Goal: Transaction & Acquisition: Subscribe to service/newsletter

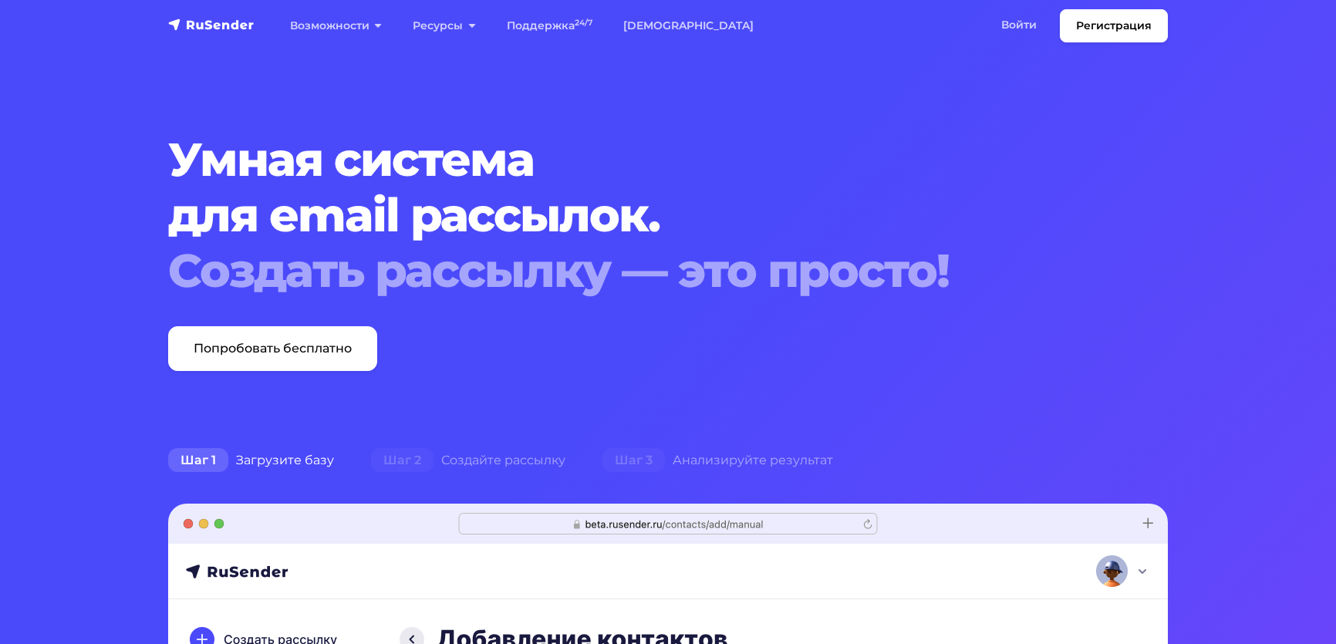
click at [985, 32] on link "Войти" at bounding box center [1018, 25] width 66 height 32
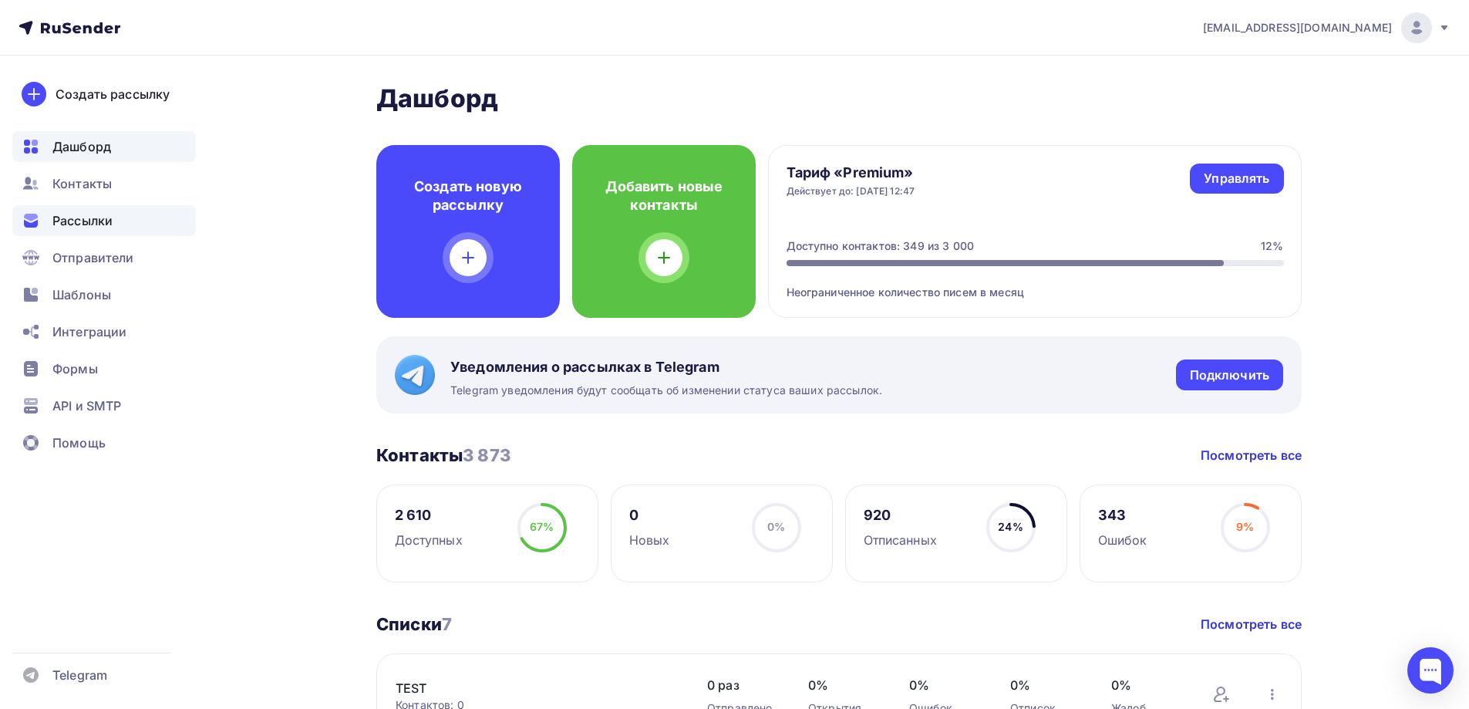
click at [56, 212] on span "Рассылки" at bounding box center [82, 220] width 60 height 19
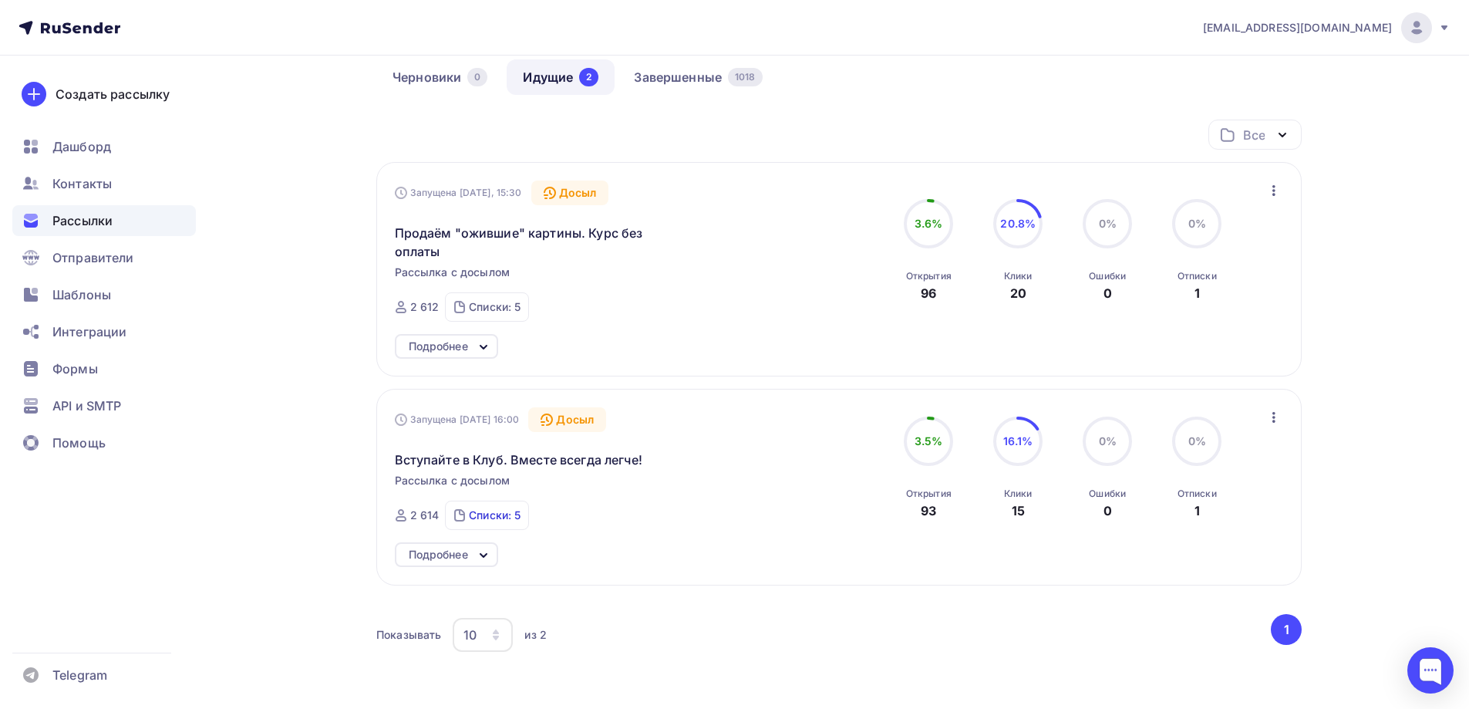
scroll to position [154, 0]
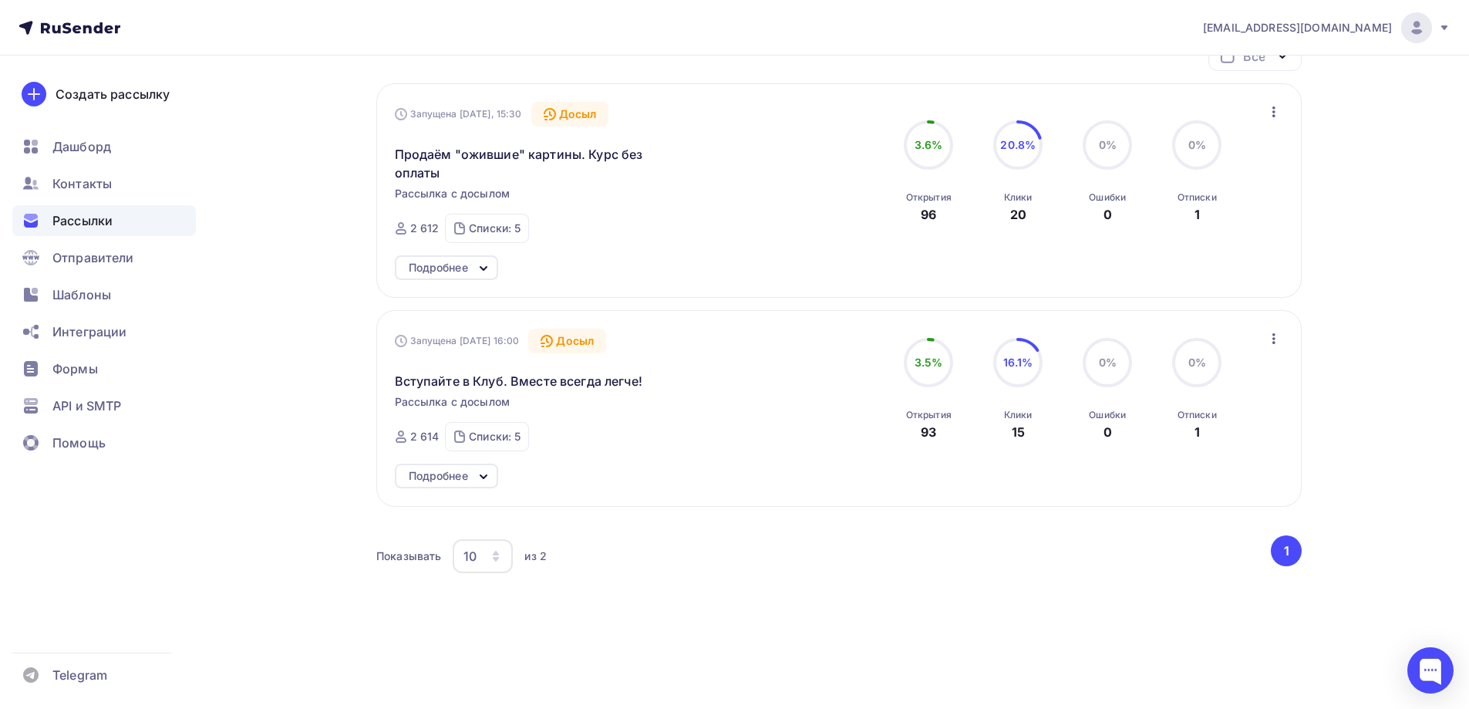
click at [470, 477] on div "Подробнее" at bounding box center [446, 475] width 103 height 25
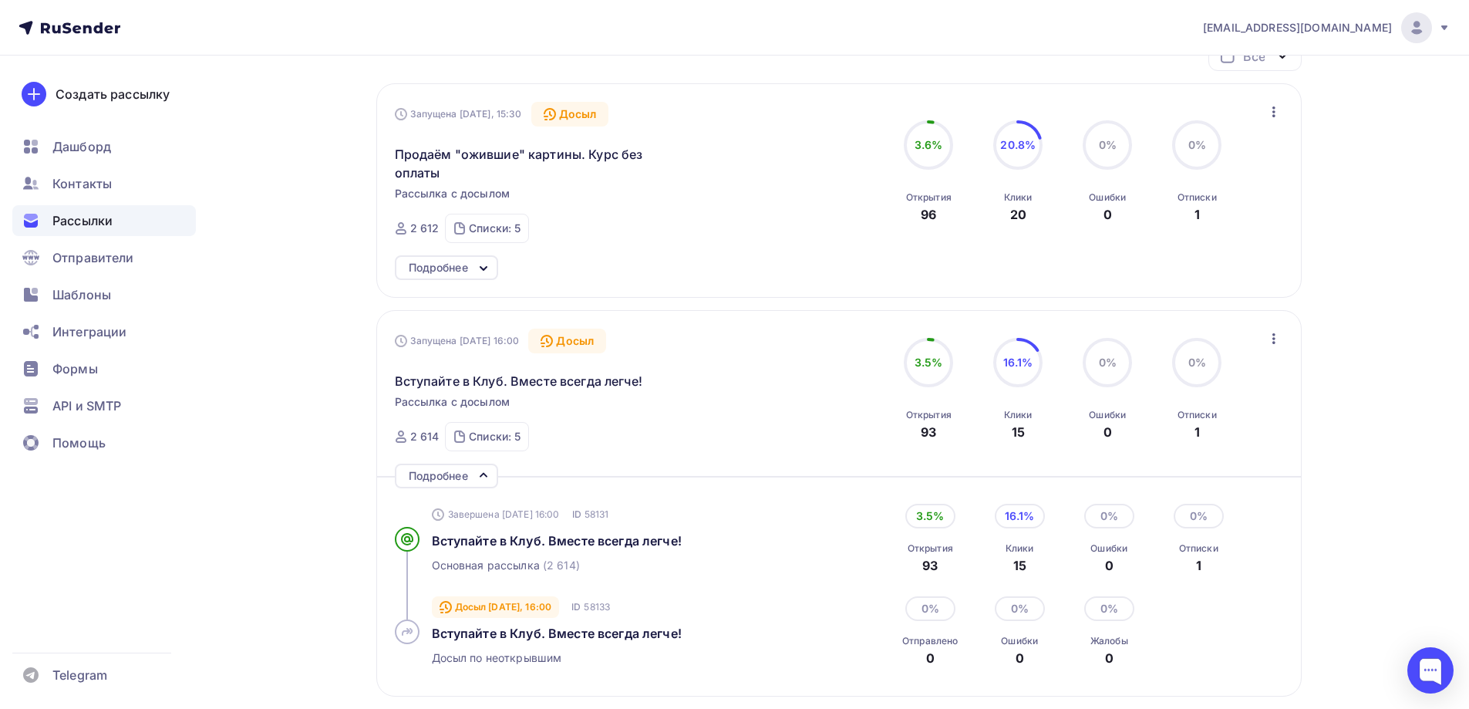
click at [477, 473] on icon at bounding box center [483, 475] width 19 height 19
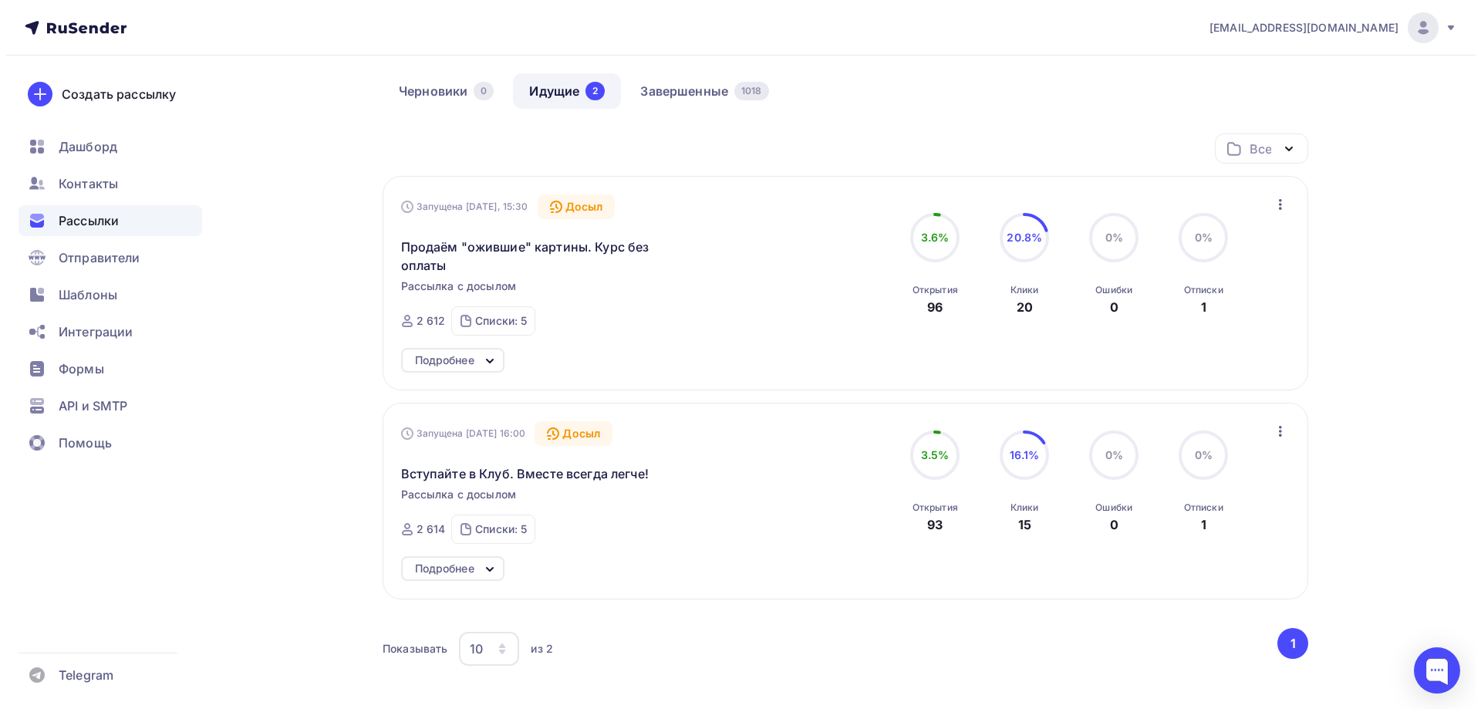
scroll to position [0, 0]
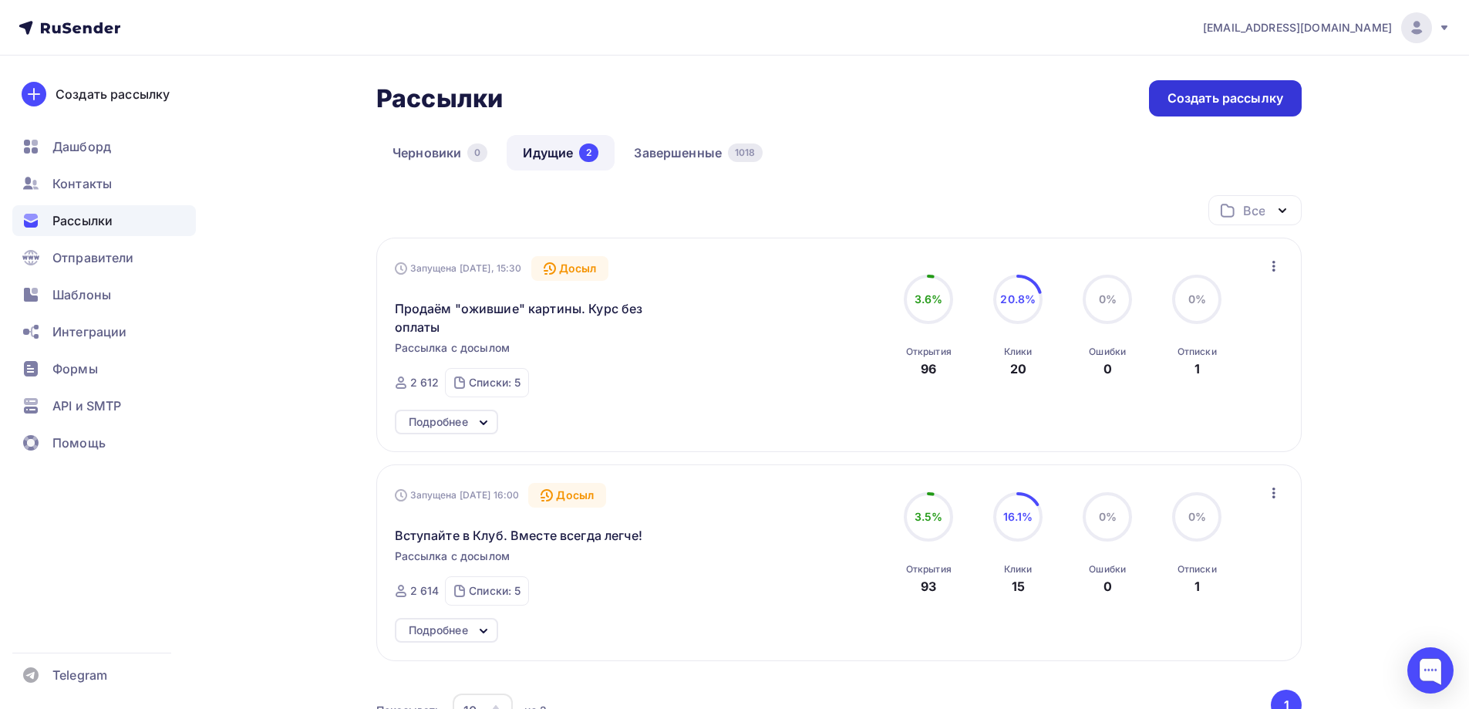
click at [1211, 97] on div "Создать рассылку" at bounding box center [1225, 98] width 116 height 18
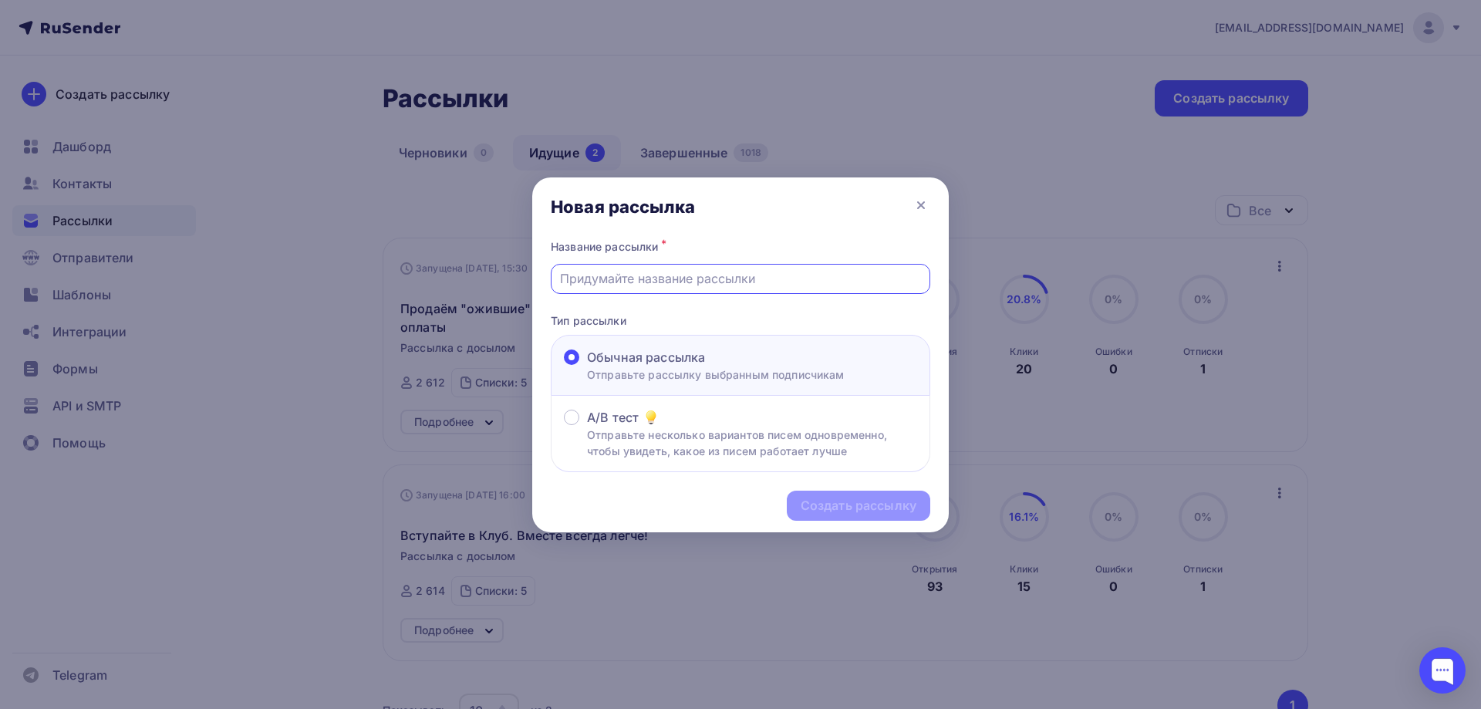
click at [641, 276] on input "text" at bounding box center [741, 278] width 362 height 19
type input "П"
paste input "от 100 тыс. ₽"
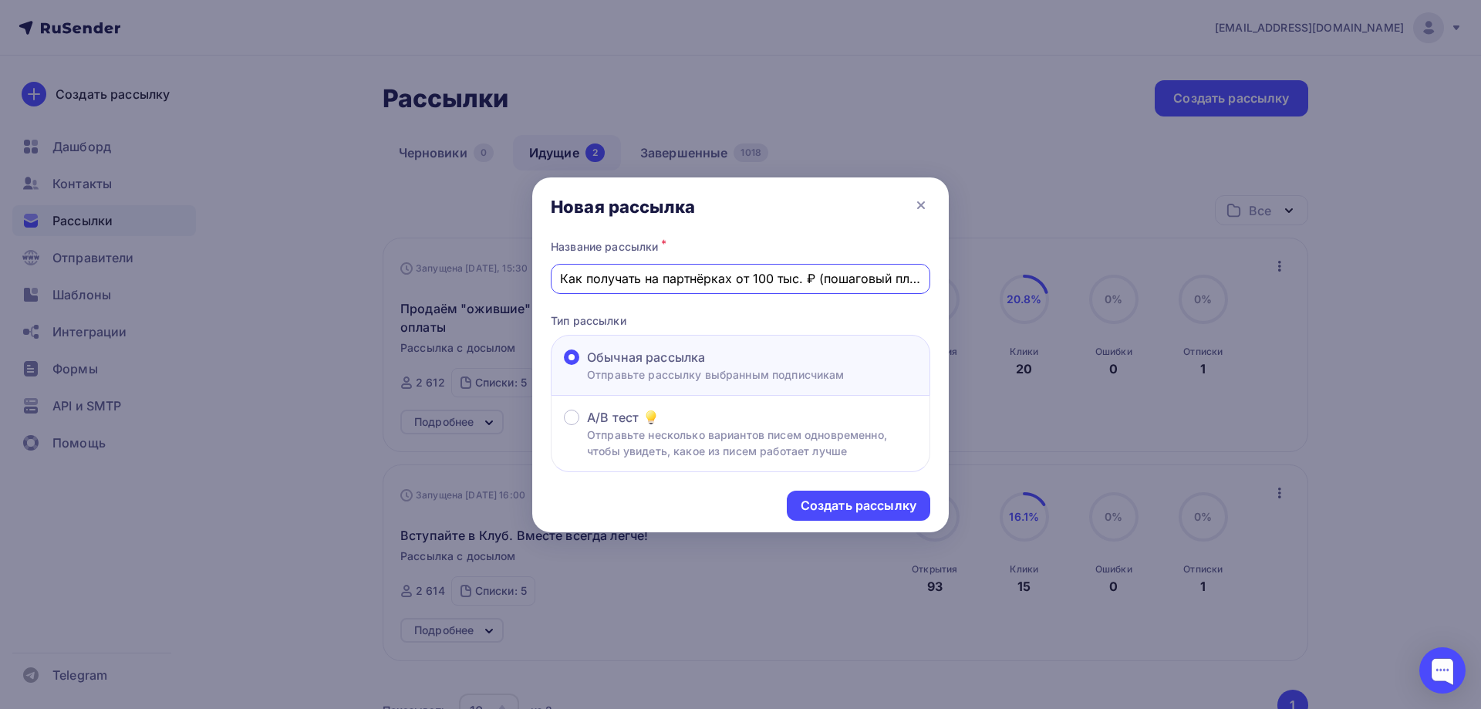
scroll to position [0, 4]
type input "Как получать на партнёрках от 100 тыс. ₽ (пошаговый план)"
drag, startPoint x: 926, startPoint y: 278, endPoint x: 809, endPoint y: 275, distance: 117.3
click at [809, 275] on div "Как получать на партнёрках от 100 тыс. ₽ (пошаговый план)" at bounding box center [740, 279] width 379 height 30
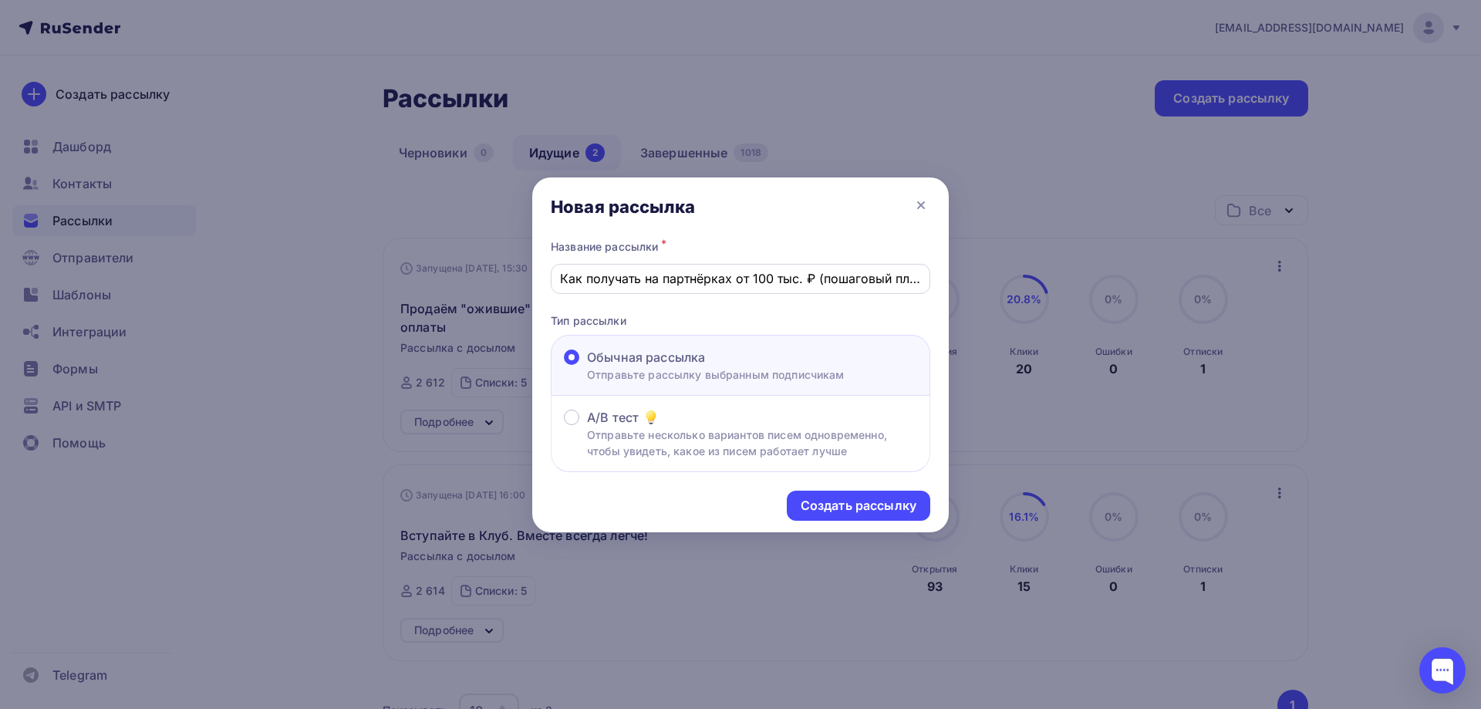
drag, startPoint x: 556, startPoint y: 278, endPoint x: 870, endPoint y: 274, distance: 313.9
click at [870, 274] on div "Как получать на партнёрках от 100 тыс. ₽ (пошаговый план)" at bounding box center [740, 279] width 379 height 30
drag, startPoint x: 601, startPoint y: 280, endPoint x: 584, endPoint y: 280, distance: 17.7
click at [601, 280] on input "Как получать на партнёрках от 100 тыс. ₽ (пошаговый план)" at bounding box center [741, 278] width 362 height 19
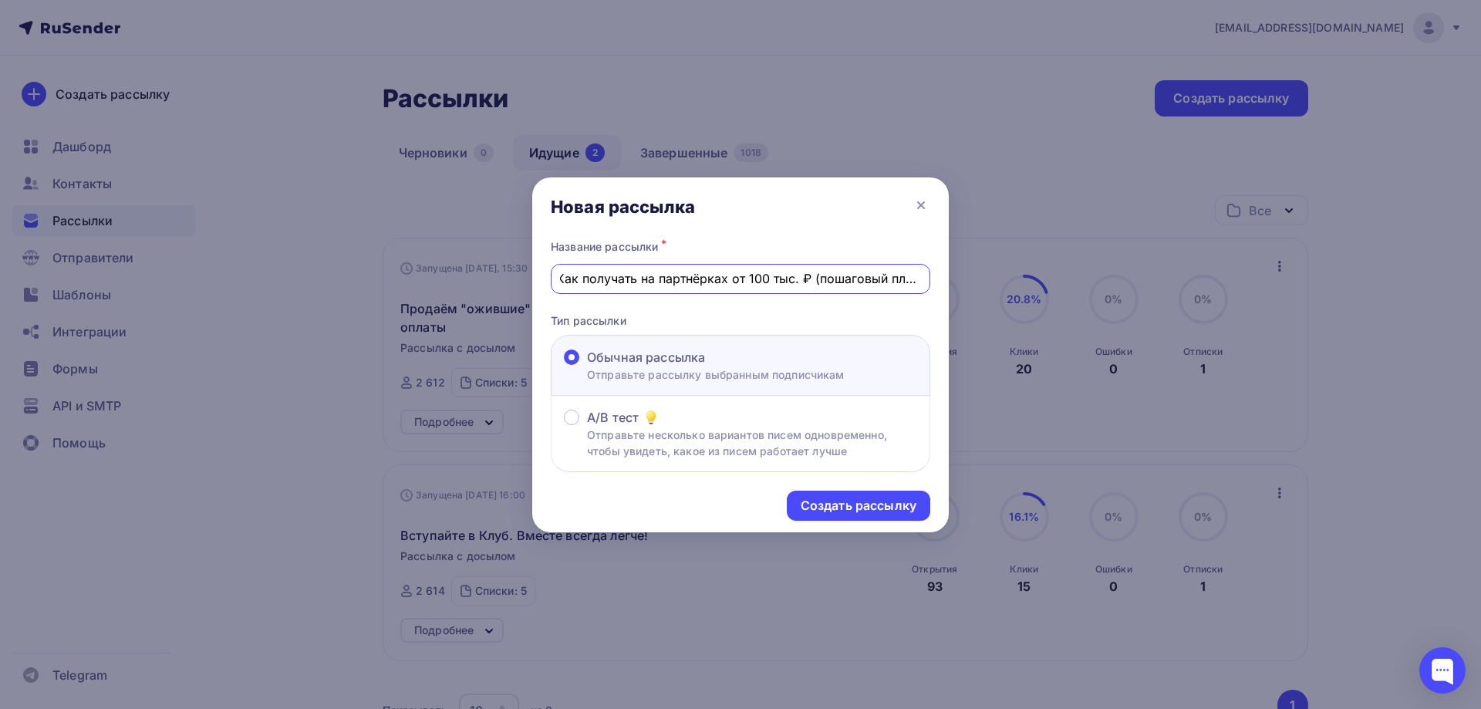
drag, startPoint x: 563, startPoint y: 280, endPoint x: 928, endPoint y: 275, distance: 365.6
click at [928, 275] on div "Как получать на партнёрках от 100 тыс. ₽ (пошаговый план)" at bounding box center [740, 279] width 379 height 30
click at [872, 507] on div "Создать рассылку" at bounding box center [858, 506] width 116 height 18
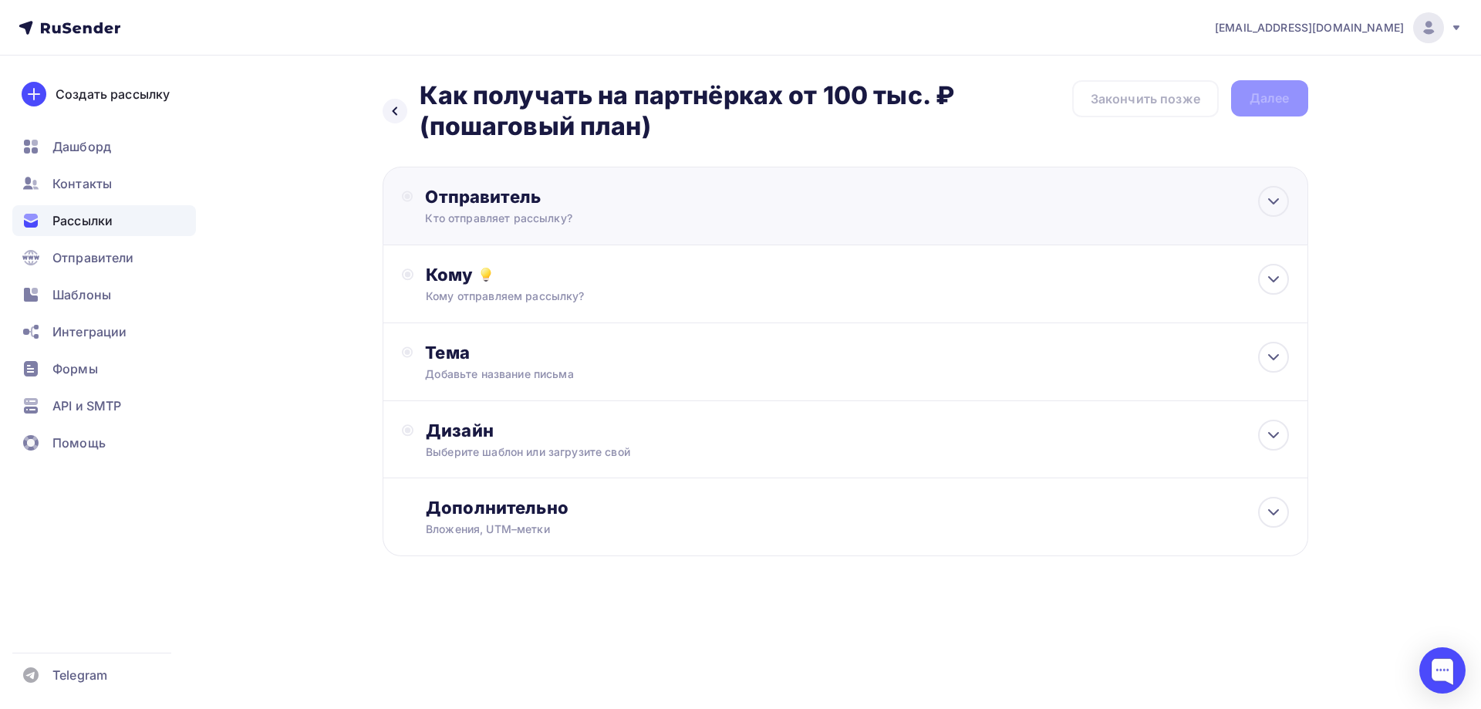
click at [515, 217] on div "Кто отправляет рассылку?" at bounding box center [575, 218] width 301 height 15
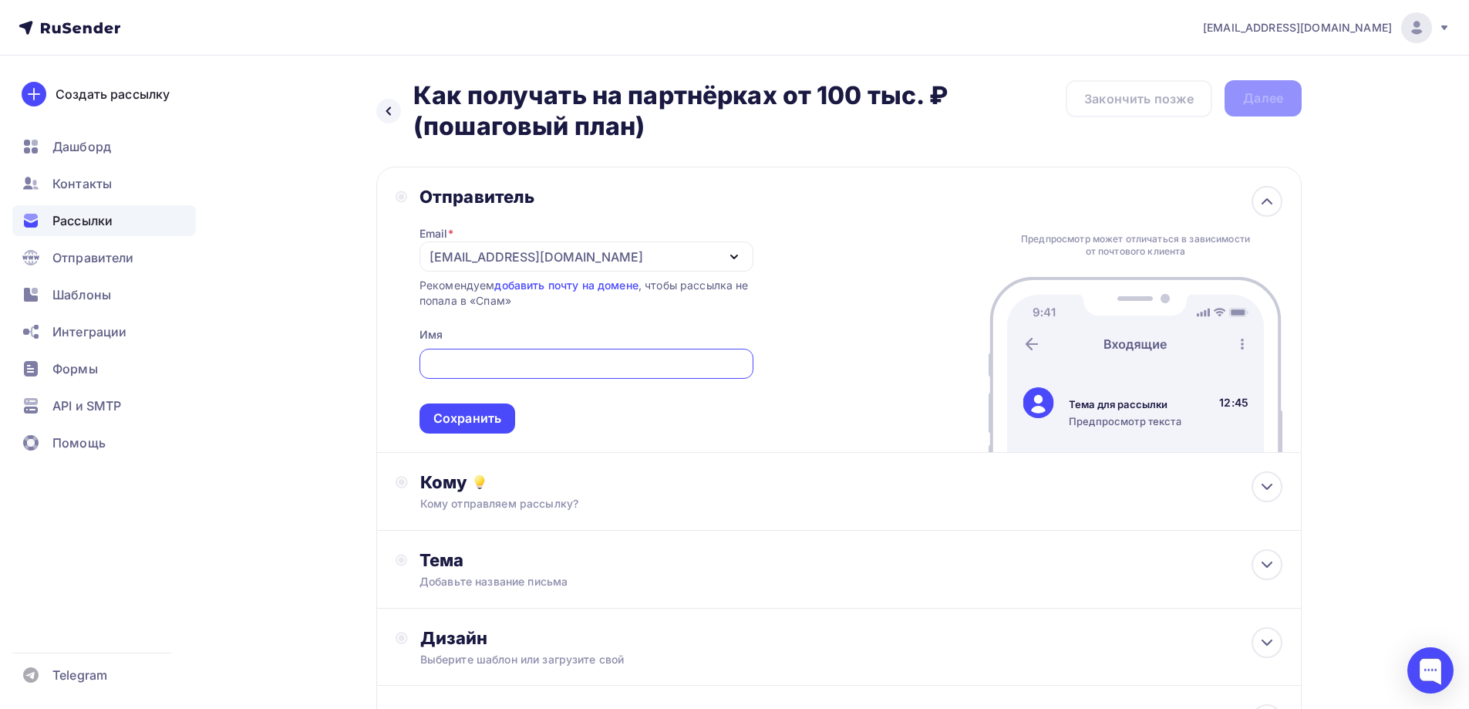
click at [527, 258] on div "[EMAIL_ADDRESS][DOMAIN_NAME]" at bounding box center [537, 257] width 214 height 19
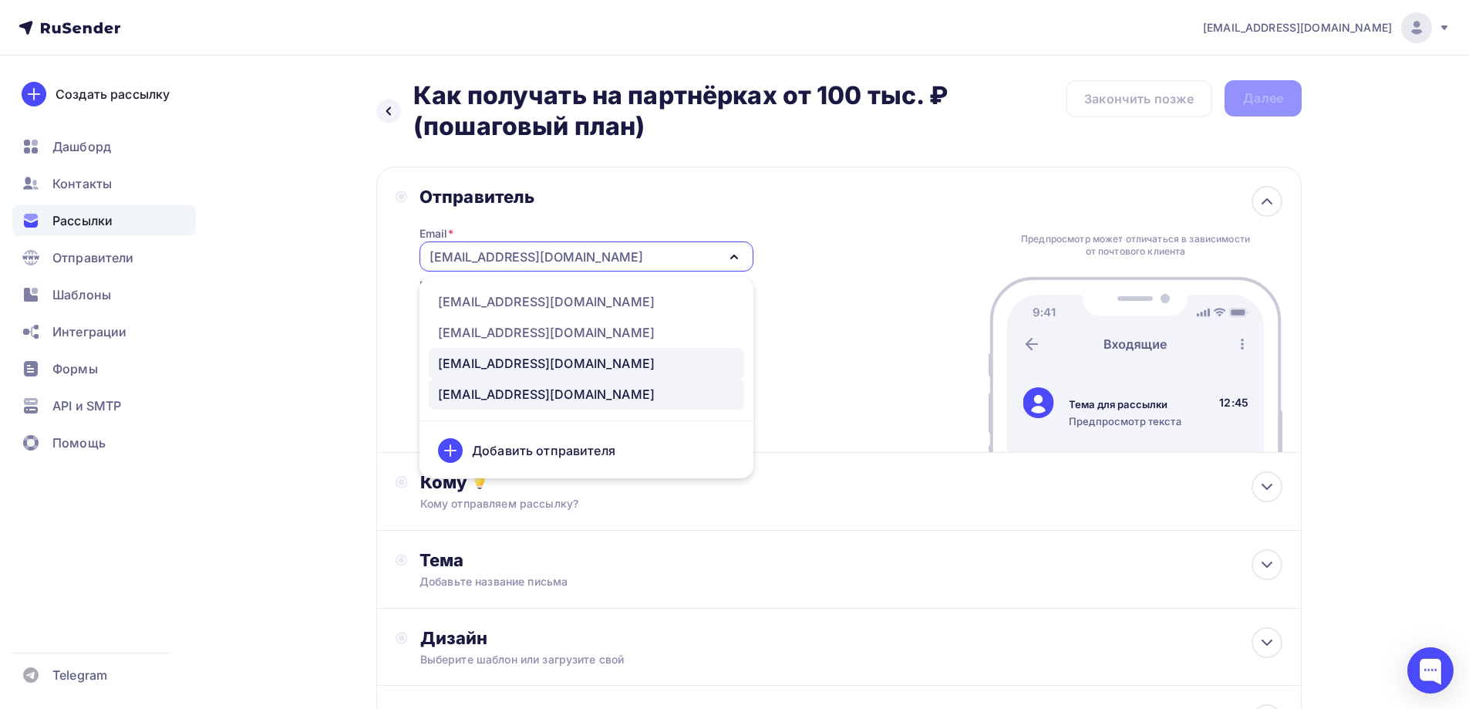
click at [508, 359] on div "[EMAIL_ADDRESS][DOMAIN_NAME]" at bounding box center [546, 363] width 217 height 19
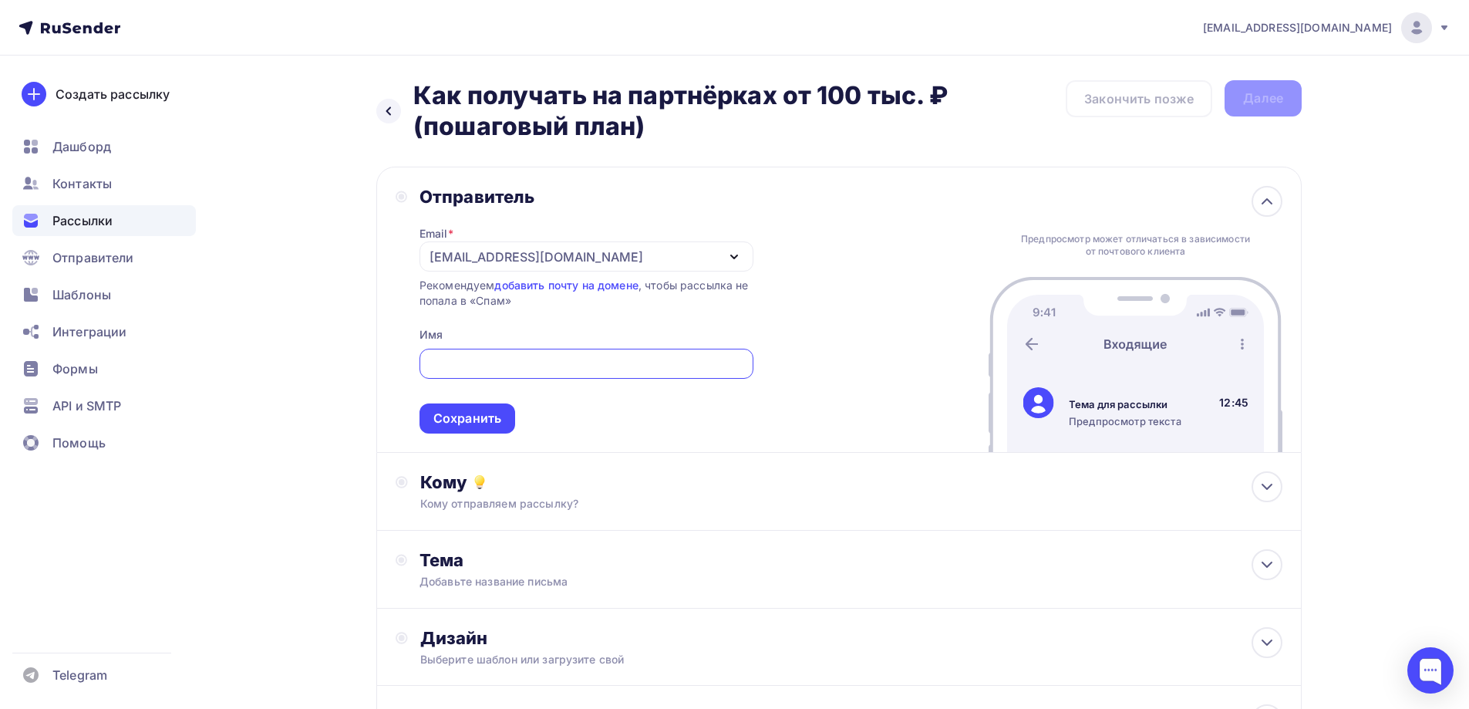
click at [518, 361] on input "text" at bounding box center [586, 364] width 316 height 19
type input "[PERSON_NAME]"
click at [479, 420] on div "Сохранить" at bounding box center [467, 418] width 68 height 18
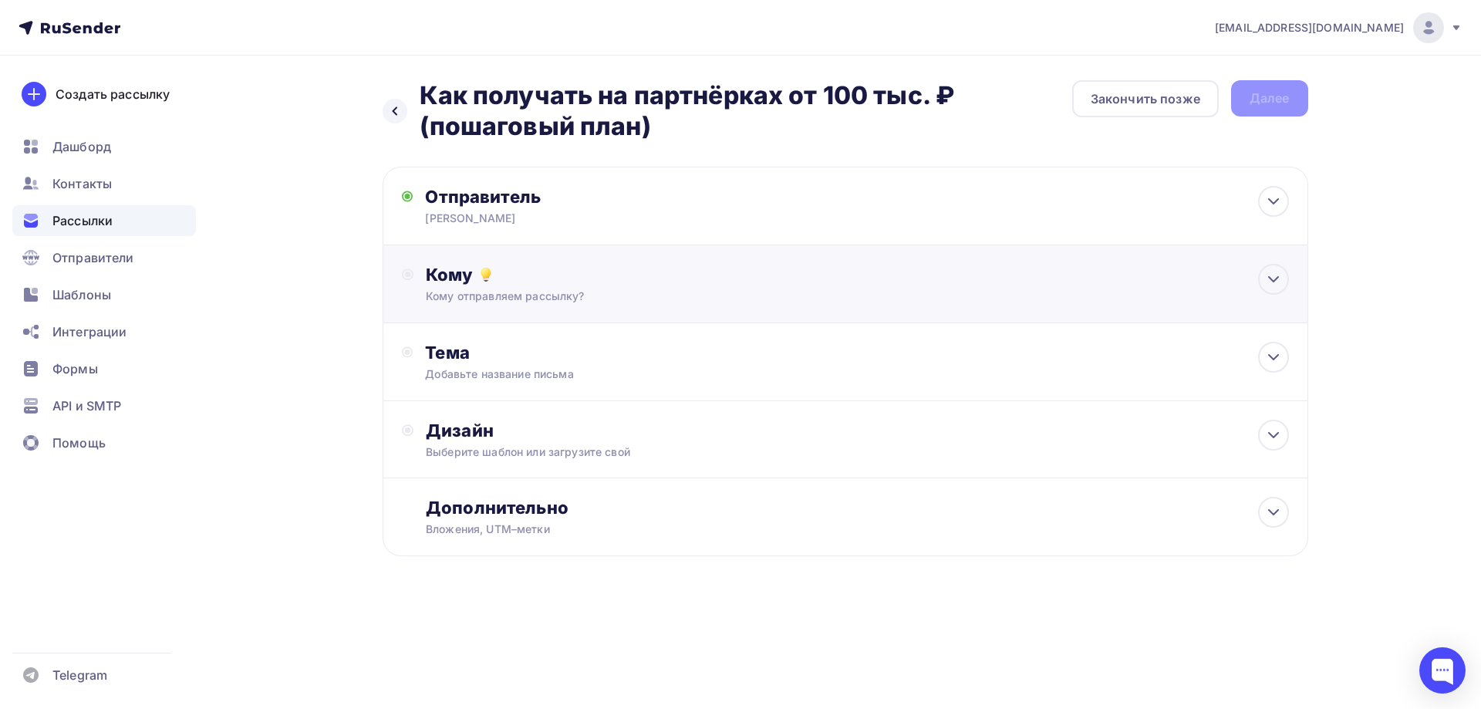
click at [467, 292] on div "Кому отправляем рассылку?" at bounding box center [814, 295] width 777 height 15
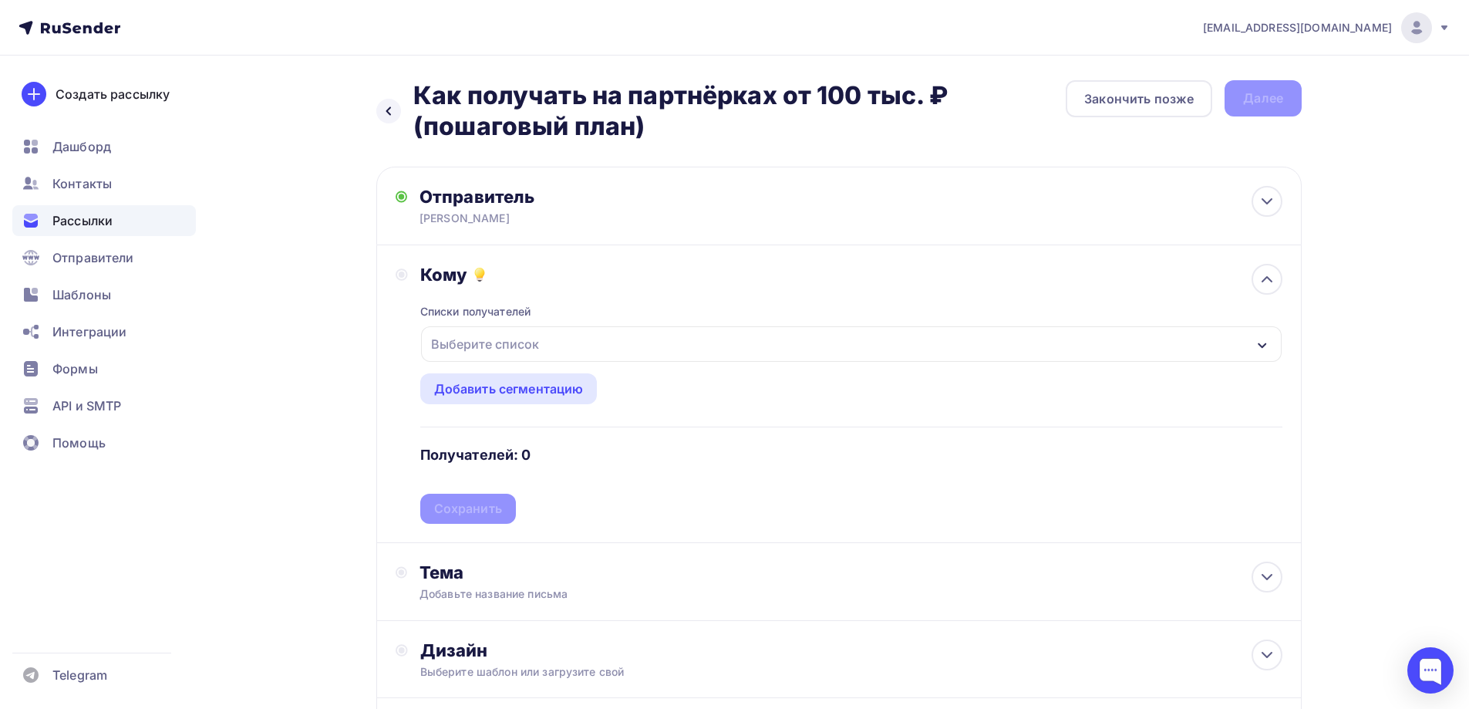
click at [481, 336] on div "Выберите список" at bounding box center [485, 344] width 120 height 28
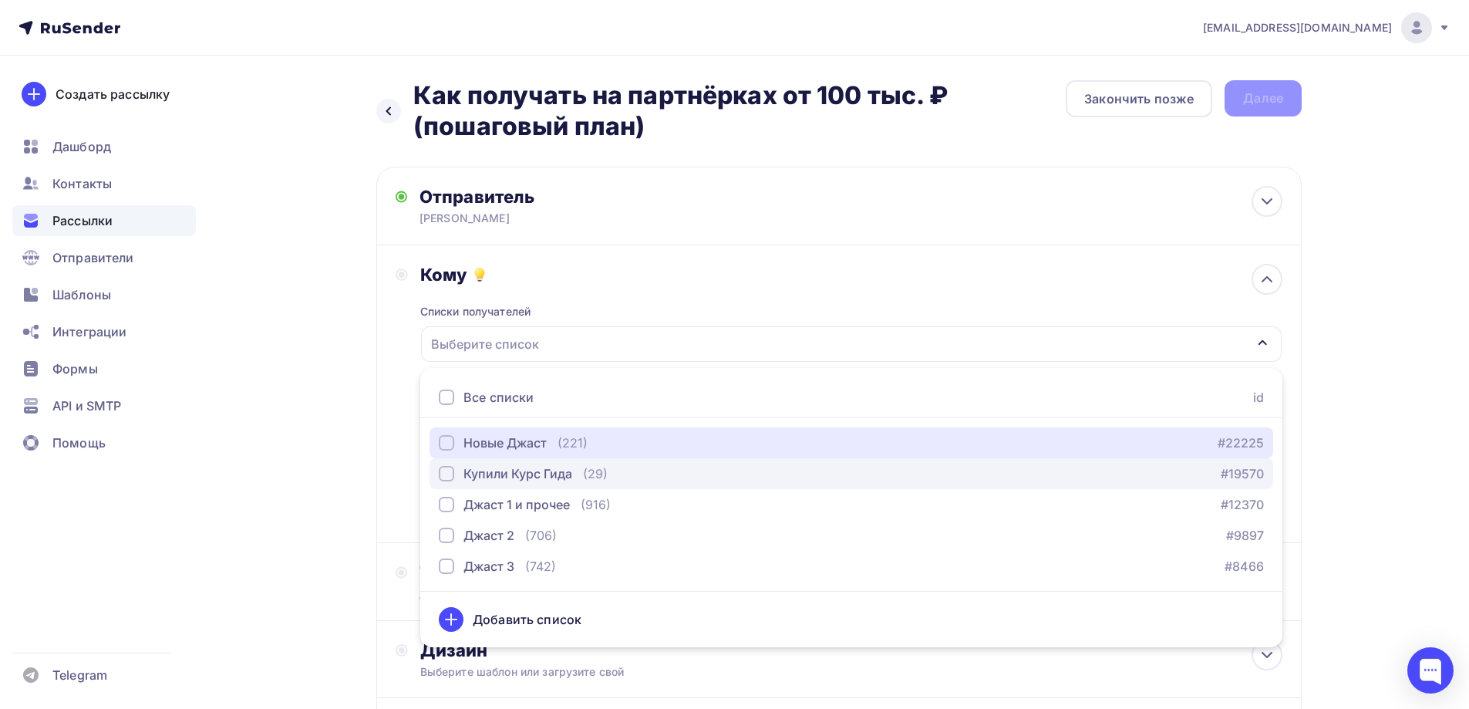
drag, startPoint x: 446, startPoint y: 440, endPoint x: 445, endPoint y: 477, distance: 37.0
click at [446, 440] on div "button" at bounding box center [446, 442] width 15 height 15
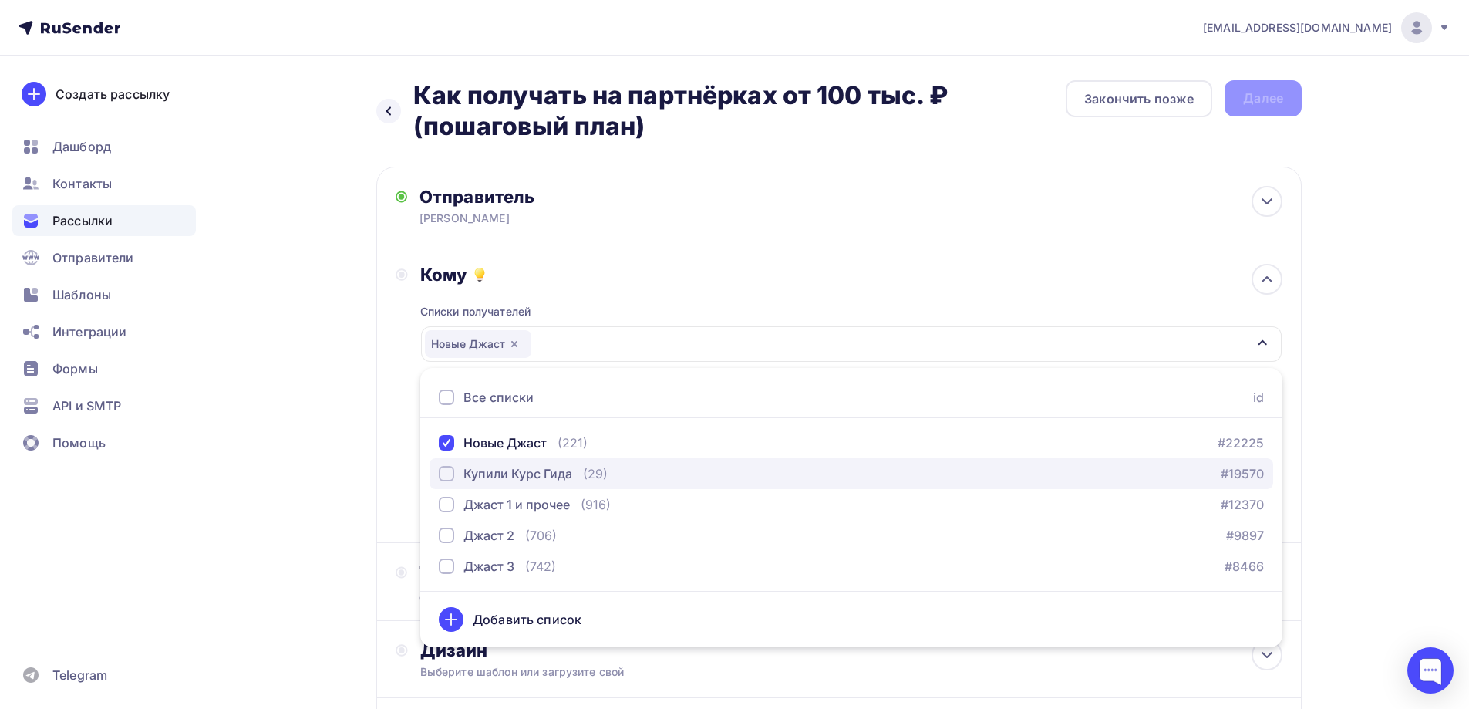
click at [450, 474] on div "button" at bounding box center [446, 473] width 15 height 15
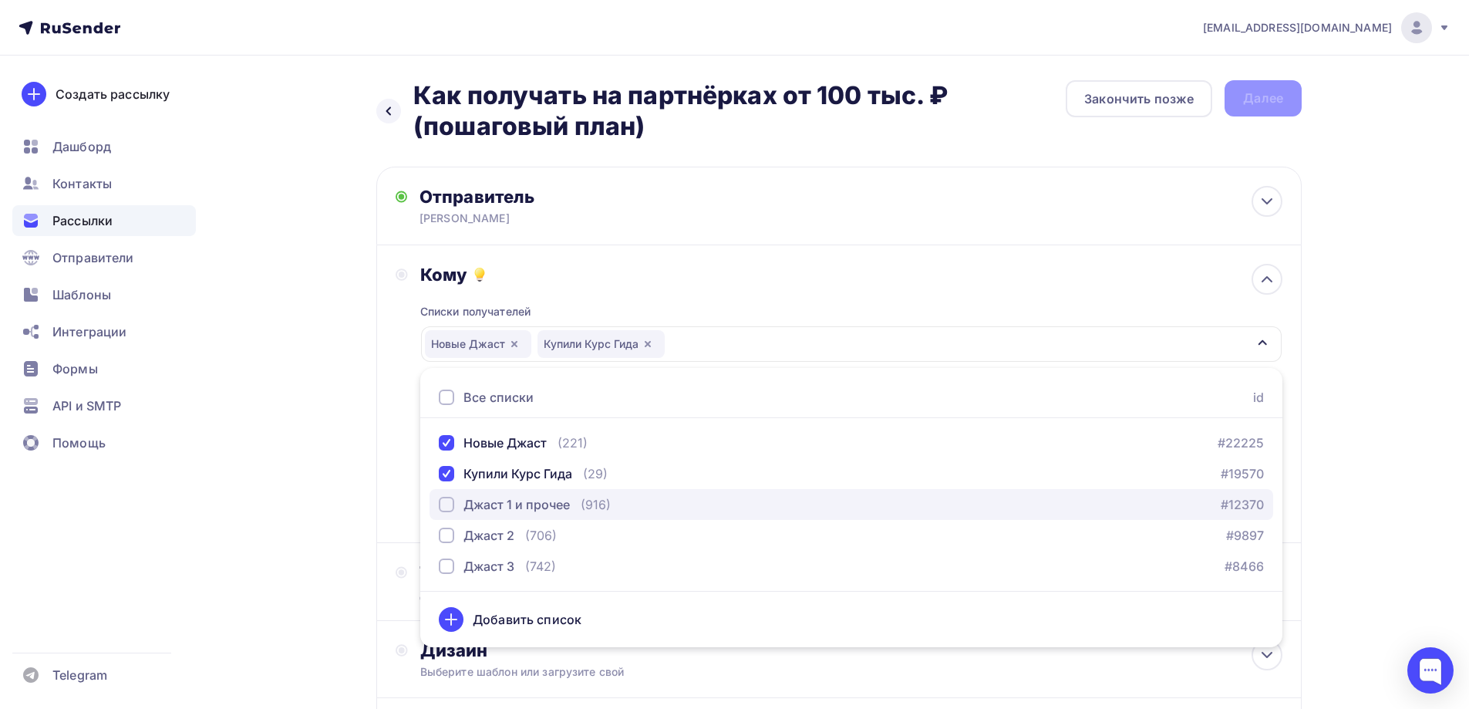
click at [449, 506] on div "button" at bounding box center [446, 504] width 15 height 15
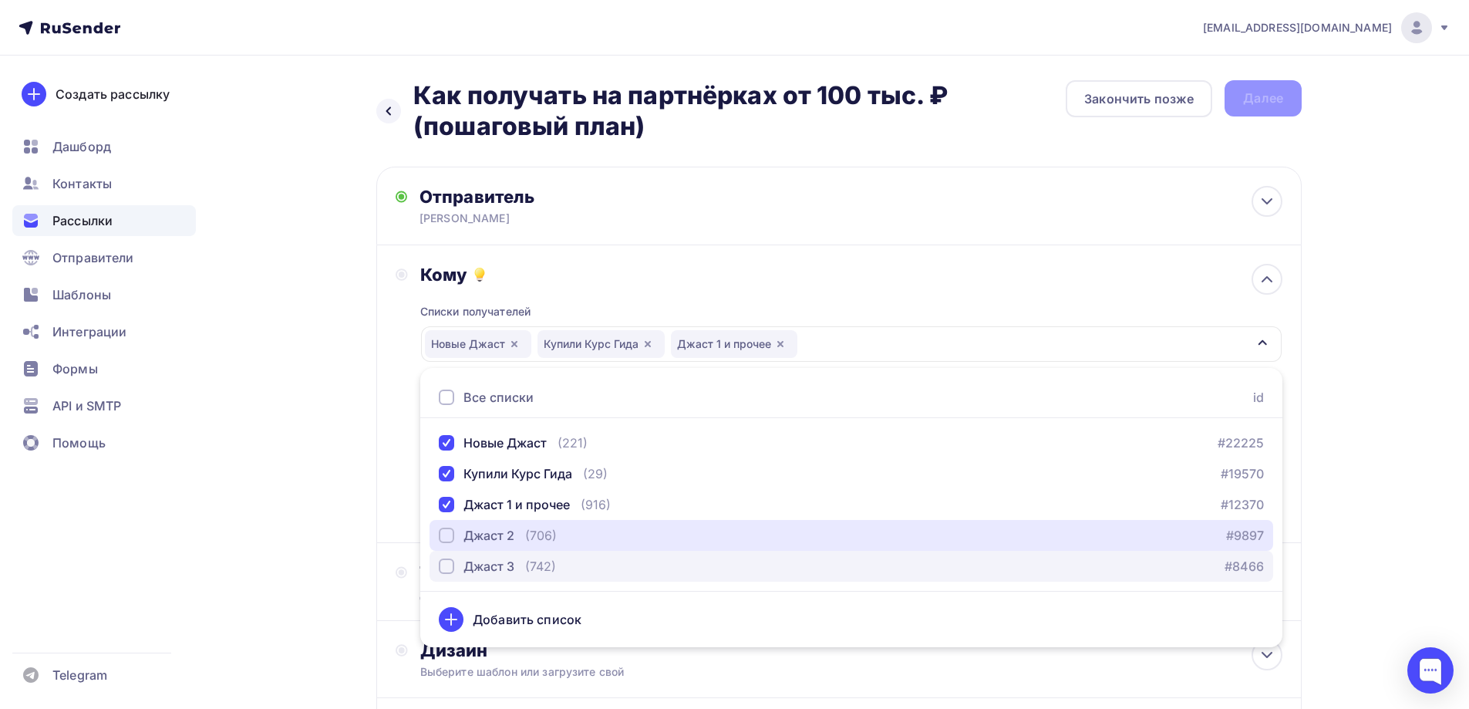
drag, startPoint x: 447, startPoint y: 531, endPoint x: 446, endPoint y: 576, distance: 44.8
click at [446, 534] on div "button" at bounding box center [446, 534] width 15 height 15
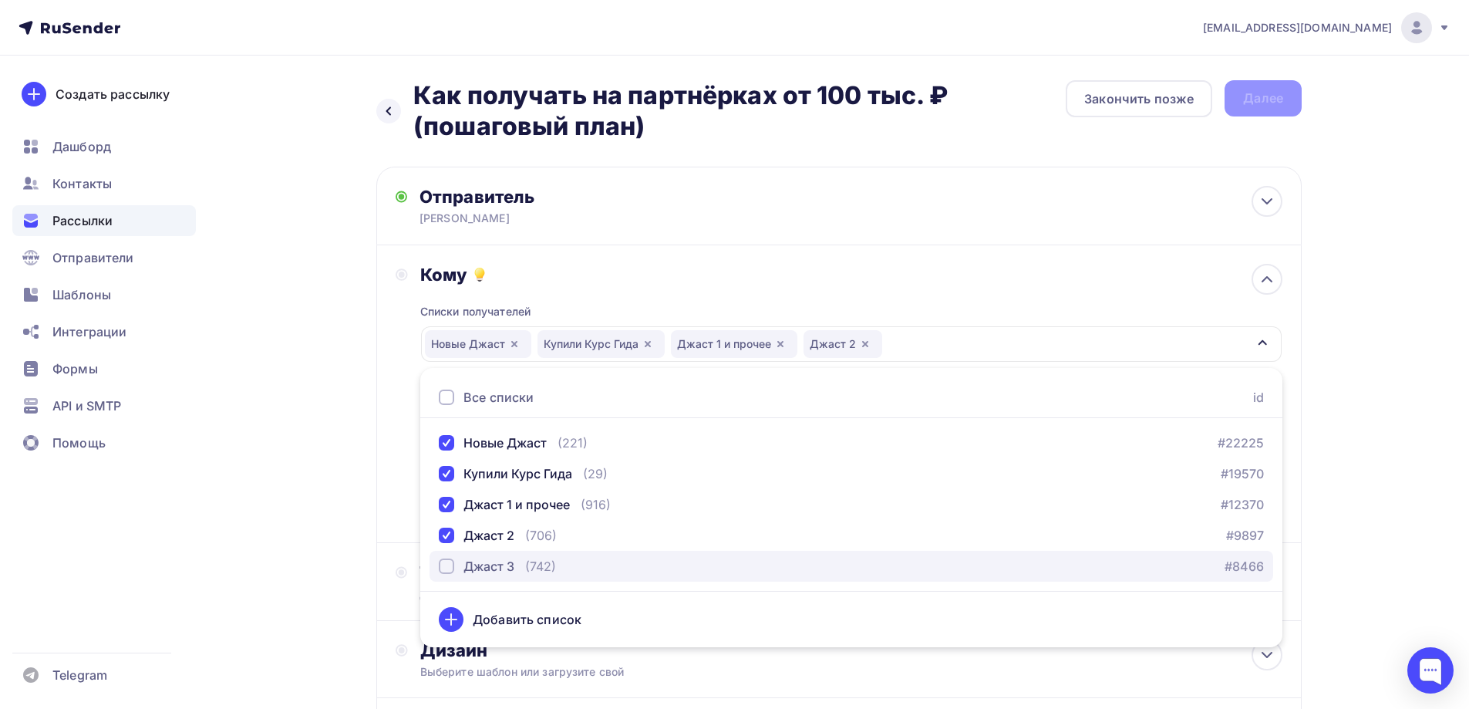
click at [446, 564] on div "button" at bounding box center [446, 565] width 15 height 15
click at [333, 520] on div "Назад Как получать на партнёрках от 100 тыс. ₽ (пошаговый план) Как получать на…" at bounding box center [735, 466] width 1264 height 820
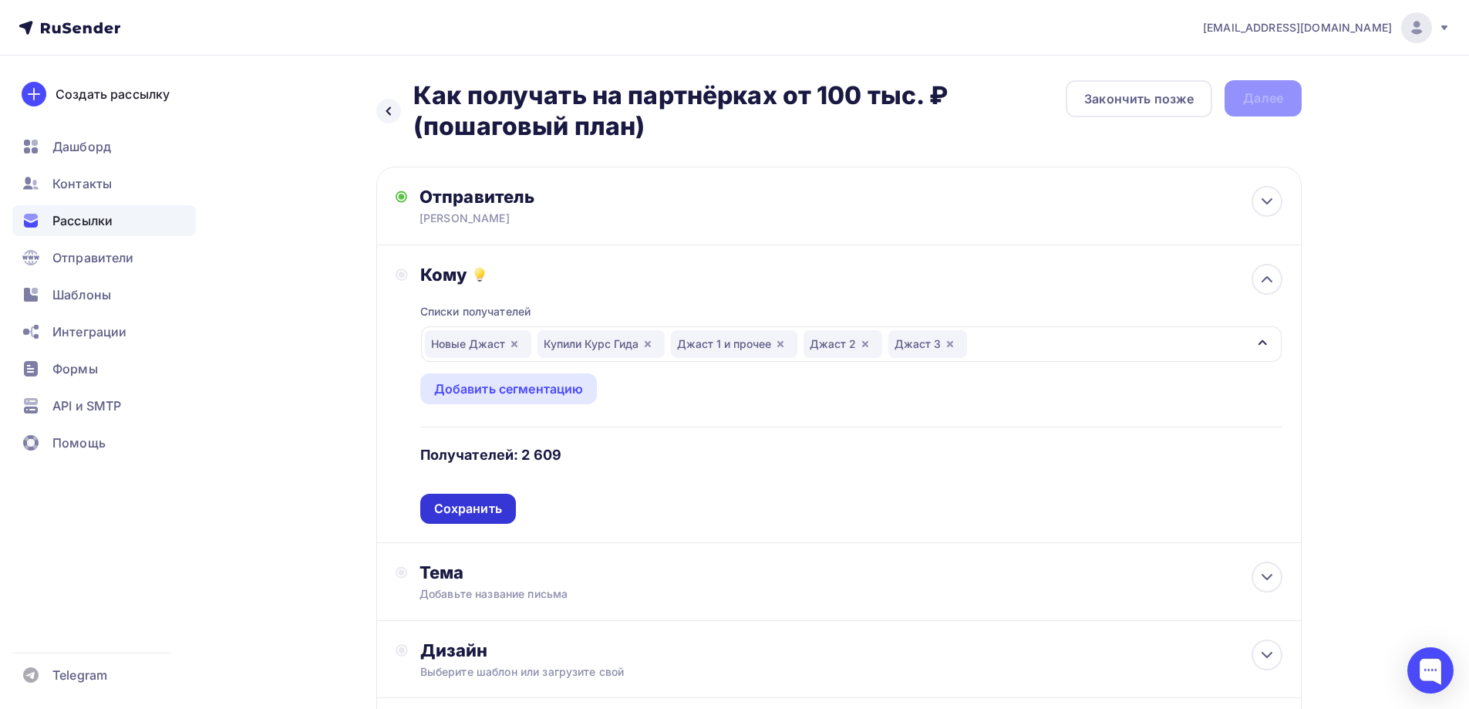
click at [481, 514] on div "Сохранить" at bounding box center [468, 509] width 68 height 18
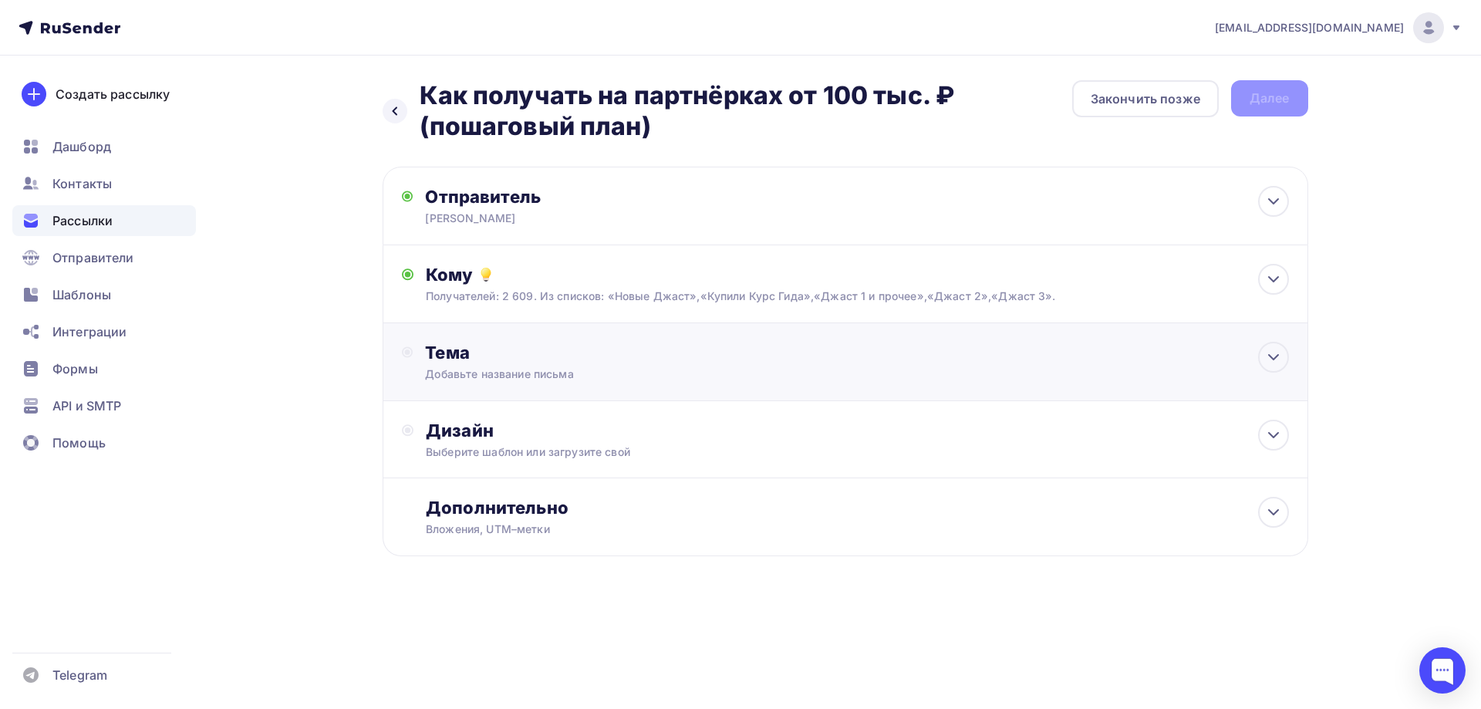
click at [448, 365] on div "Тема Добавьте название письма Тема * Рекомендуем использовать не более 150 симв…" at bounding box center [577, 362] width 305 height 40
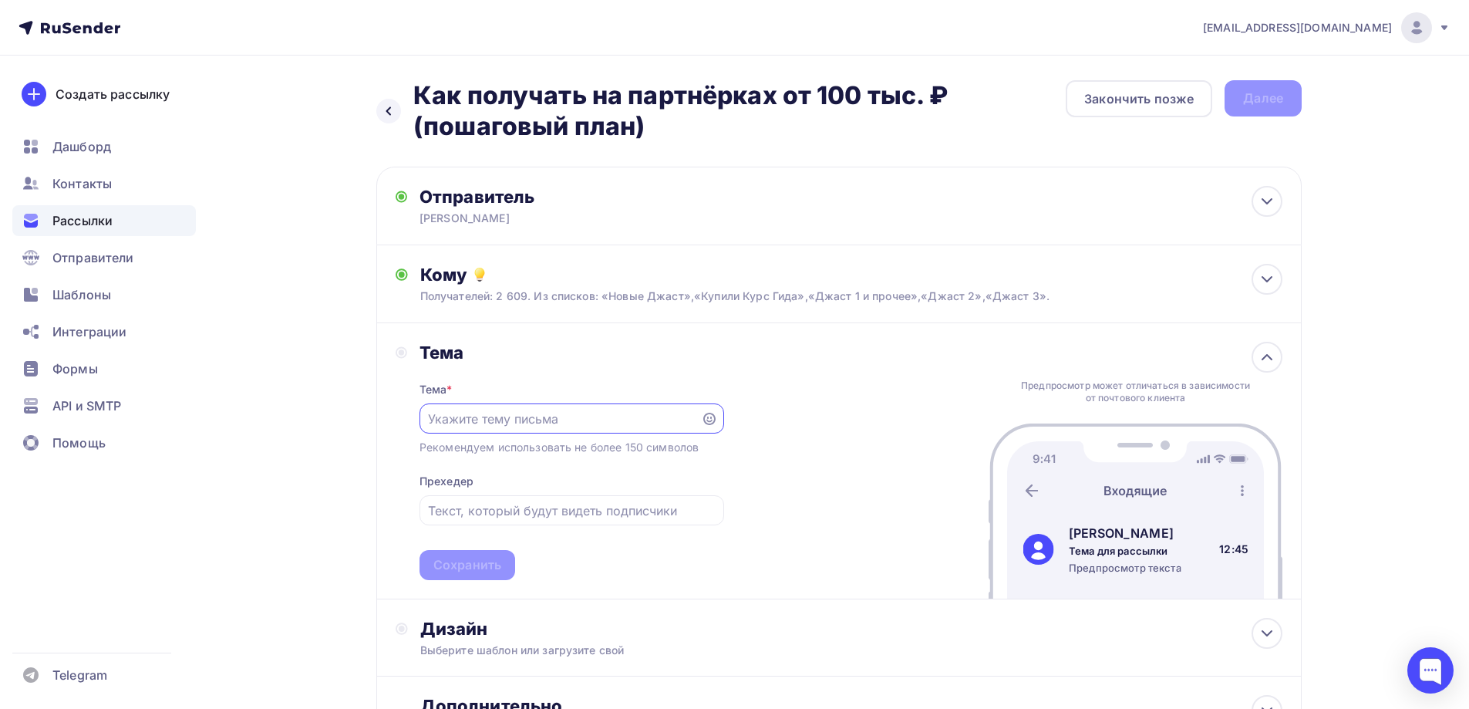
paste input "Как получать на партнёрках от 100 тыс. ₽ (пошаговый план)"
type input "Как получать на партнёрках от 100 тыс. ₽ (пошаговый план)"
click at [473, 568] on div "Сохранить" at bounding box center [467, 565] width 68 height 18
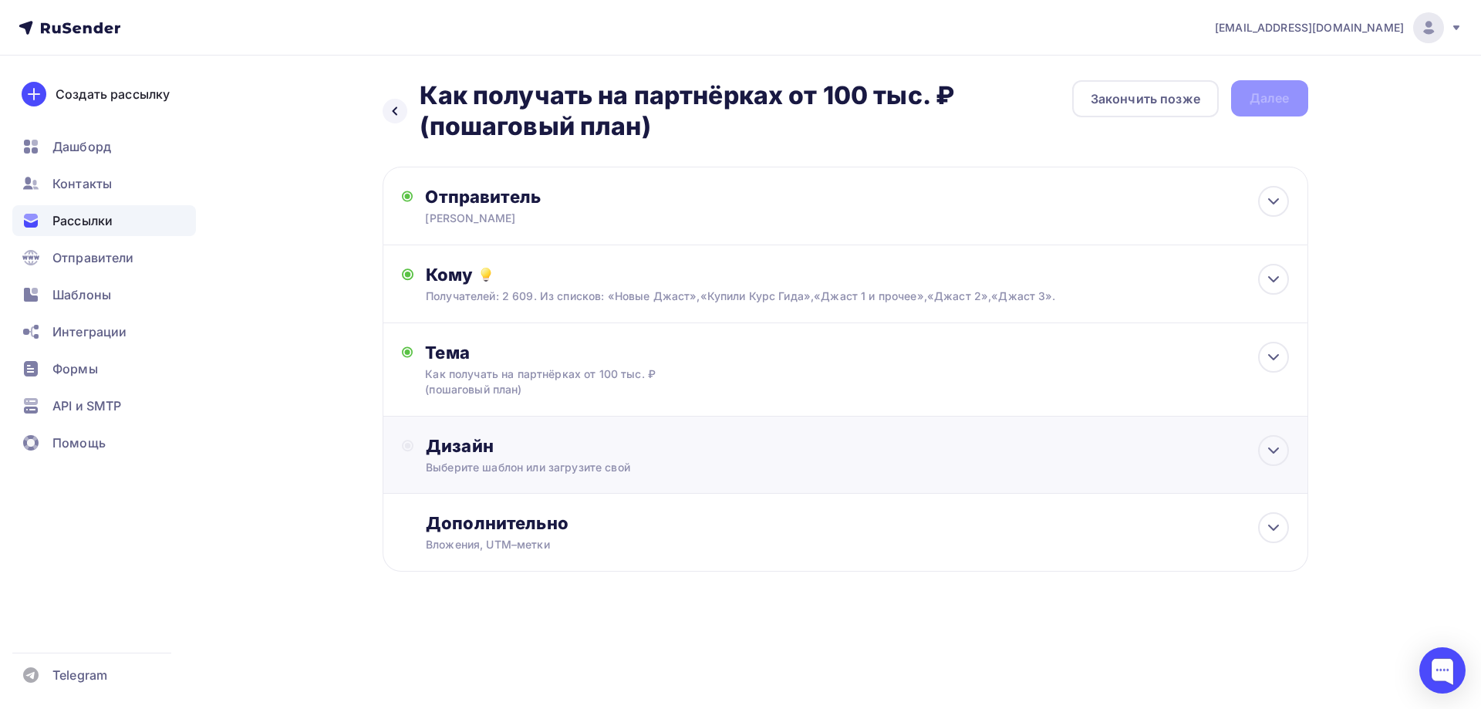
drag, startPoint x: 474, startPoint y: 430, endPoint x: 465, endPoint y: 446, distance: 19.3
click at [471, 433] on div "Дизайн Выберите шаблон или загрузите свой" at bounding box center [844, 454] width 925 height 77
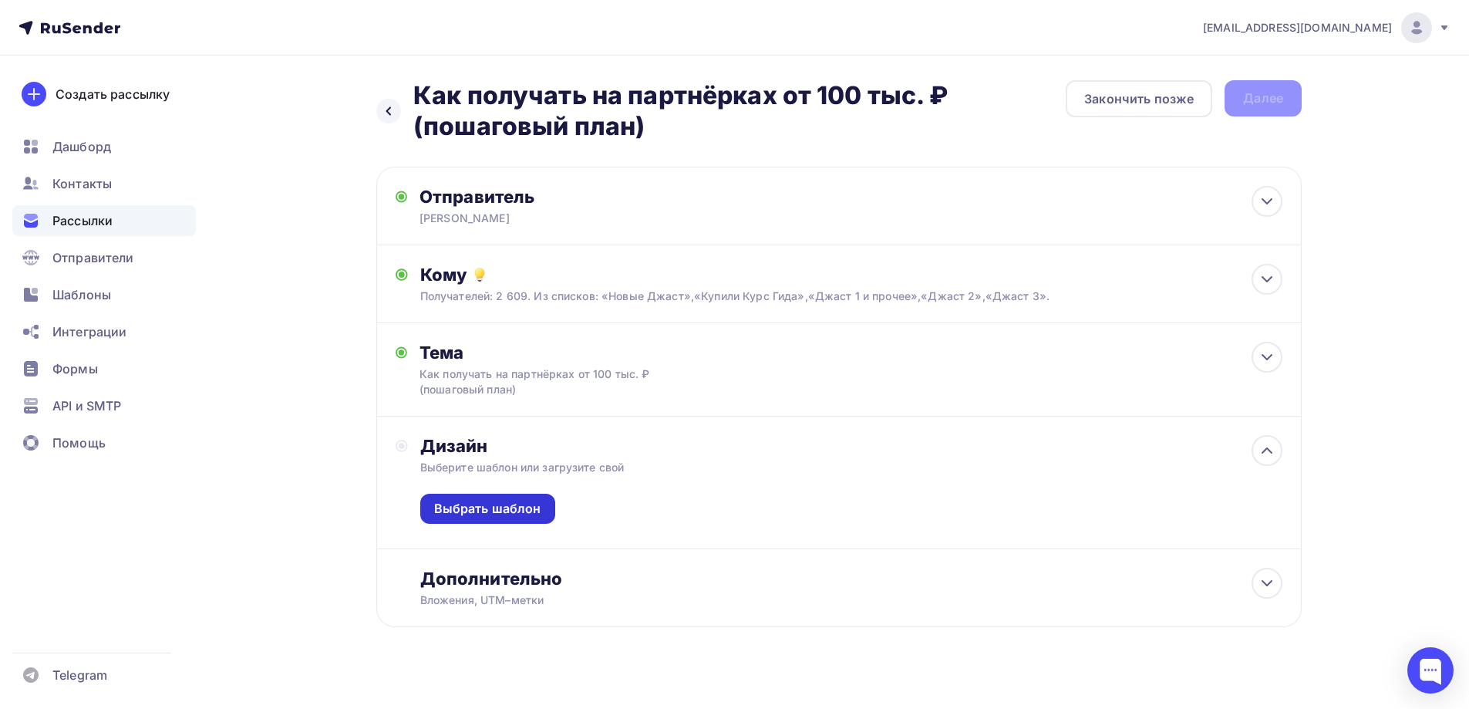
click at [476, 511] on div "Выбрать шаблон" at bounding box center [487, 509] width 107 height 18
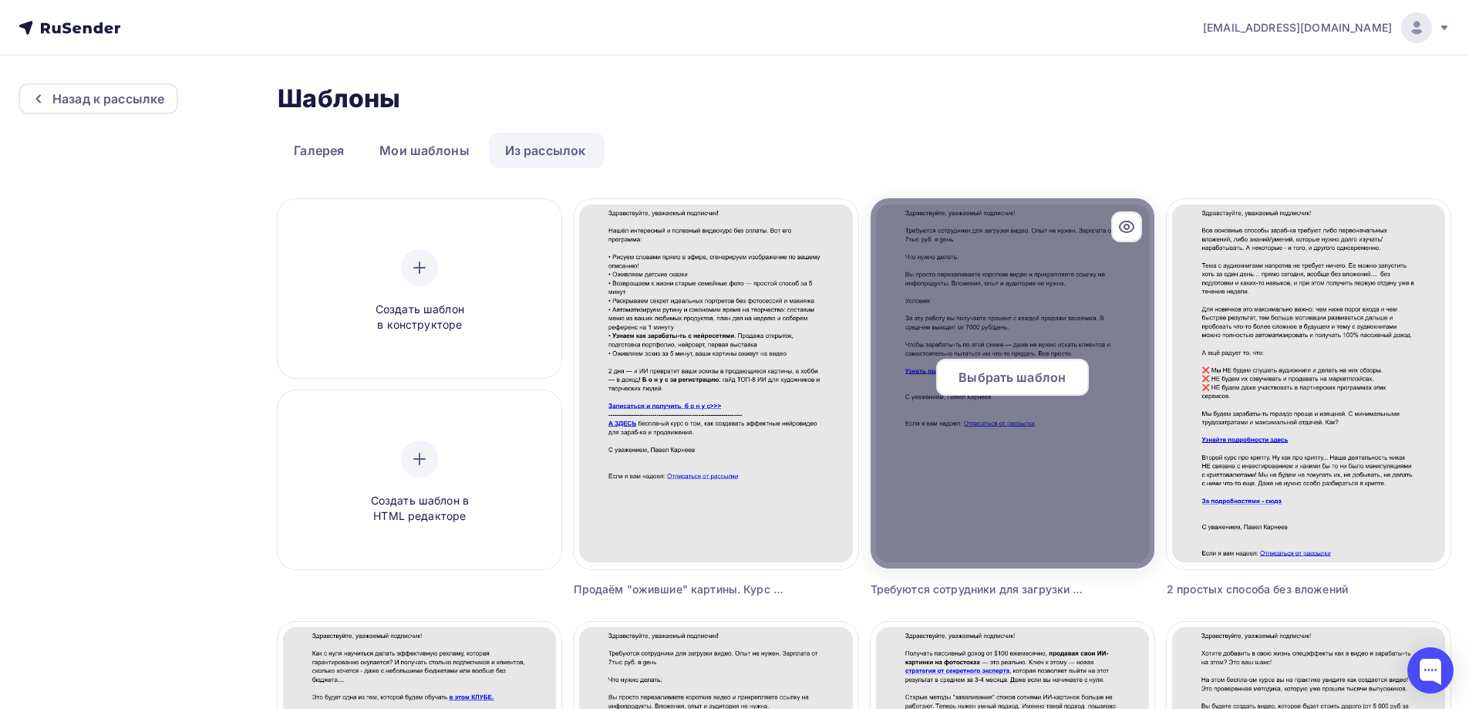
click at [946, 379] on div "Выбрать шаблон" at bounding box center [1012, 377] width 153 height 37
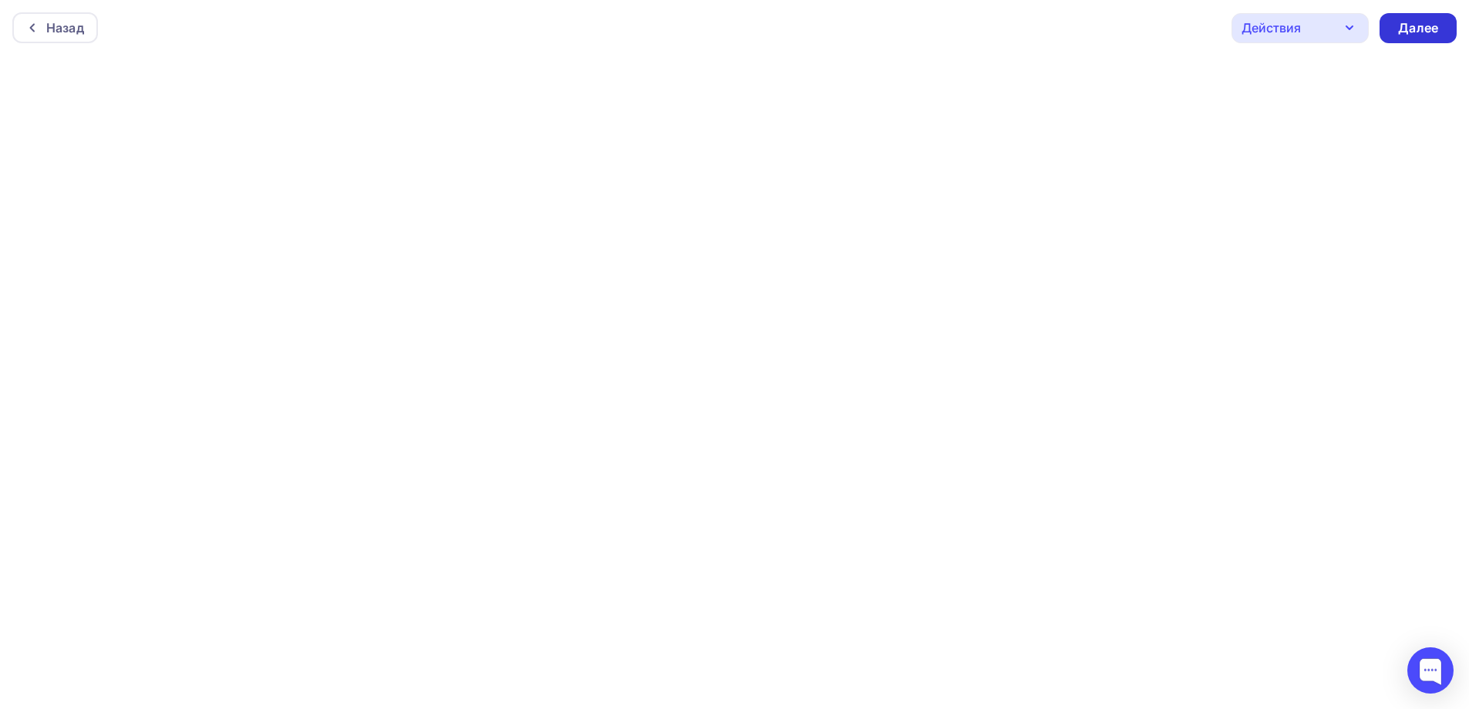
click at [1429, 29] on div "Далее" at bounding box center [1418, 28] width 40 height 18
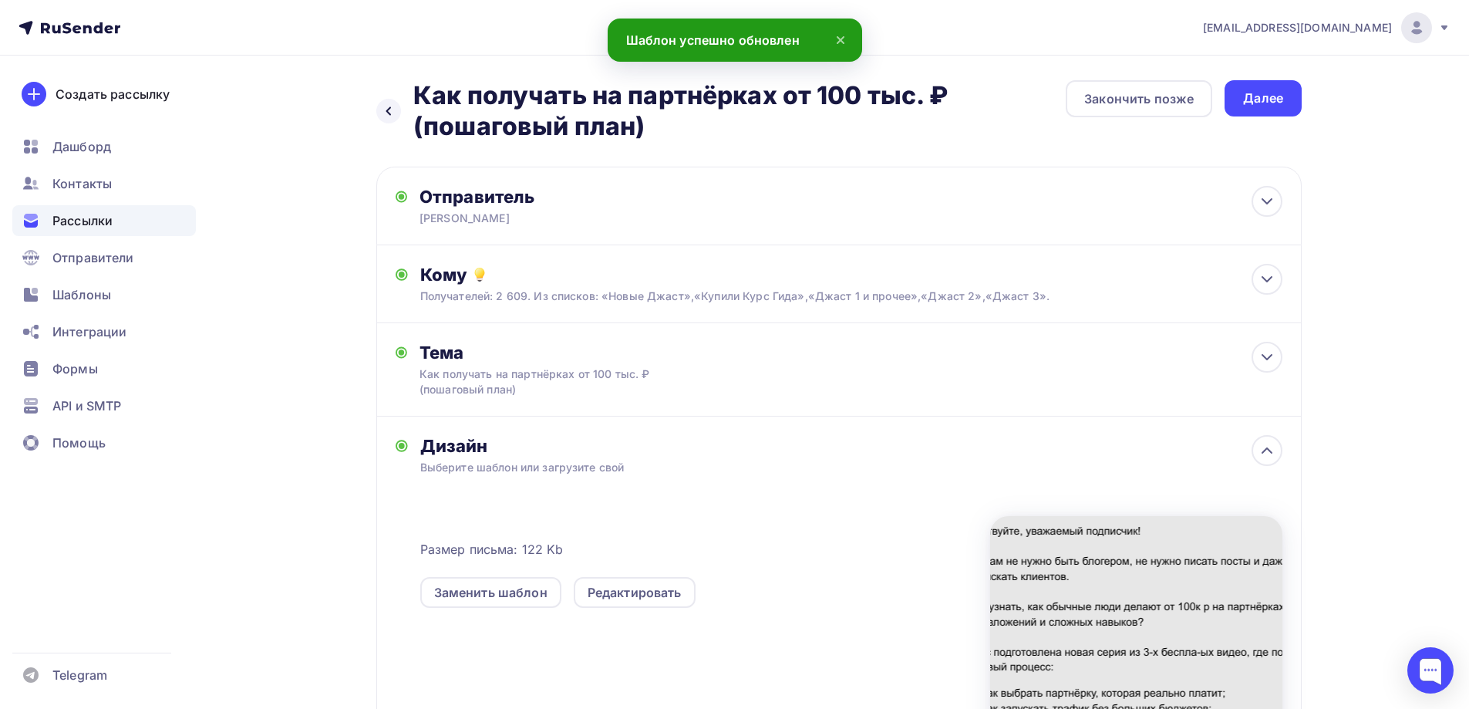
click at [1270, 96] on div "Далее" at bounding box center [1263, 98] width 40 height 18
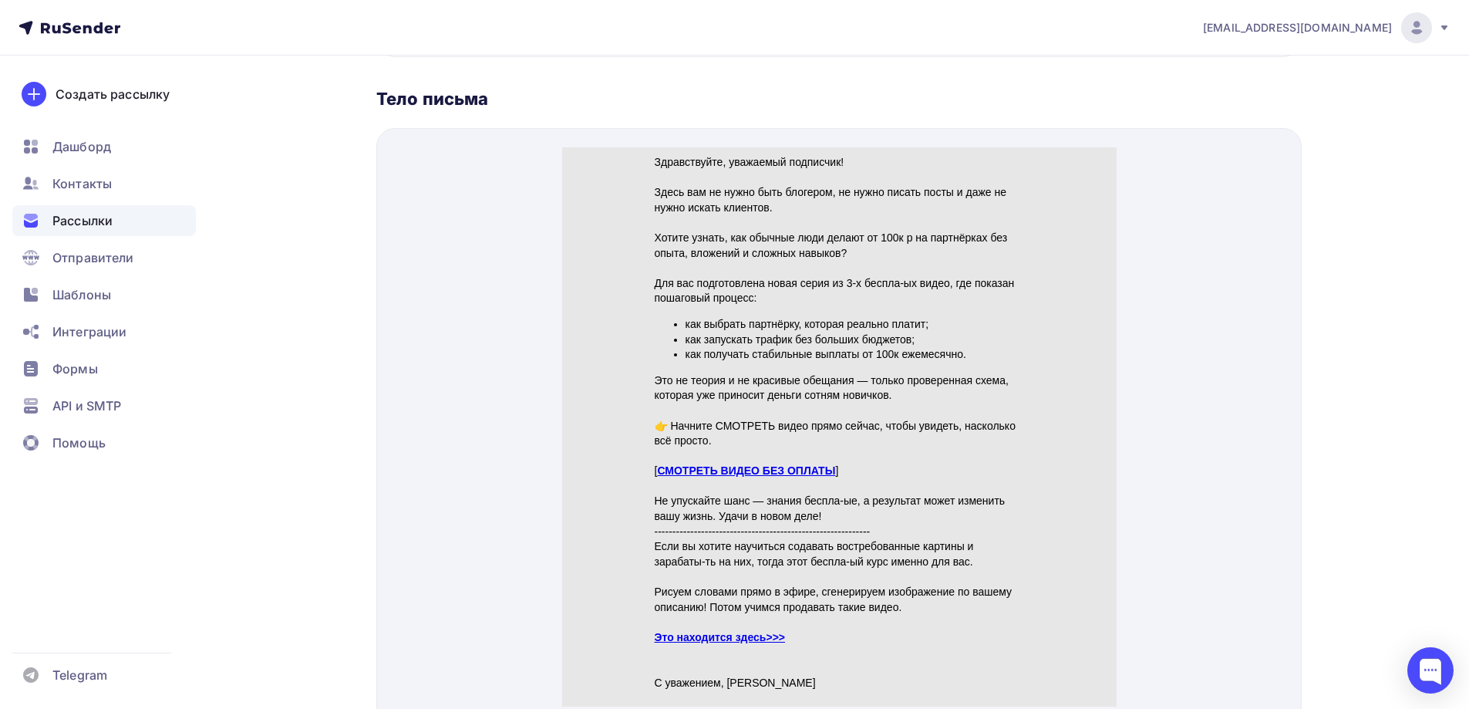
scroll to position [617, 0]
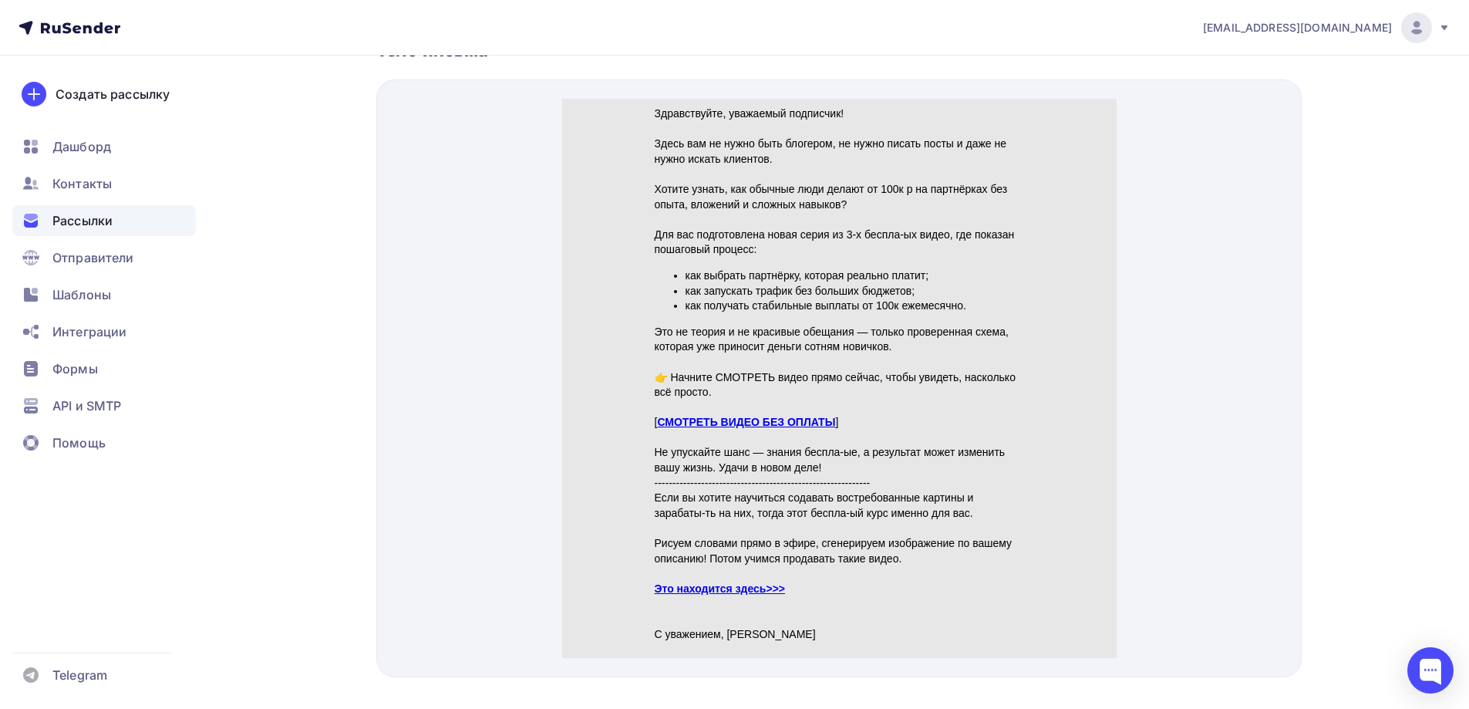
click at [750, 398] on link "СМОТРЕТЬ ВИДЕО БЕЗ ОПЛАТЫ" at bounding box center [745, 403] width 178 height 12
click at [744, 567] on link "Это находится здесь>>>" at bounding box center [719, 570] width 131 height 12
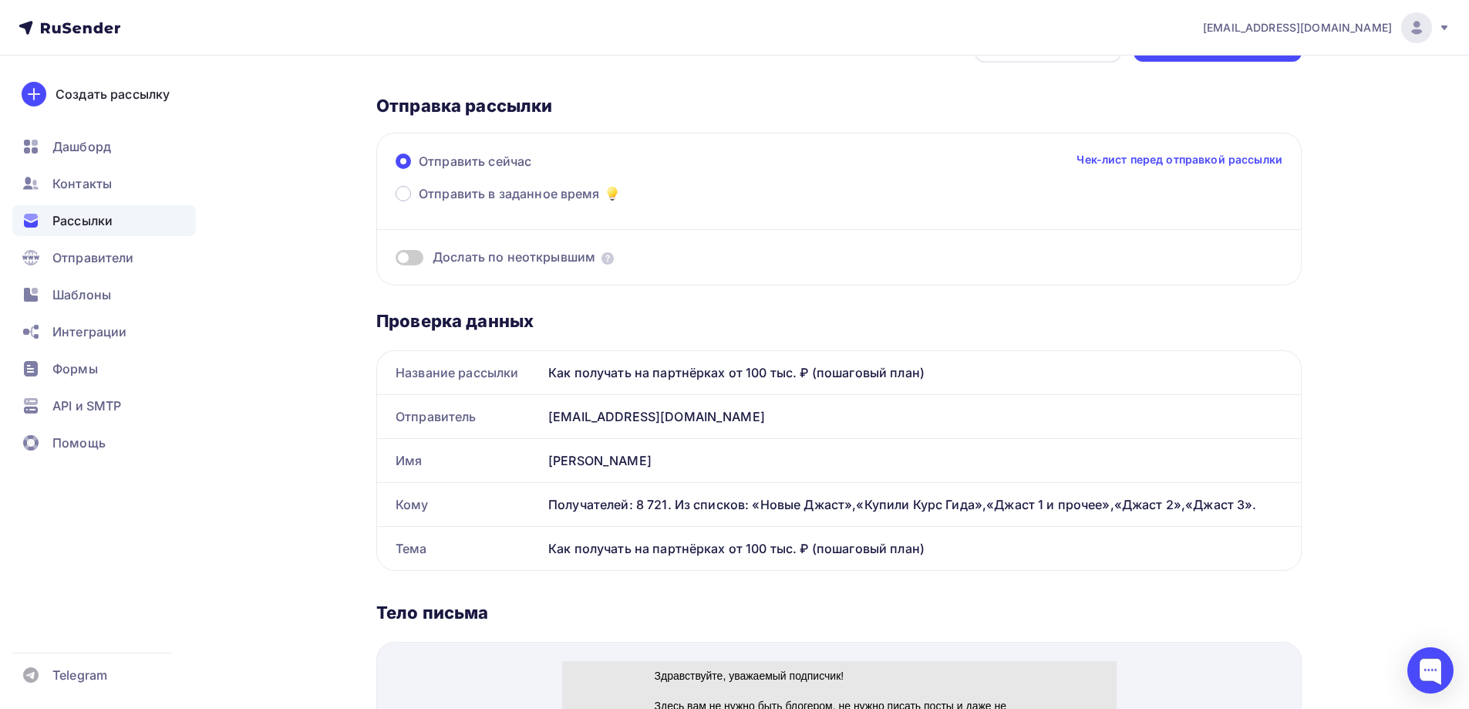
scroll to position [77, 0]
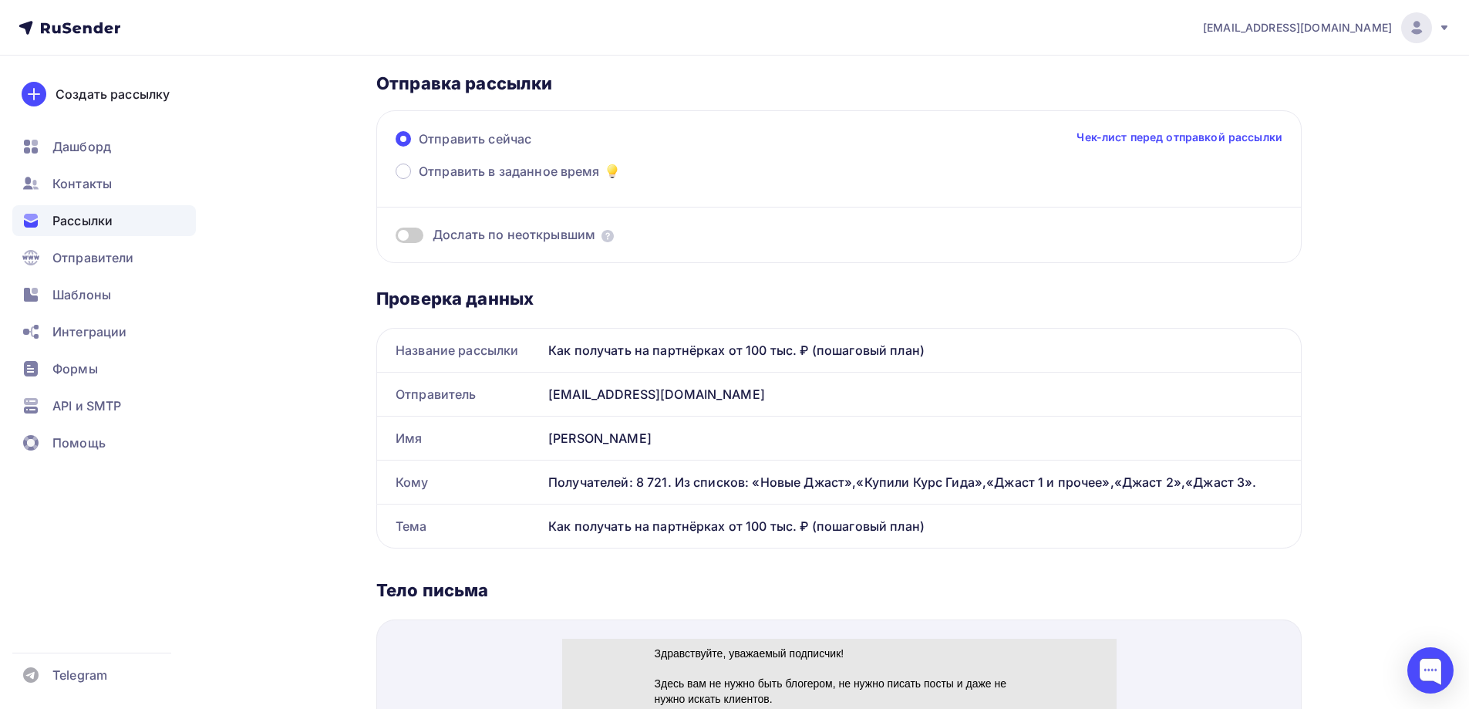
click at [413, 234] on span at bounding box center [410, 234] width 28 height 15
click at [396, 238] on input "checkbox" at bounding box center [396, 238] width 0 height 0
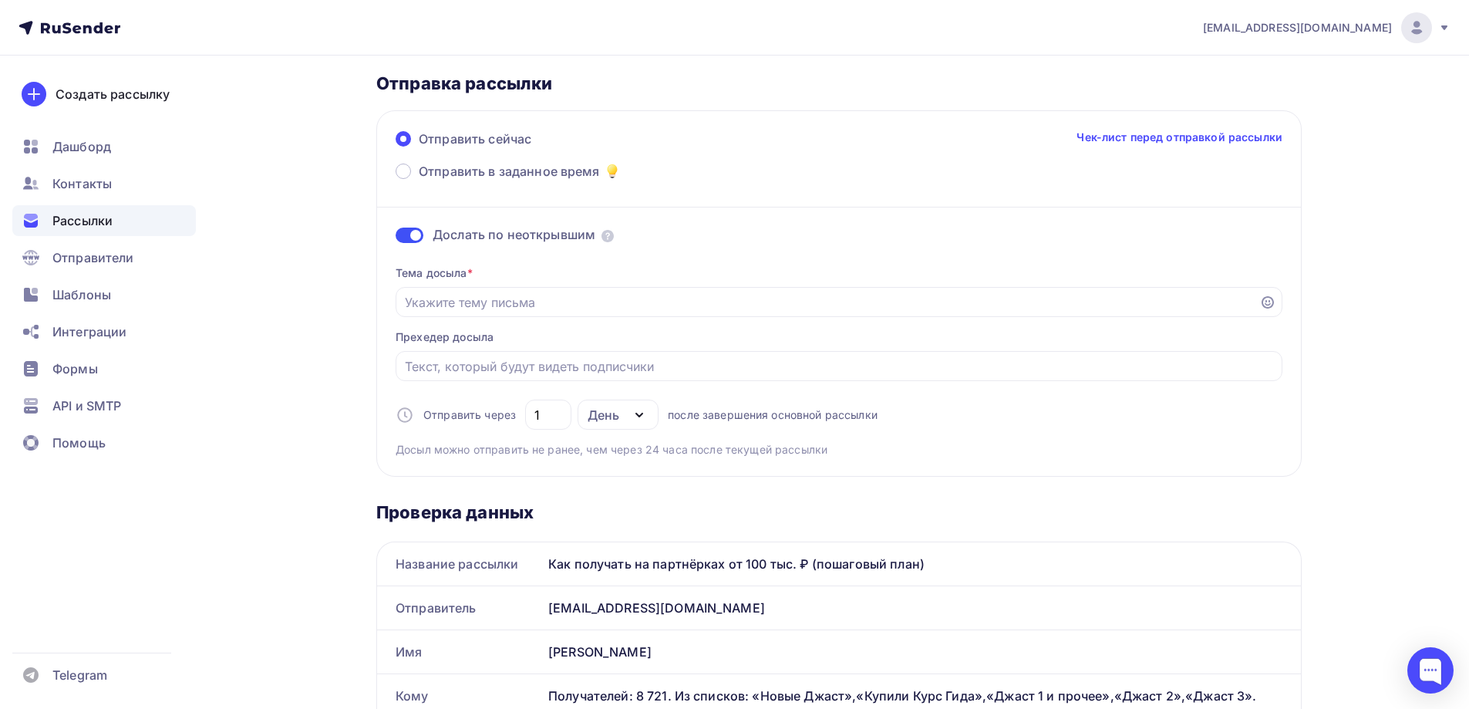
scroll to position [154, 0]
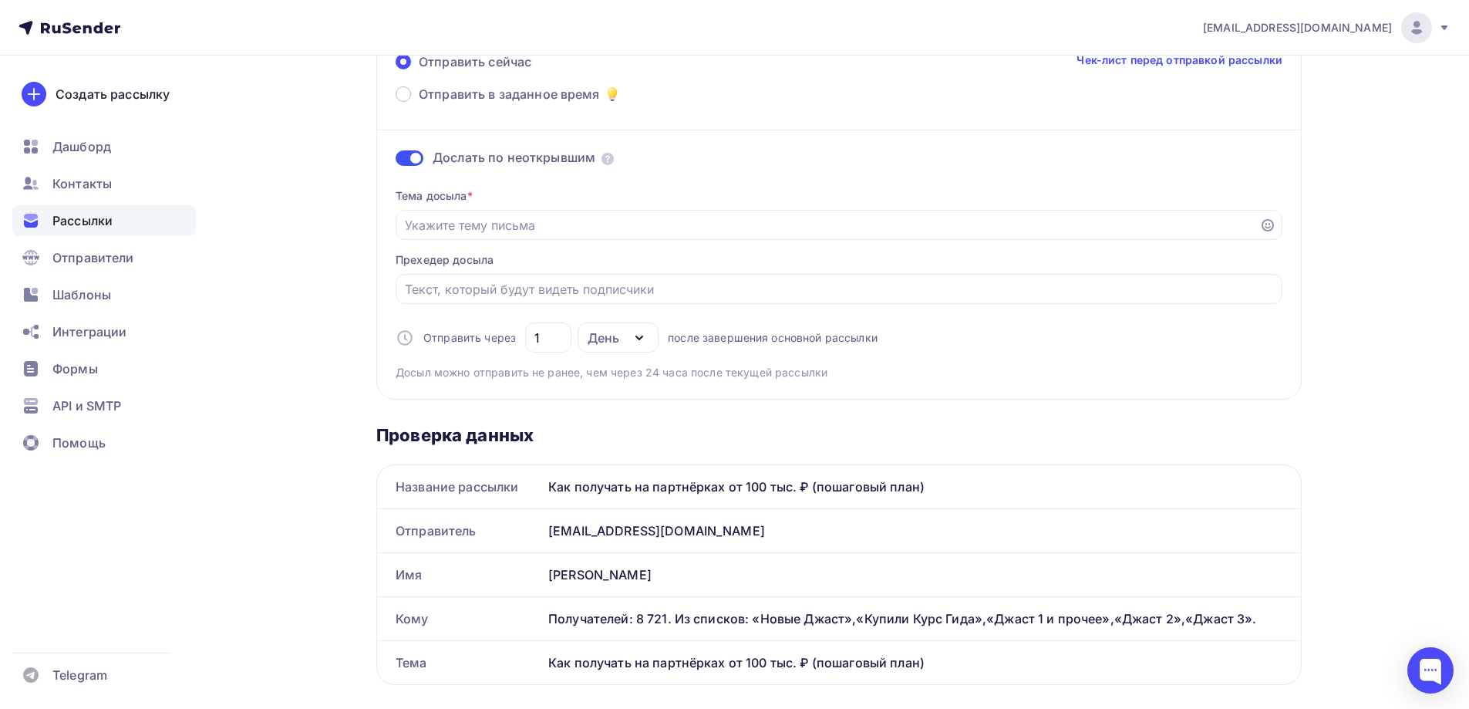
drag, startPoint x: 938, startPoint y: 483, endPoint x: 546, endPoint y: 494, distance: 392.6
click at [546, 494] on div "Как получать на партнёрках от 100 тыс. ₽ (пошаговый план)" at bounding box center [921, 486] width 759 height 43
copy div "Как получать на партнёрках от 100 тыс. ₽ (пошаговый план)"
paste input "Как получать на партнёрках от 100 тыс. ₽ (пошаговый план)"
type input "Как получать на партнёрках от 100 тыс. ₽ (пошаговый план)"
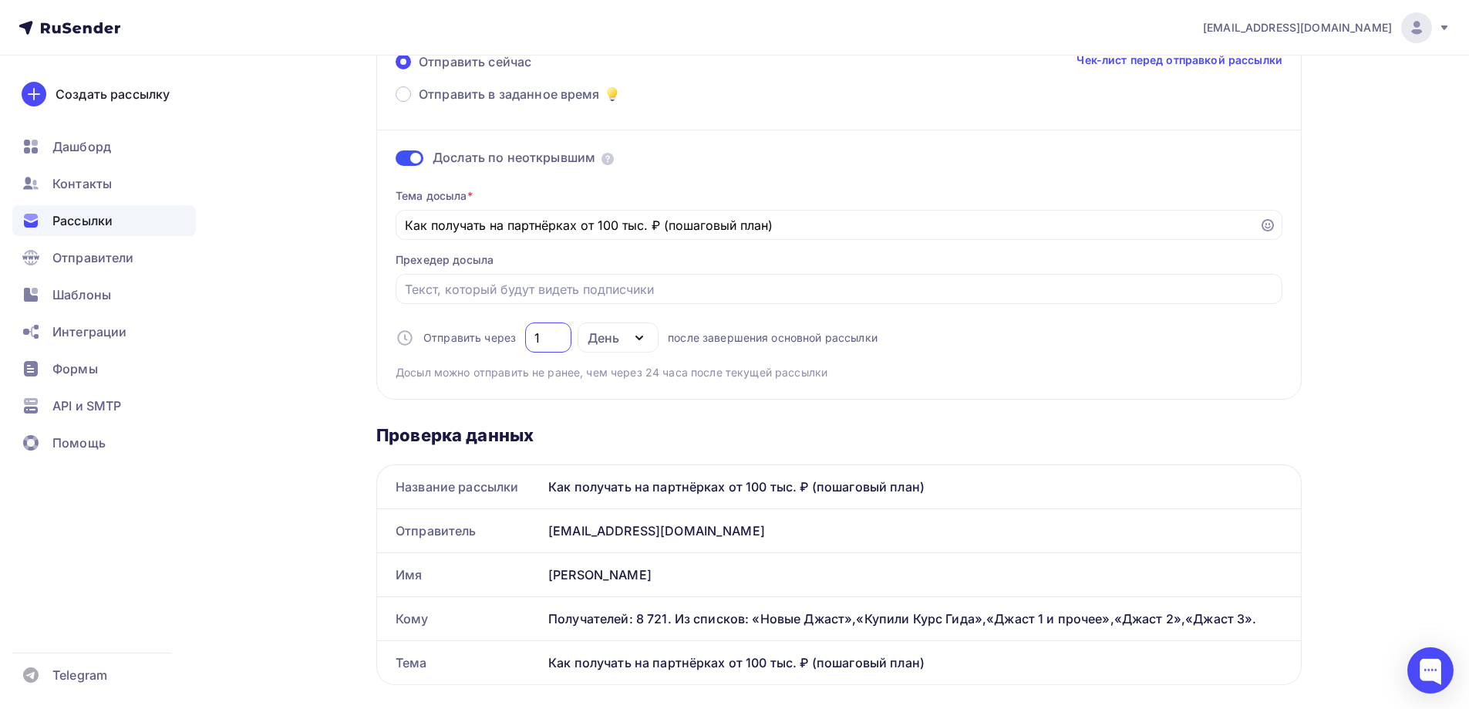
click at [545, 339] on input "1" at bounding box center [548, 337] width 29 height 19
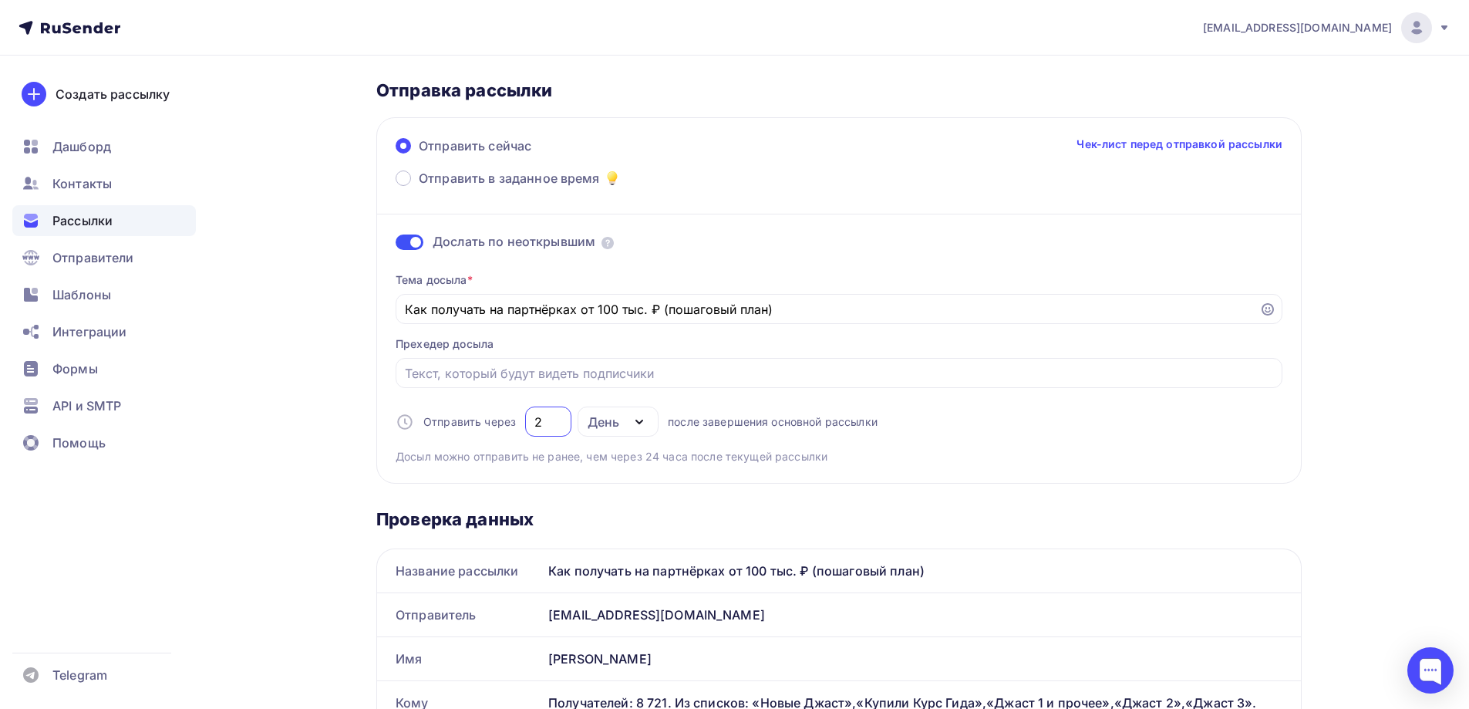
scroll to position [0, 0]
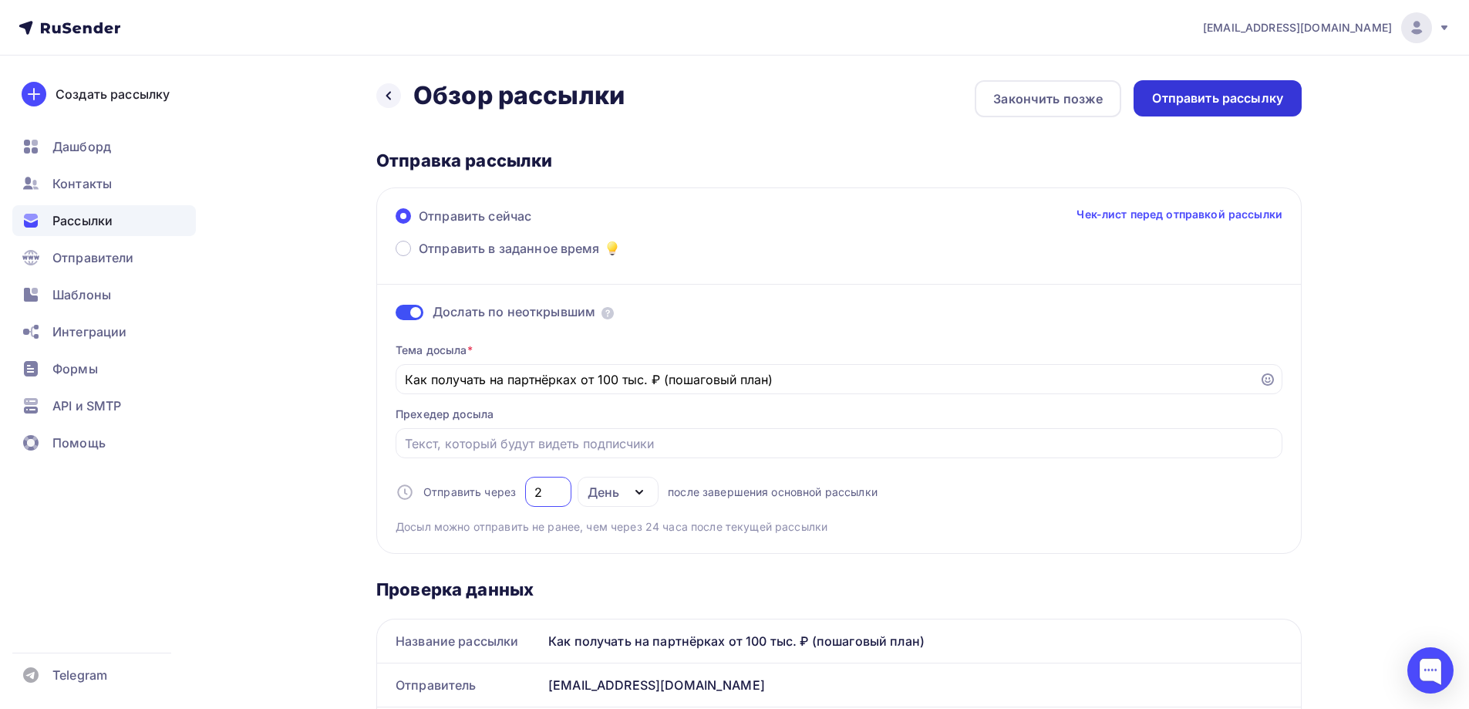
type input "2"
click at [1206, 90] on div "Отправить рассылку" at bounding box center [1217, 98] width 131 height 18
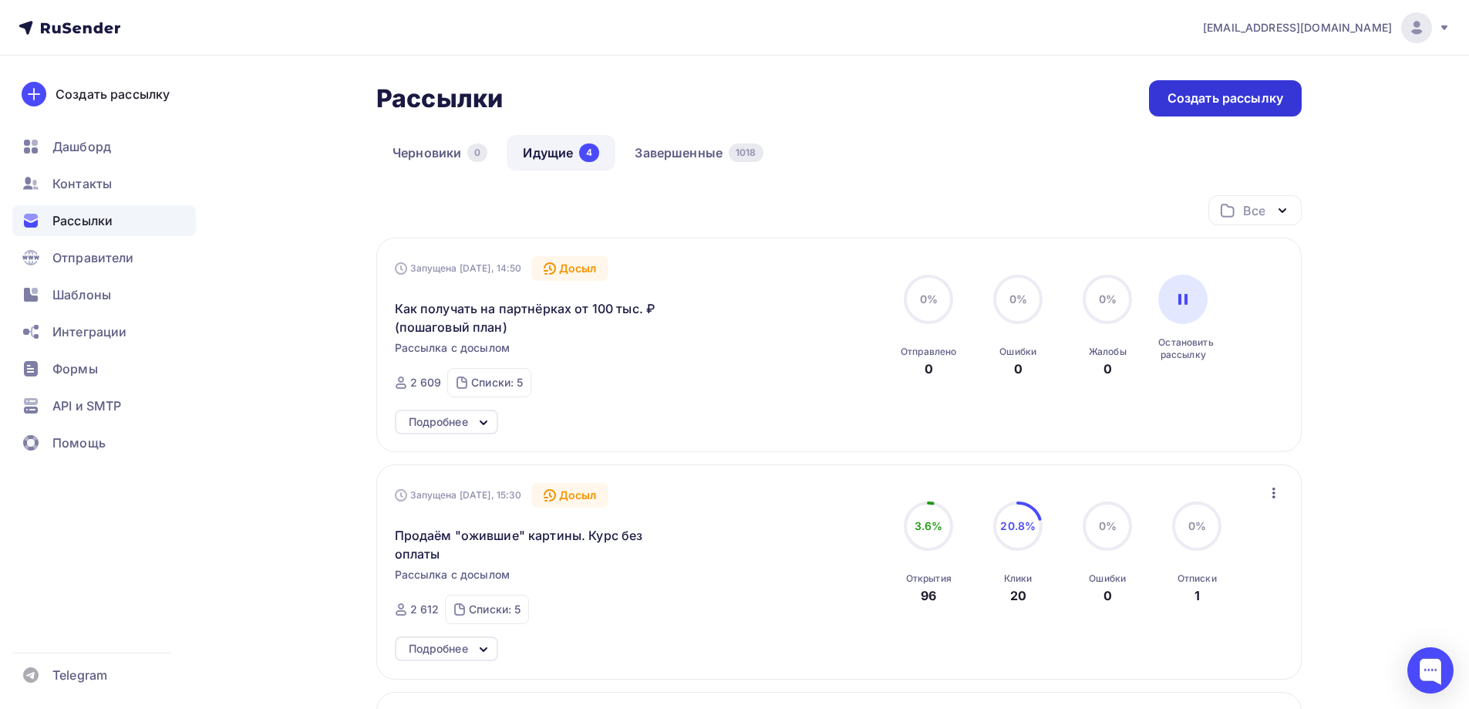
click at [1200, 96] on div "Создать рассылку" at bounding box center [1225, 98] width 116 height 18
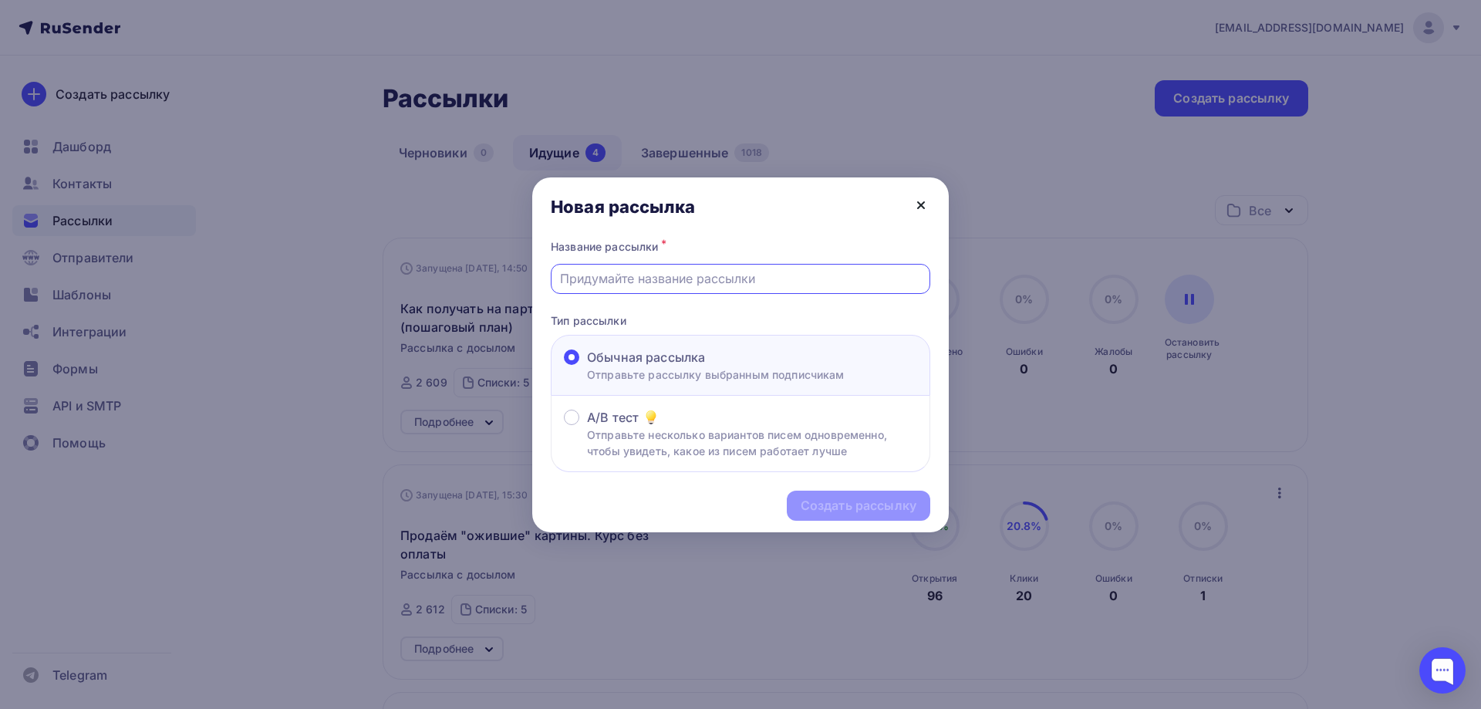
drag, startPoint x: 599, startPoint y: 279, endPoint x: 915, endPoint y: 207, distance: 324.4
click at [915, 207] on icon at bounding box center [920, 205] width 19 height 19
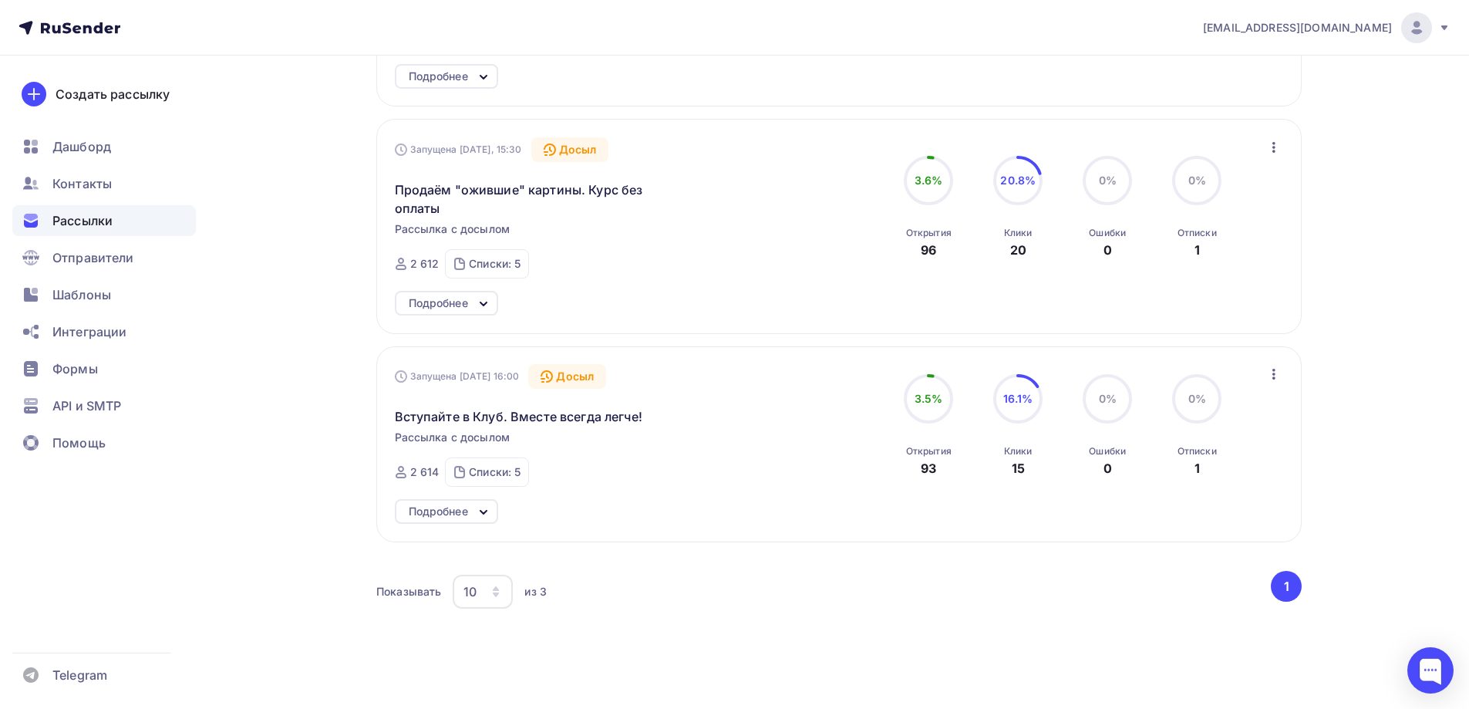
scroll to position [403, 0]
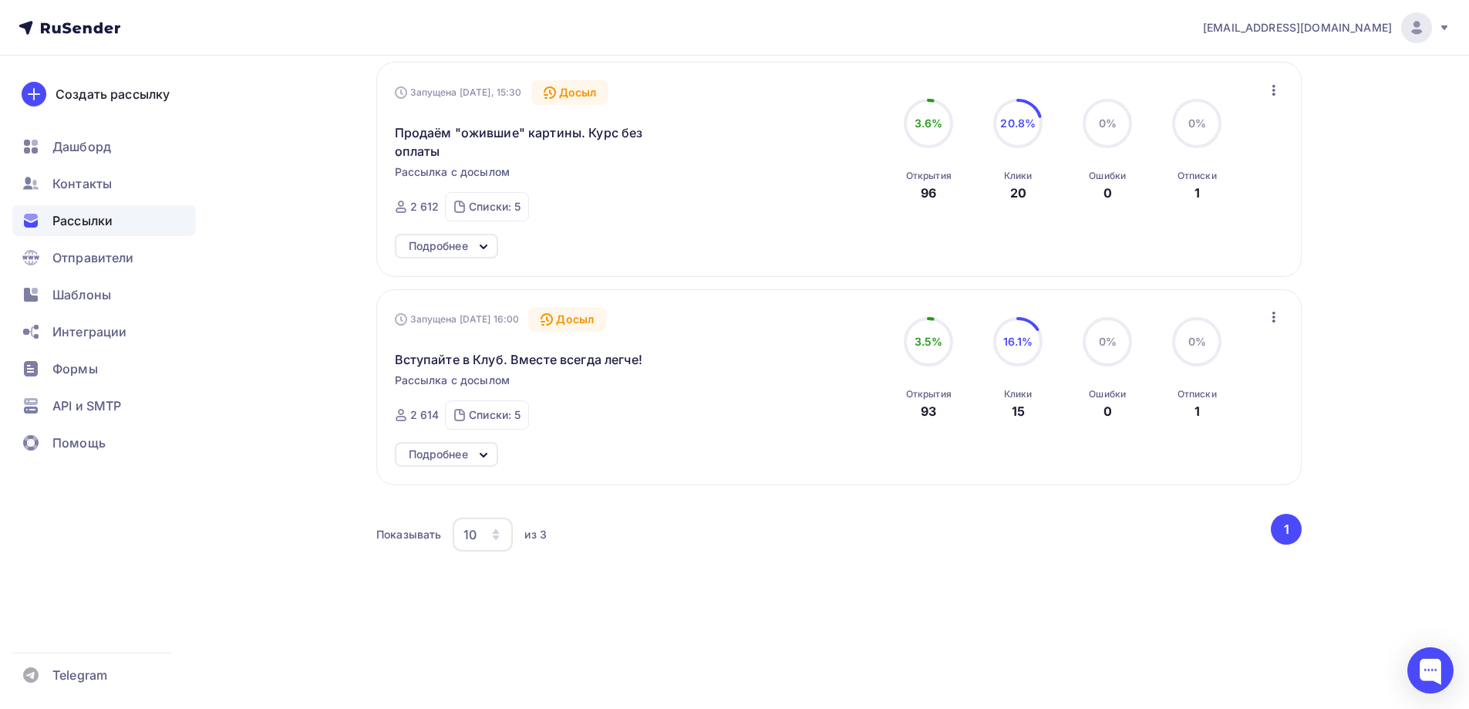
click at [468, 451] on div "Подробнее" at bounding box center [438, 454] width 59 height 19
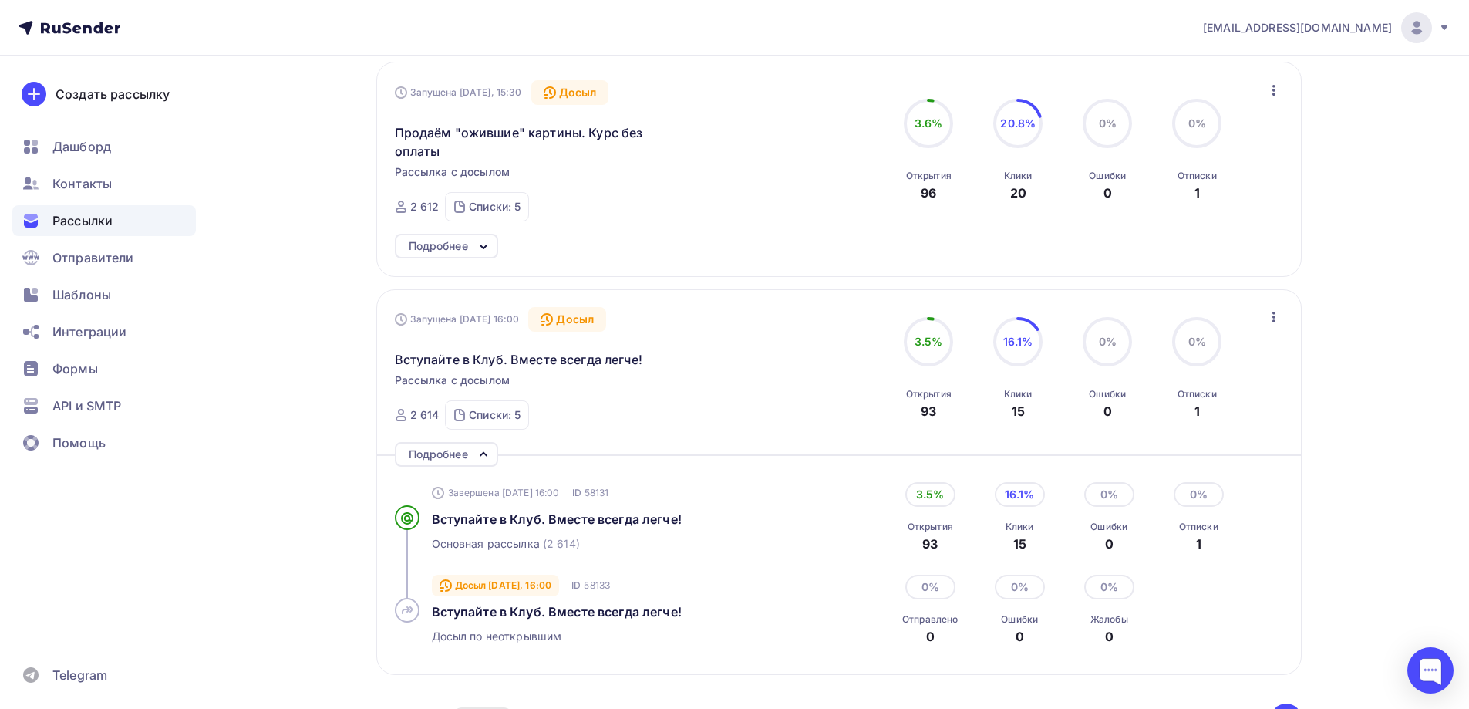
click at [468, 451] on div "Подробнее" at bounding box center [438, 454] width 59 height 19
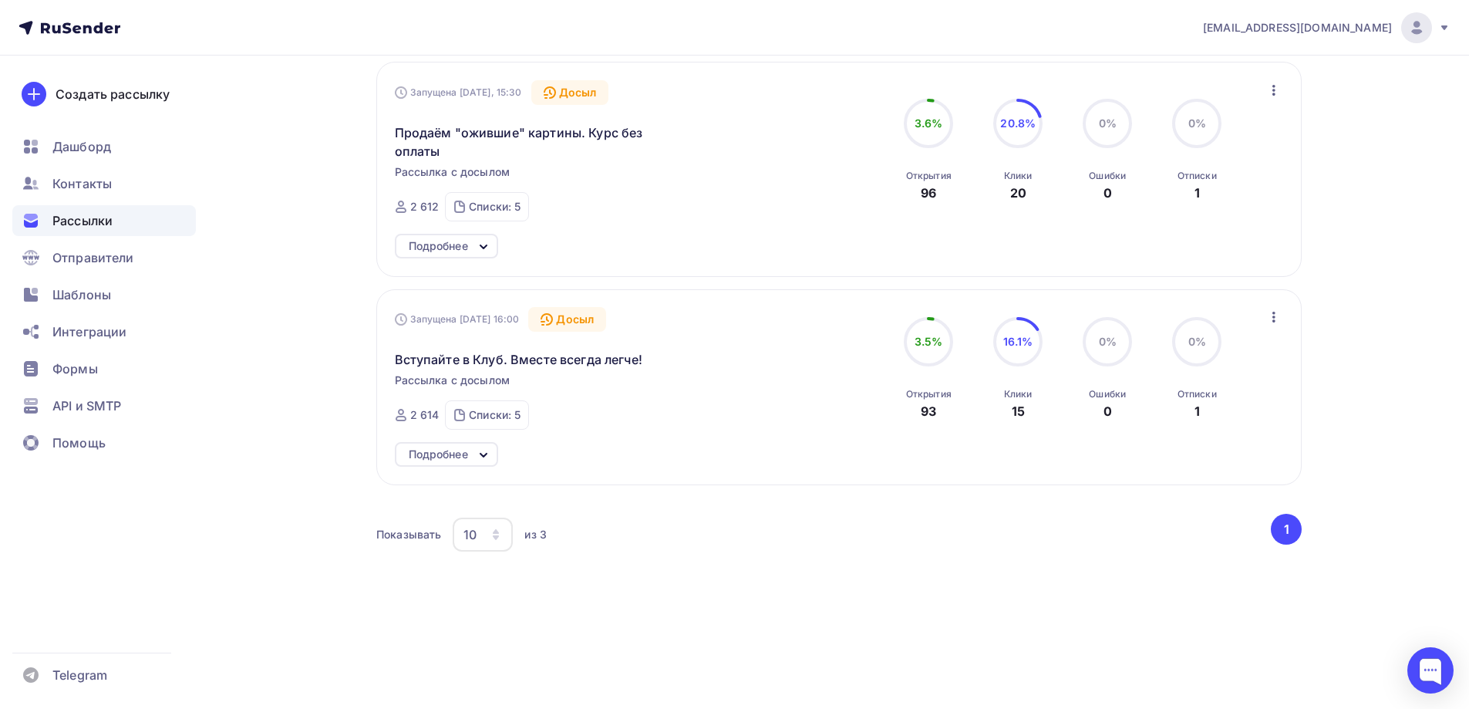
click at [481, 242] on icon at bounding box center [483, 247] width 19 height 19
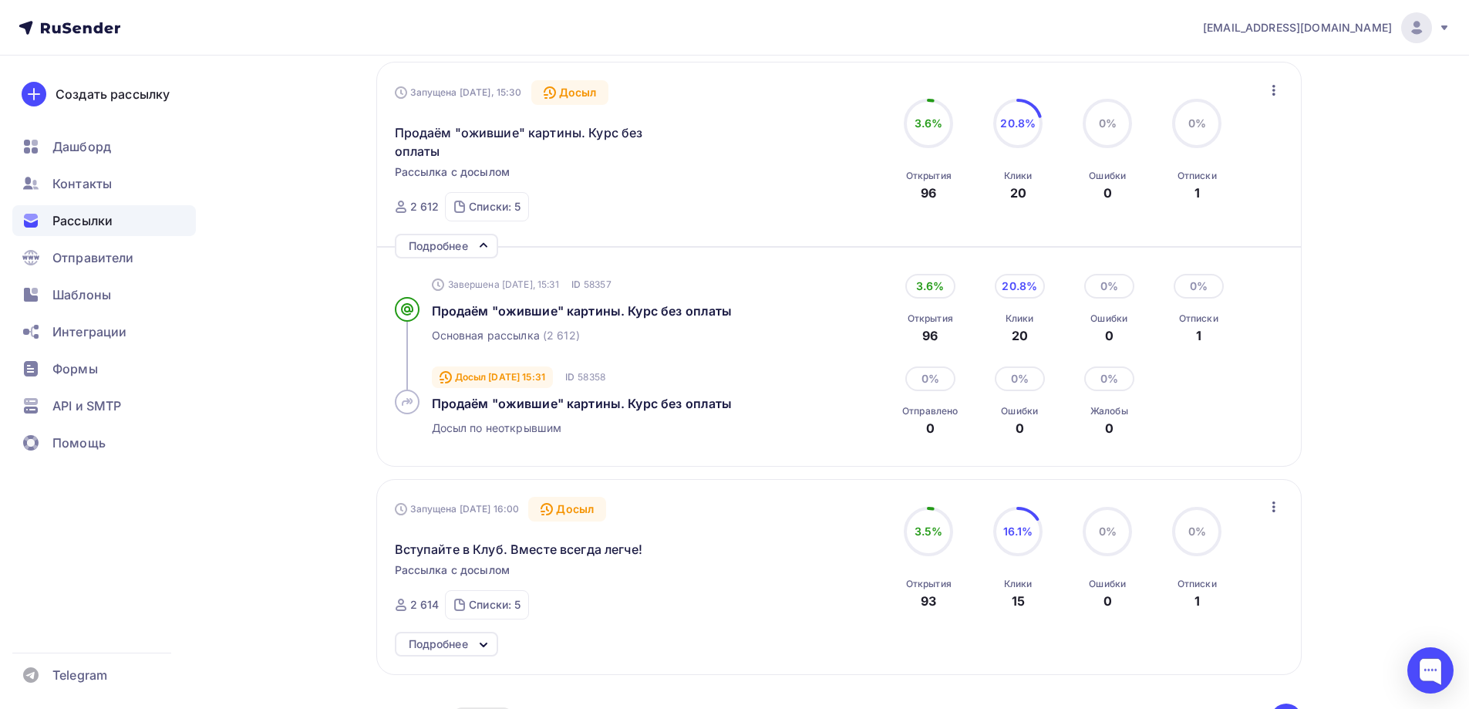
scroll to position [325, 0]
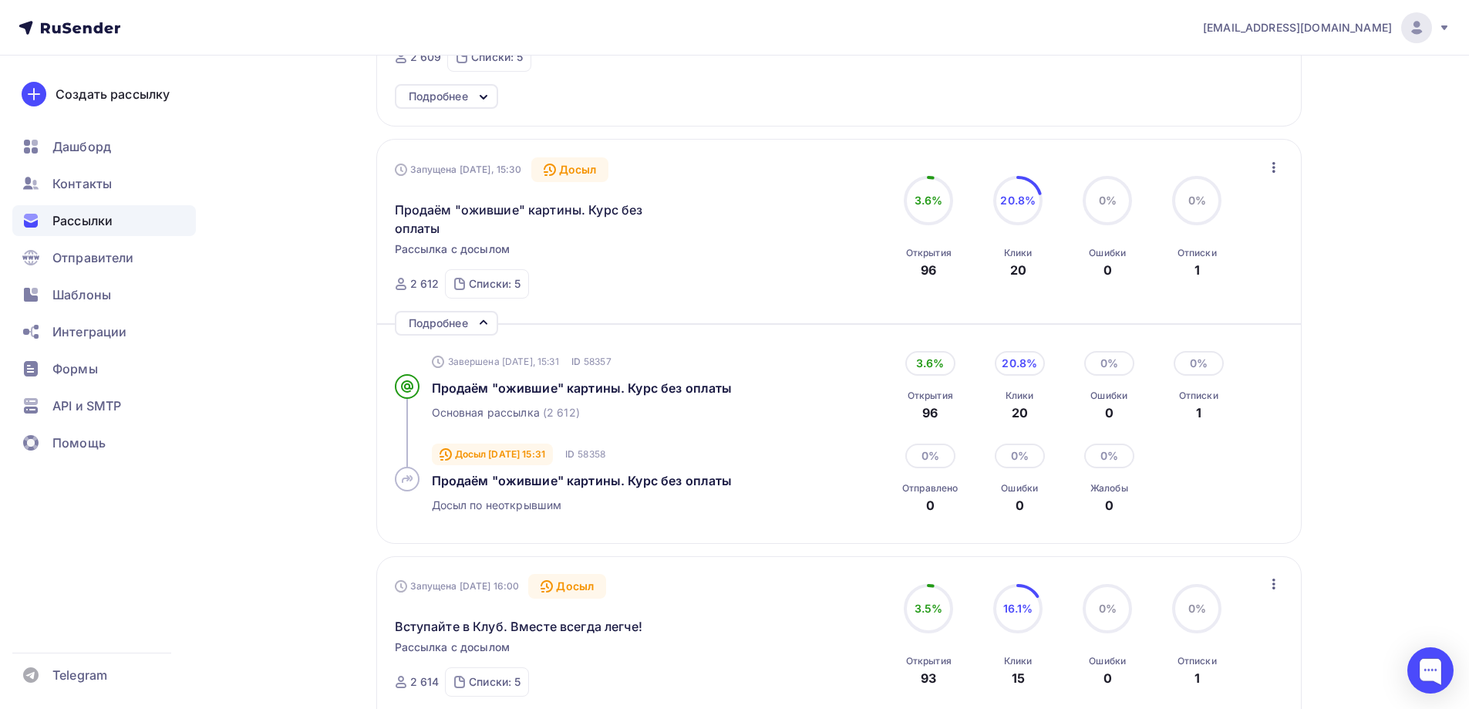
click at [487, 323] on icon at bounding box center [483, 322] width 6 height 3
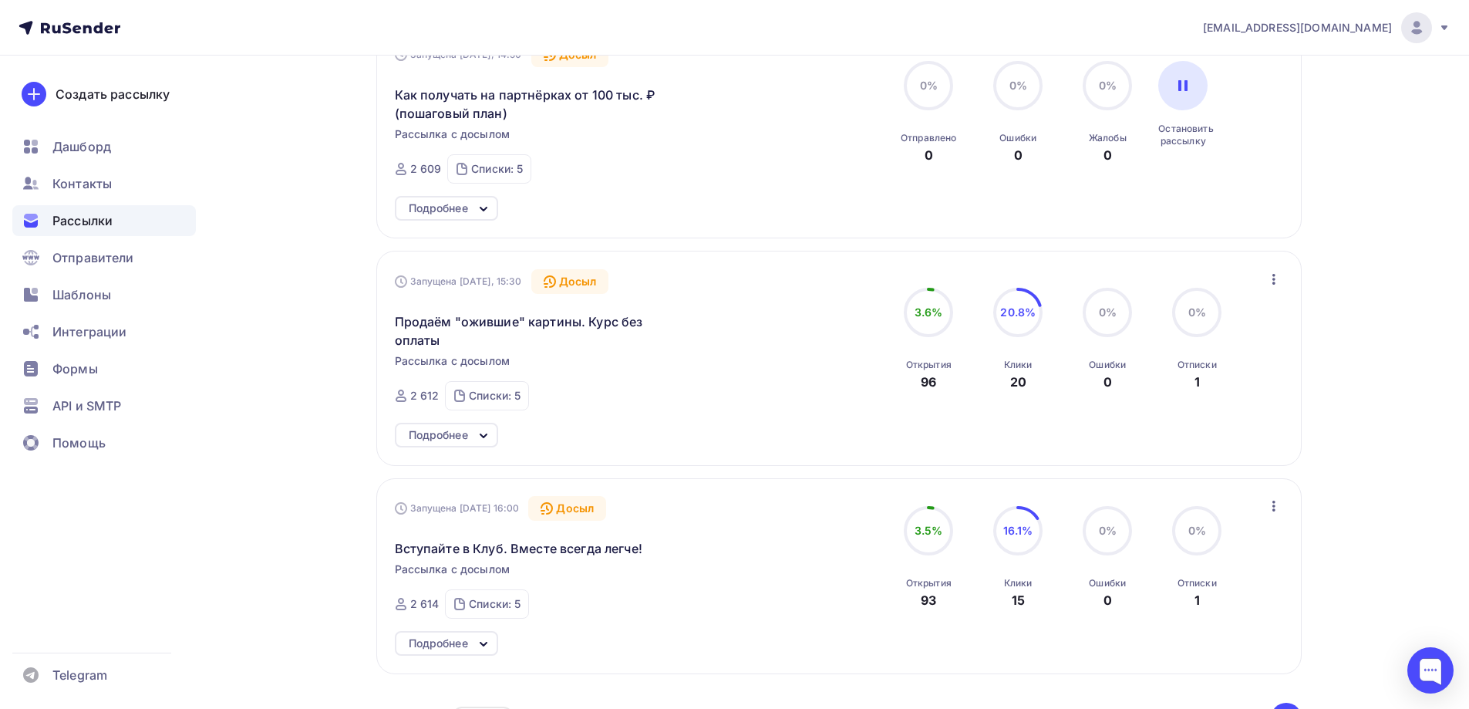
scroll to position [17, 0]
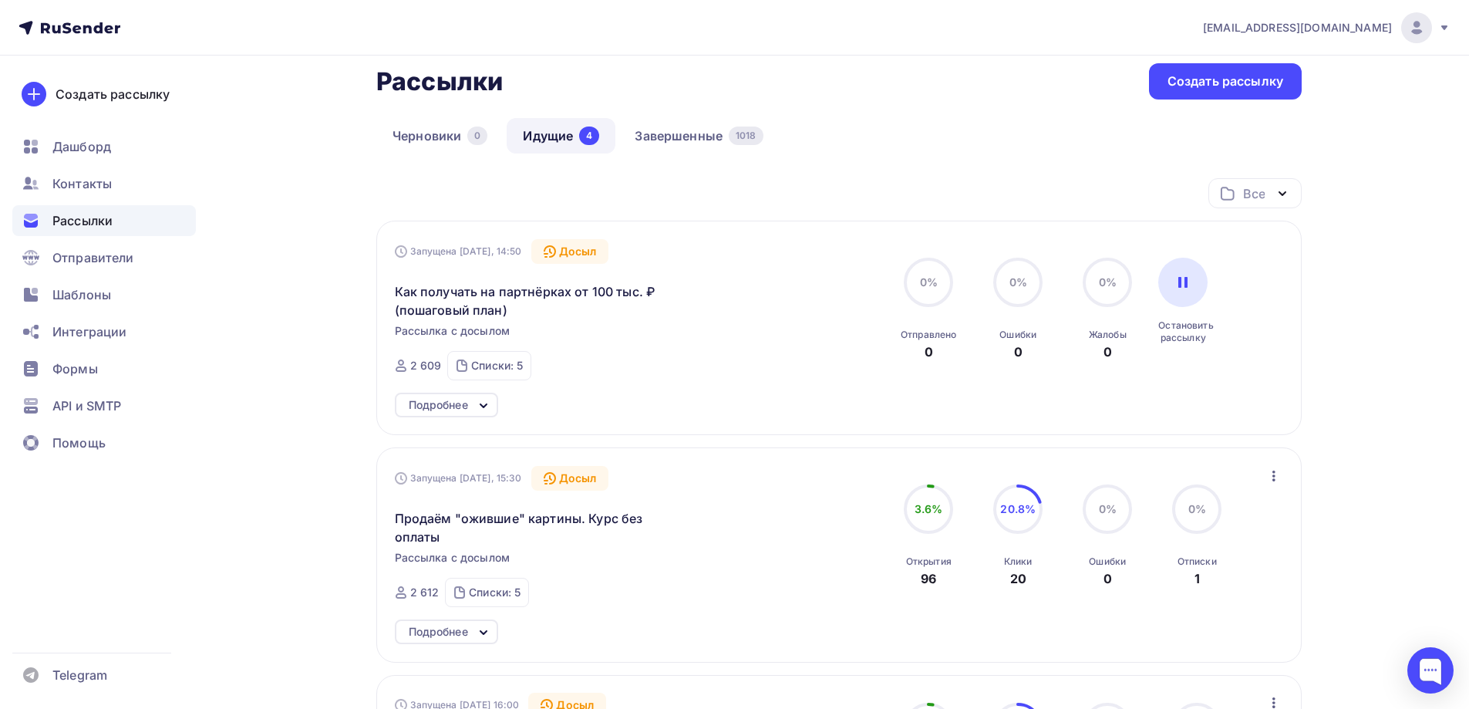
click at [473, 409] on div "Подробнее" at bounding box center [446, 405] width 103 height 25
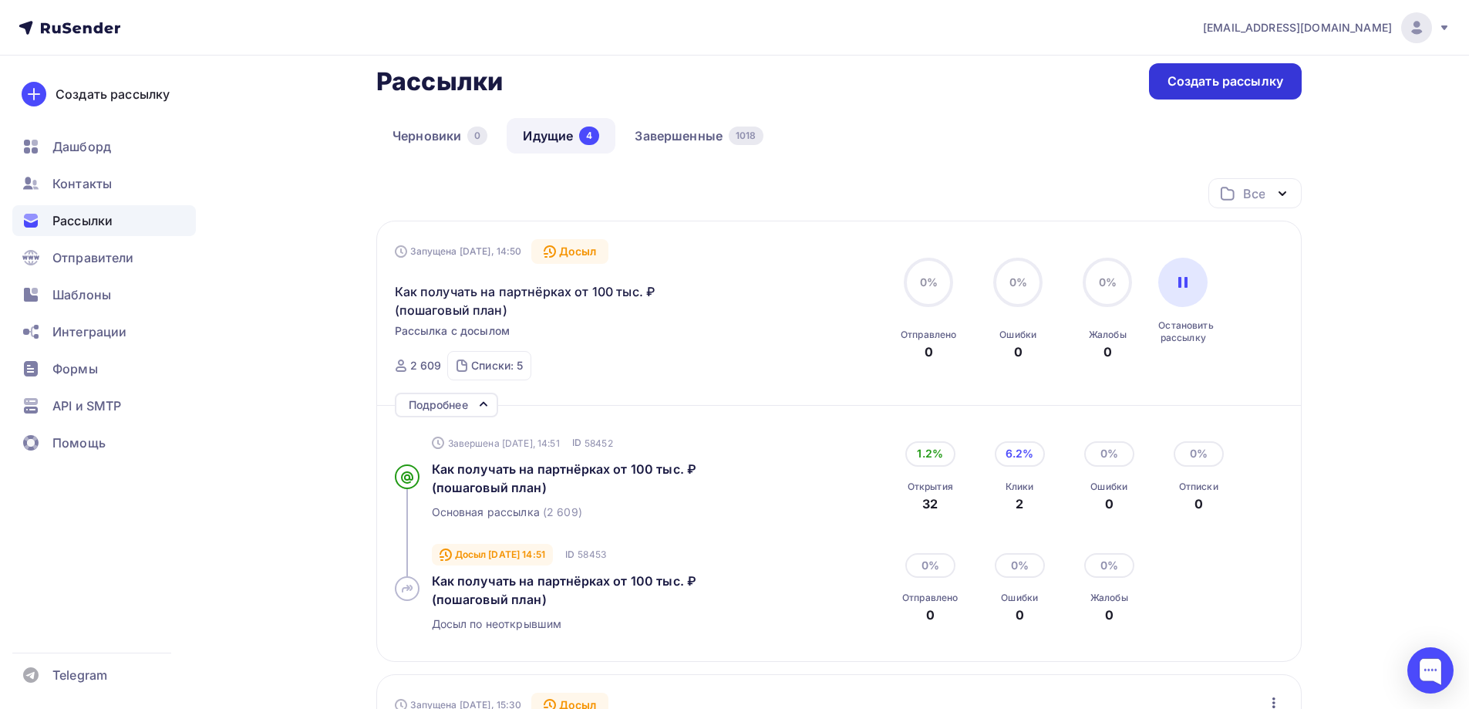
click at [1211, 85] on div "Создать рассылку" at bounding box center [1225, 81] width 116 height 18
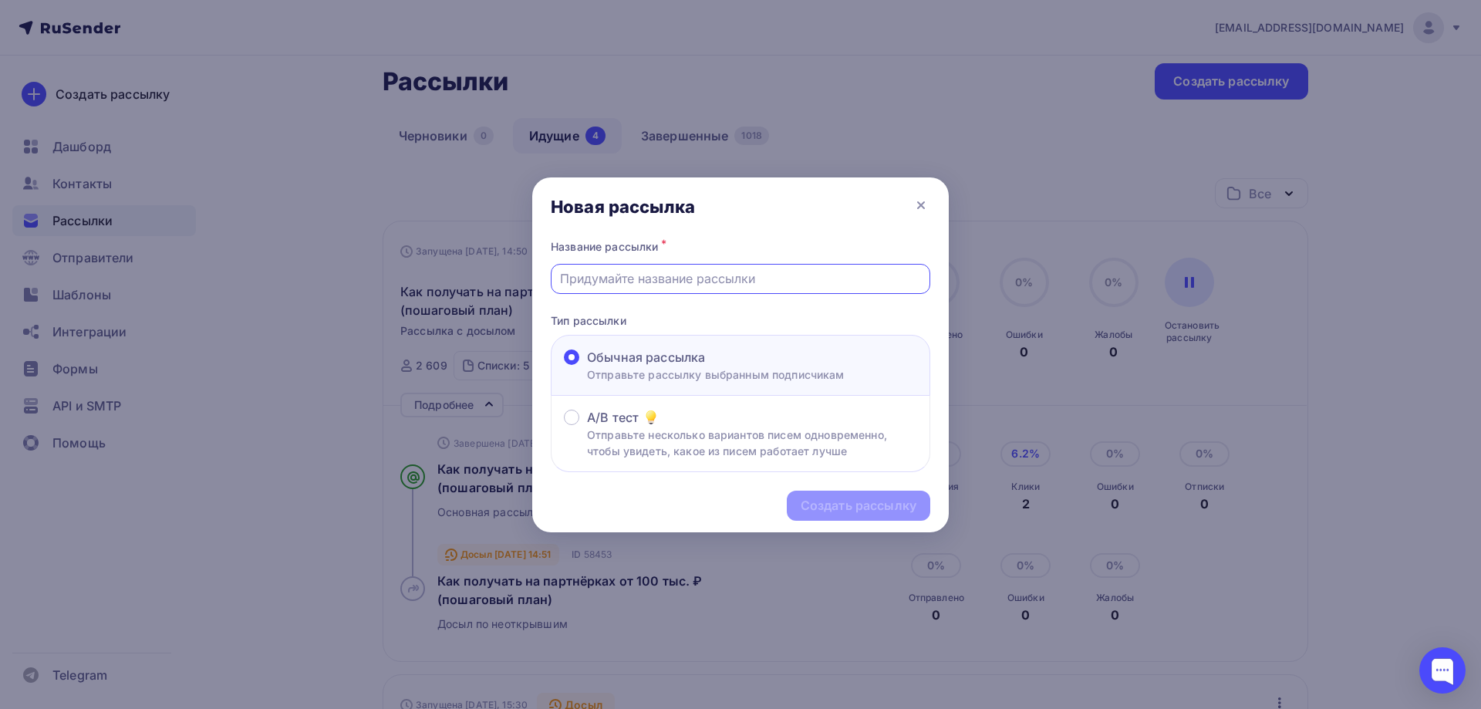
paste input "не требует технических знаний"
click at [560, 282] on input "не требует технических знаний" at bounding box center [741, 278] width 362 height 19
type input "Это не требует технических знаний"
click at [822, 504] on div "Создать рассылку" at bounding box center [858, 506] width 116 height 18
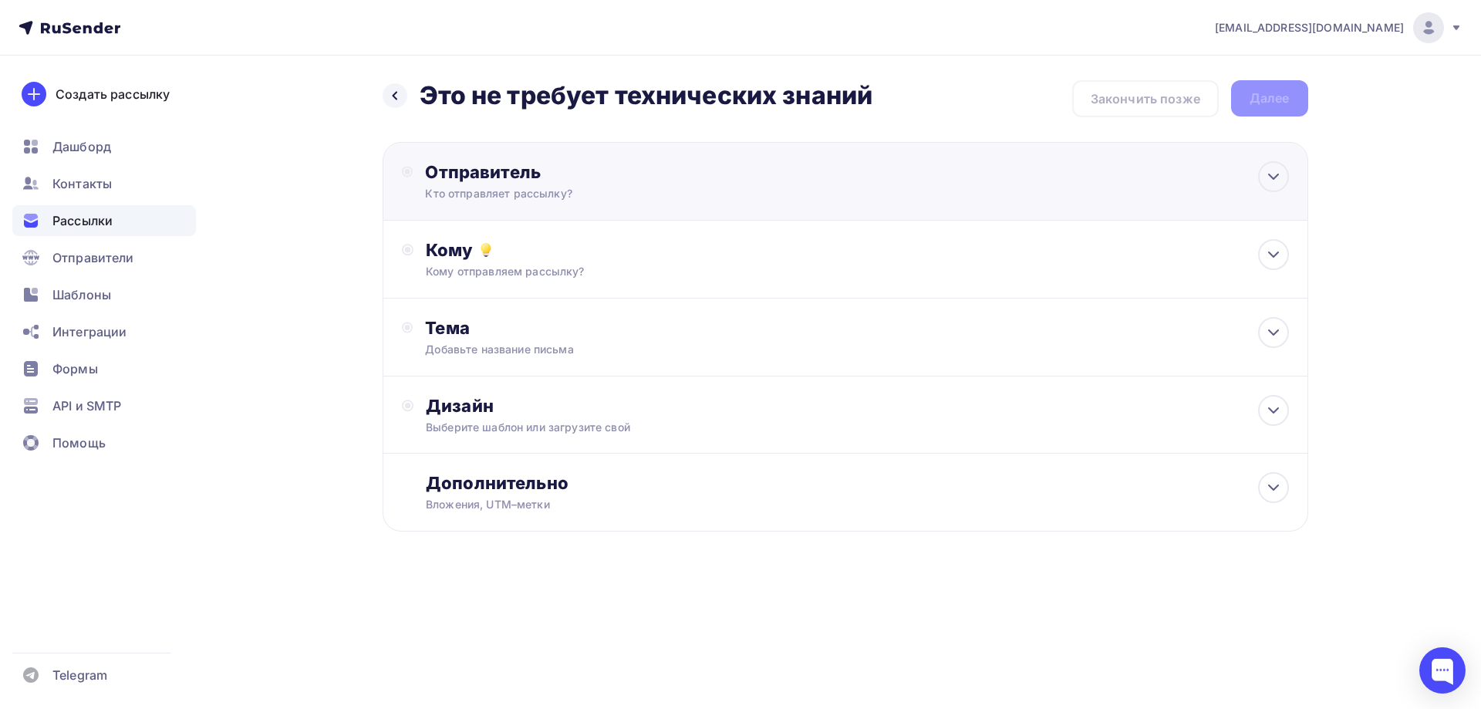
click at [491, 164] on div "Отправитель" at bounding box center [592, 172] width 334 height 22
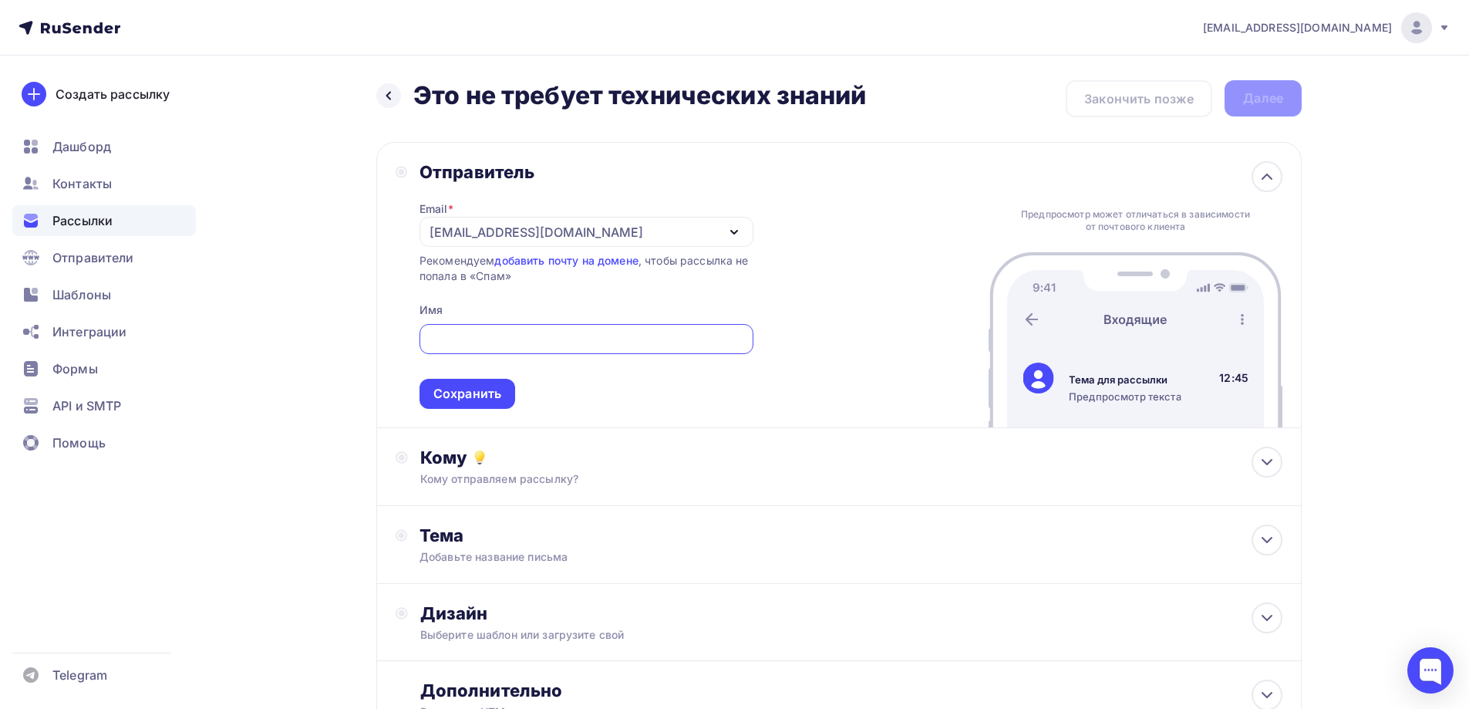
click at [487, 231] on div "[EMAIL_ADDRESS][DOMAIN_NAME]" at bounding box center [537, 232] width 214 height 19
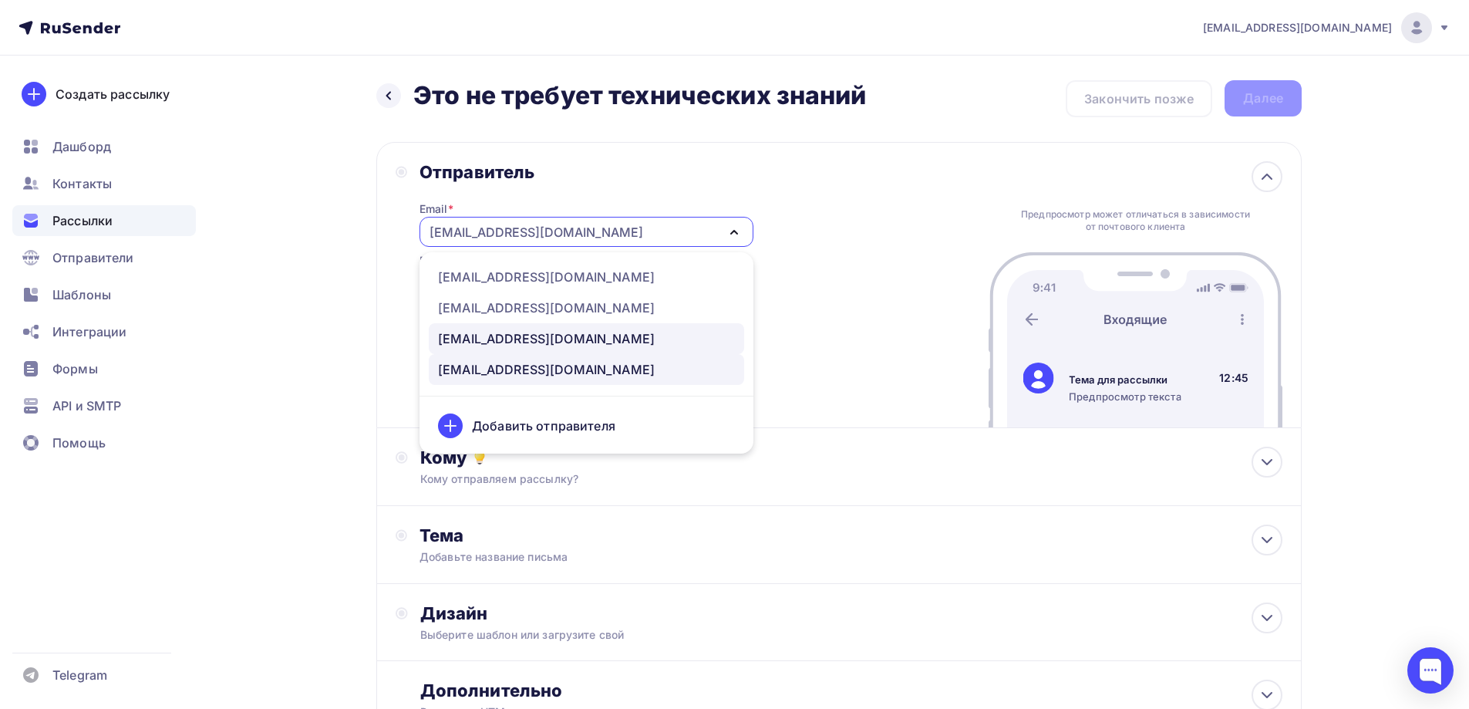
click at [480, 333] on div "[EMAIL_ADDRESS][DOMAIN_NAME]" at bounding box center [546, 338] width 217 height 19
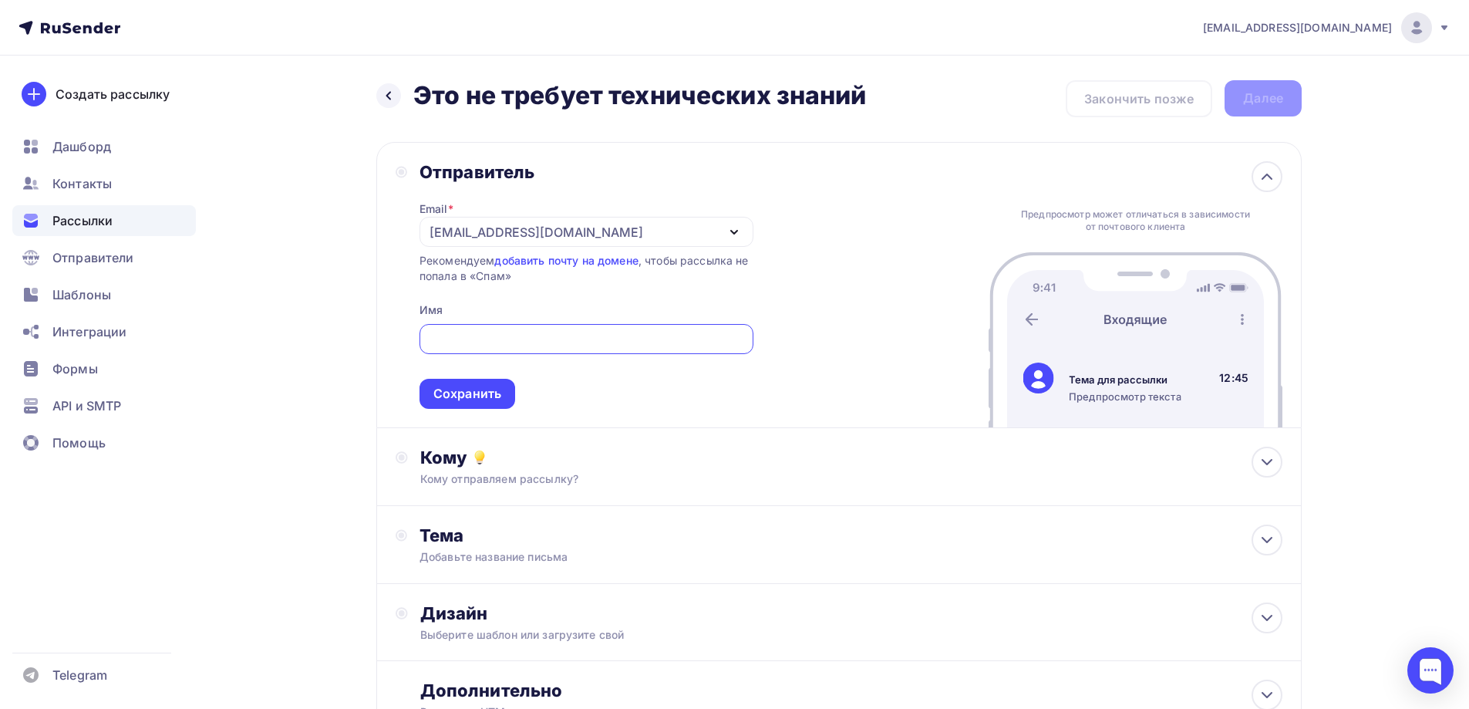
click at [469, 341] on input "text" at bounding box center [586, 339] width 316 height 19
type input "[PERSON_NAME]"
click at [460, 386] on div "Сохранить" at bounding box center [467, 394] width 68 height 18
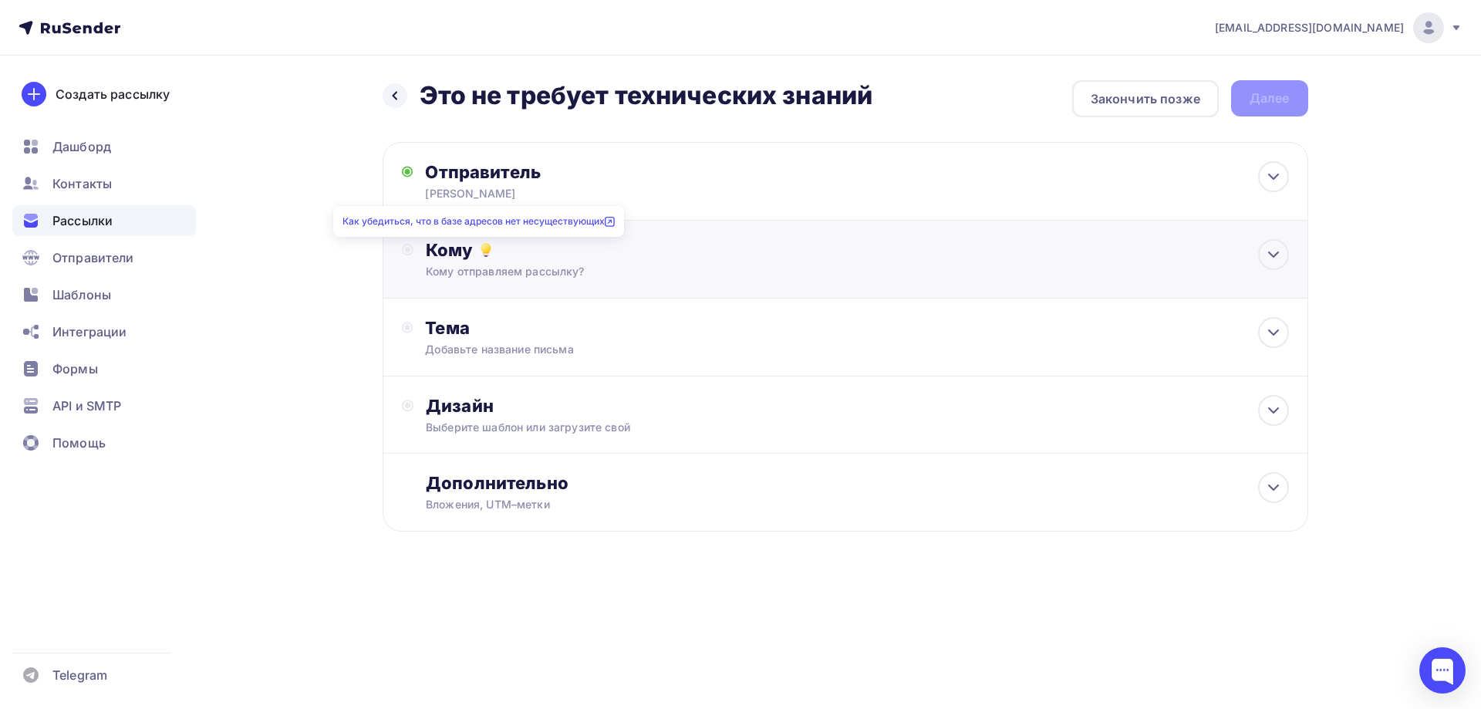
click at [477, 251] on icon at bounding box center [486, 250] width 19 height 19
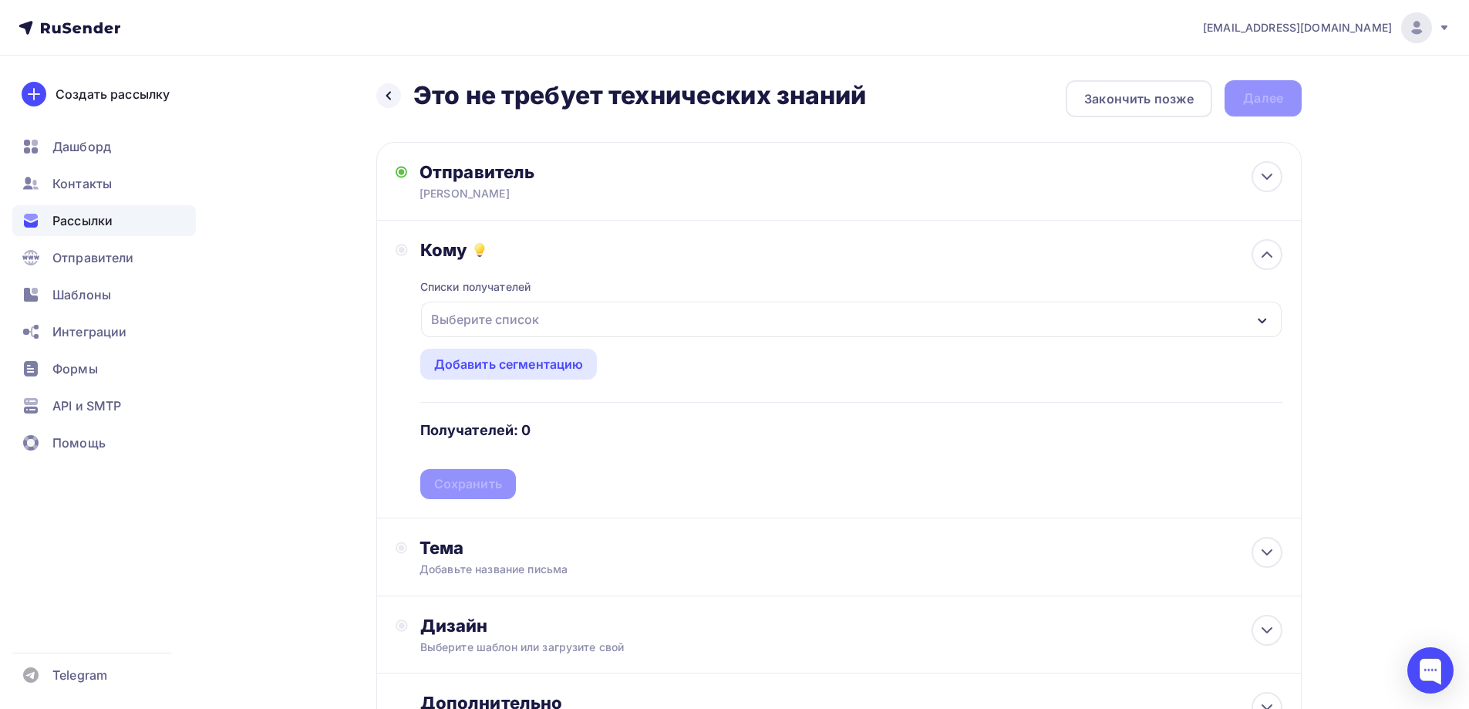
click at [482, 315] on div "Выберите список" at bounding box center [485, 319] width 120 height 28
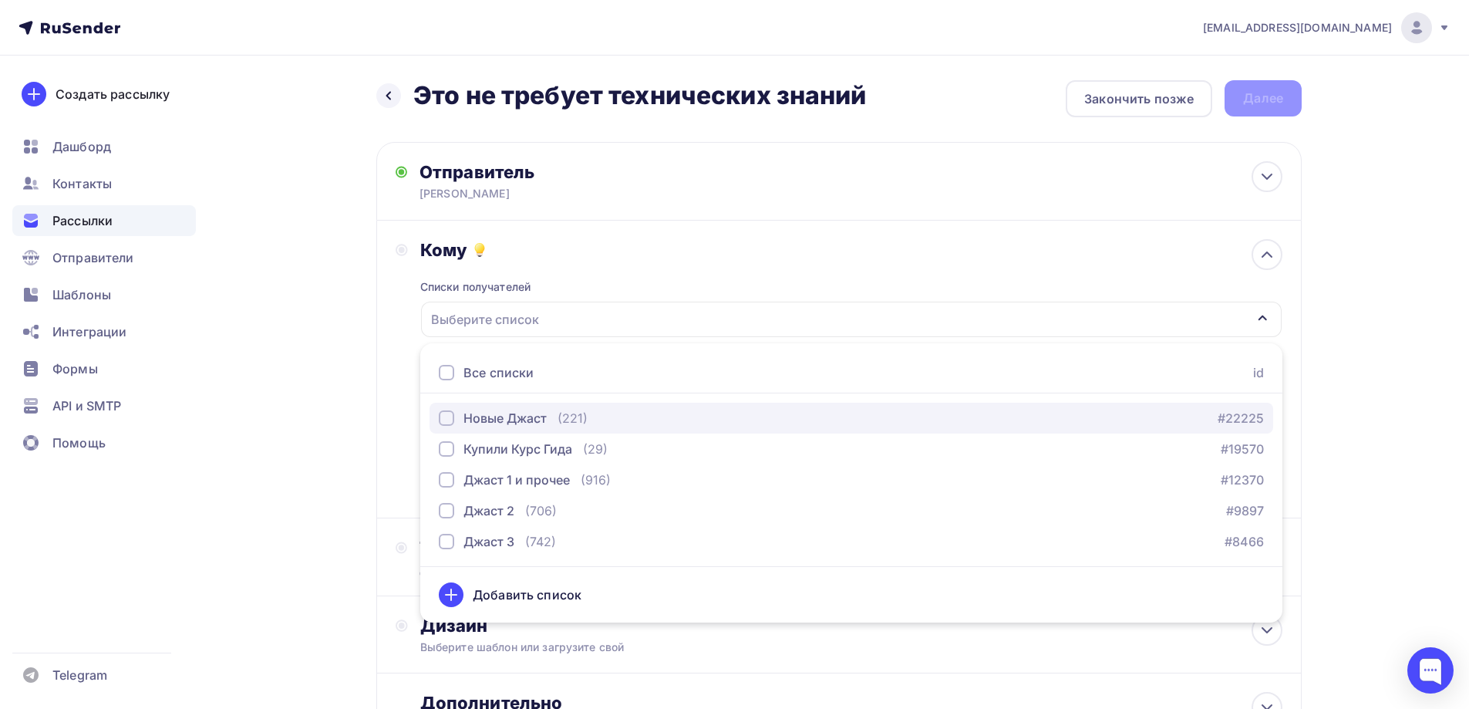
click at [451, 418] on div "button" at bounding box center [446, 417] width 15 height 15
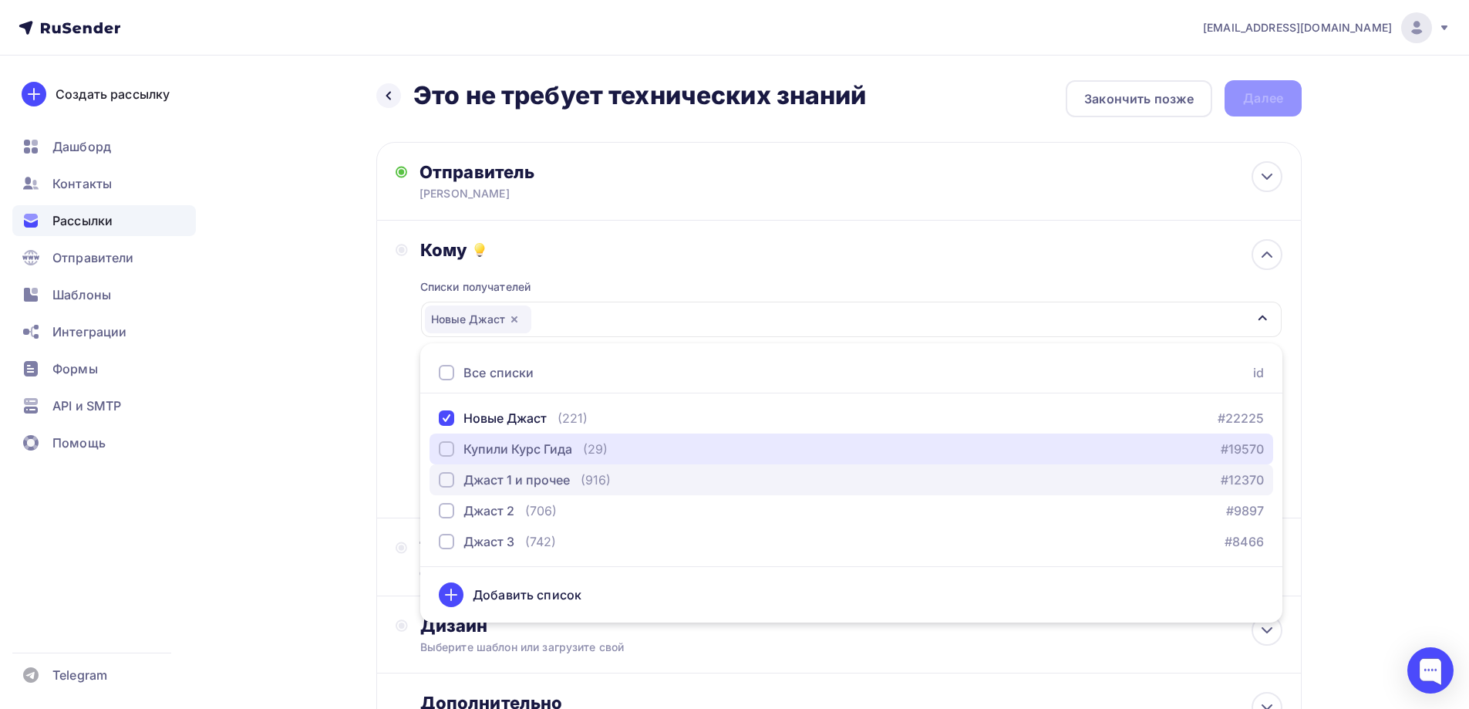
drag, startPoint x: 450, startPoint y: 444, endPoint x: 448, endPoint y: 488, distance: 44.0
click at [450, 448] on div "button" at bounding box center [446, 448] width 15 height 15
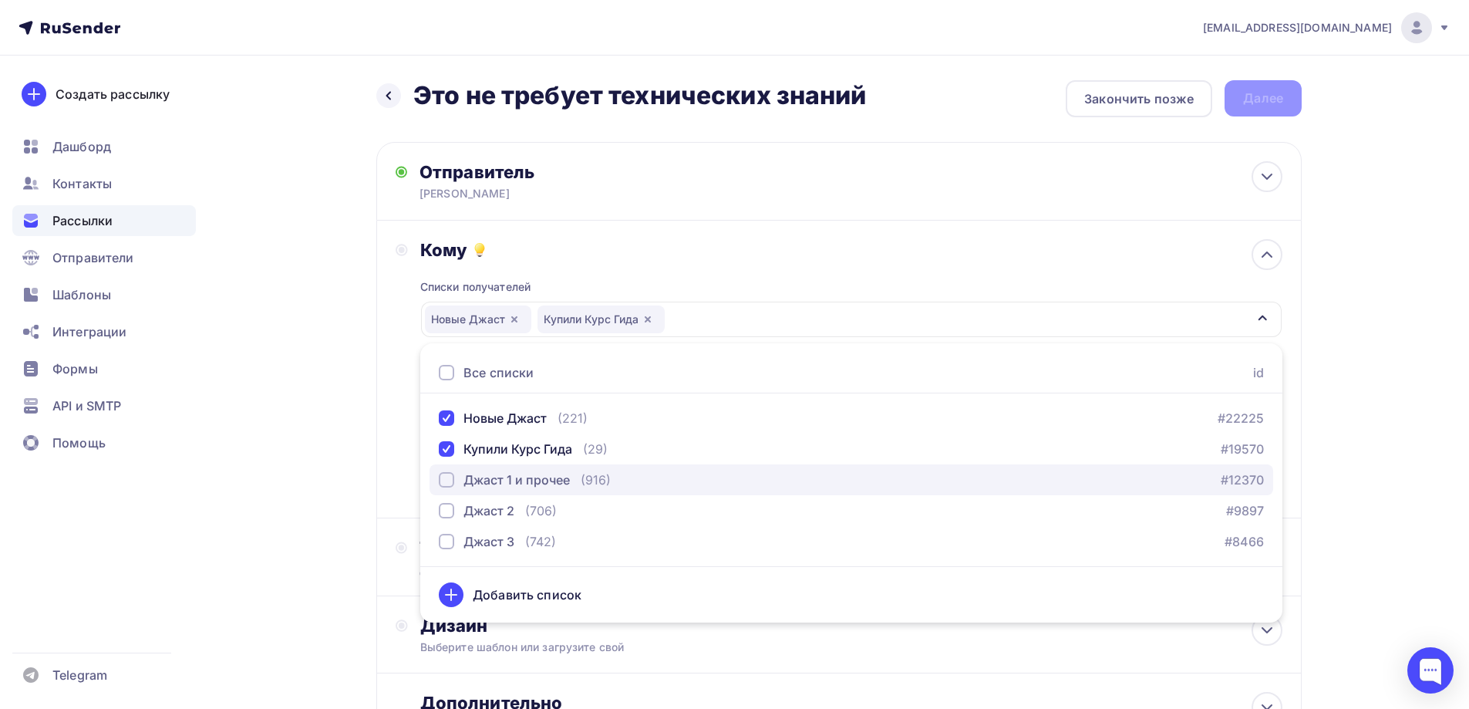
click at [448, 483] on div "button" at bounding box center [446, 479] width 15 height 15
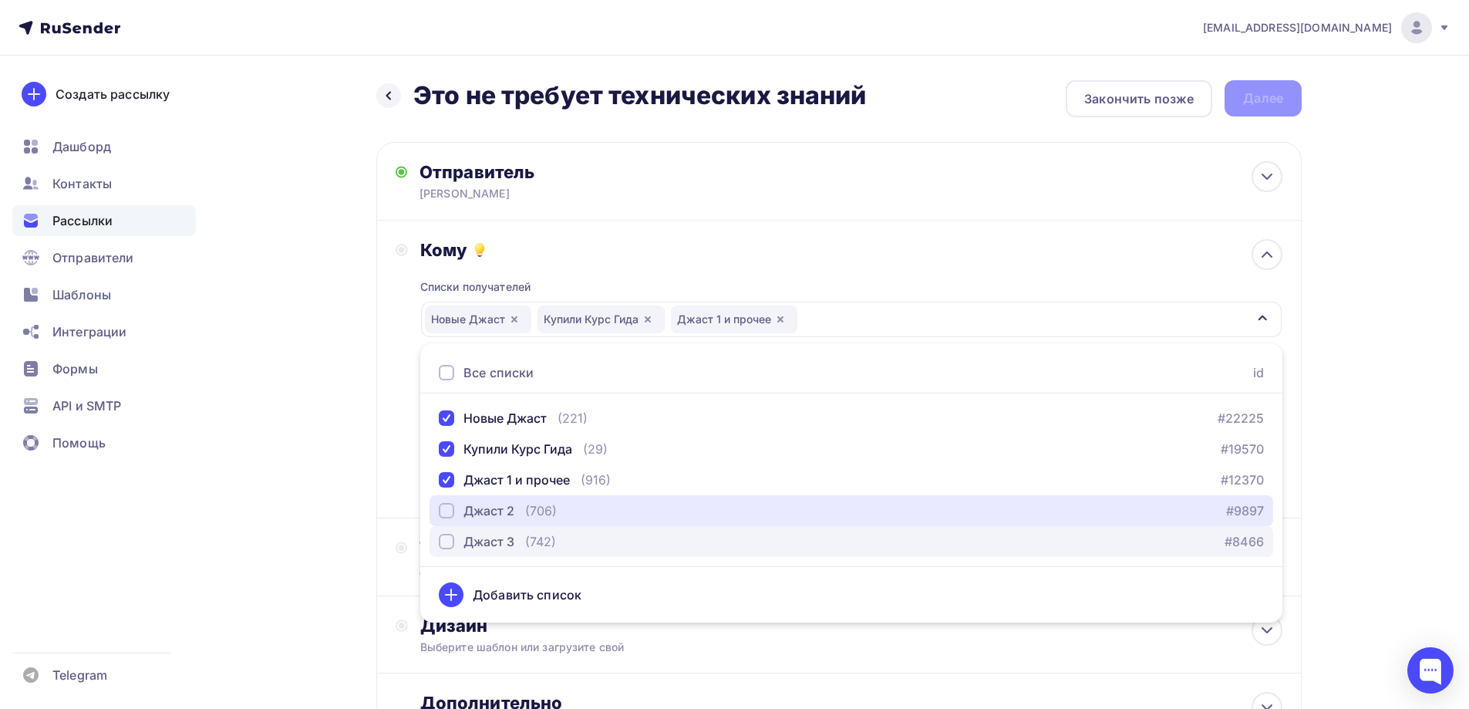
drag, startPoint x: 448, startPoint y: 504, endPoint x: 444, endPoint y: 552, distance: 48.0
click at [446, 514] on div "button" at bounding box center [446, 510] width 15 height 15
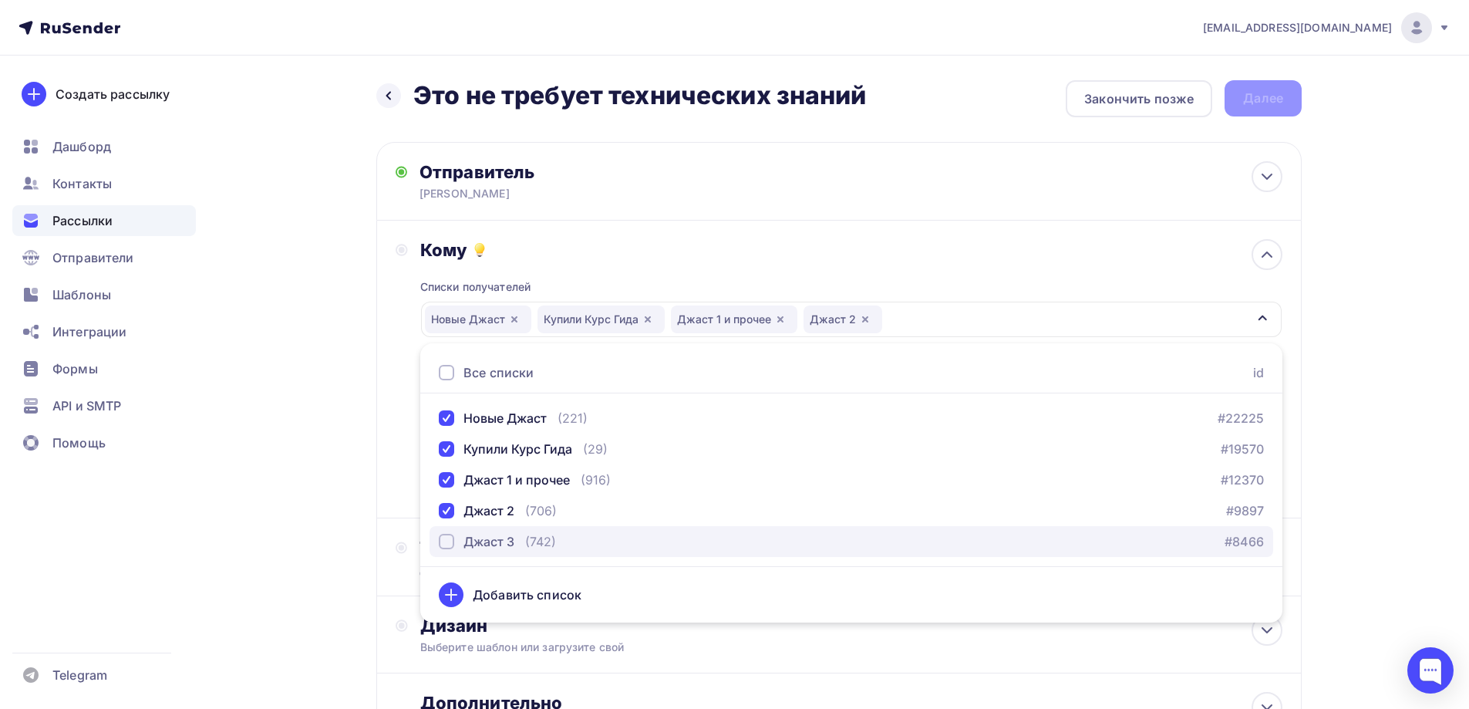
click at [446, 542] on div "button" at bounding box center [446, 541] width 15 height 15
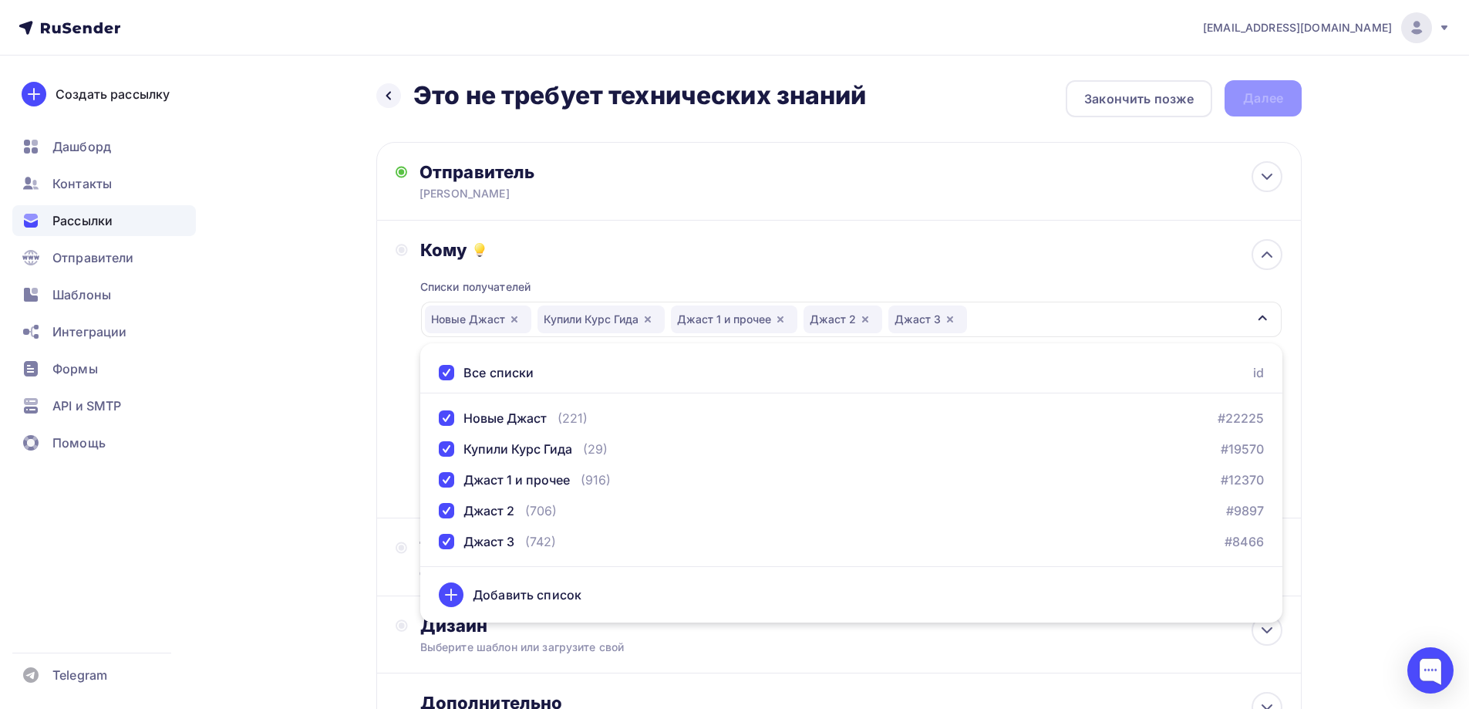
click at [350, 527] on div "Назад Это не требует технических знаний Это не требует технических знаний Закон…" at bounding box center [735, 453] width 1264 height 795
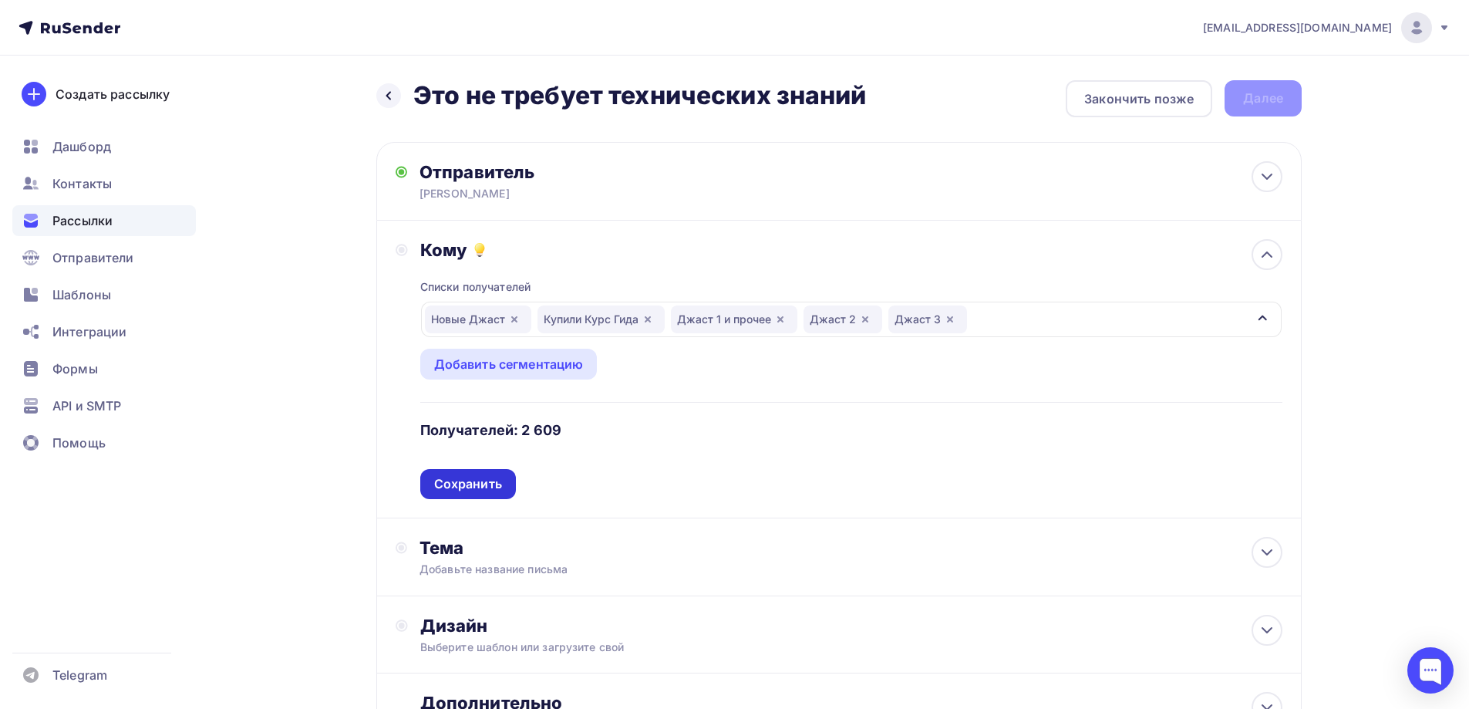
click at [480, 483] on div "Сохранить" at bounding box center [468, 484] width 68 height 18
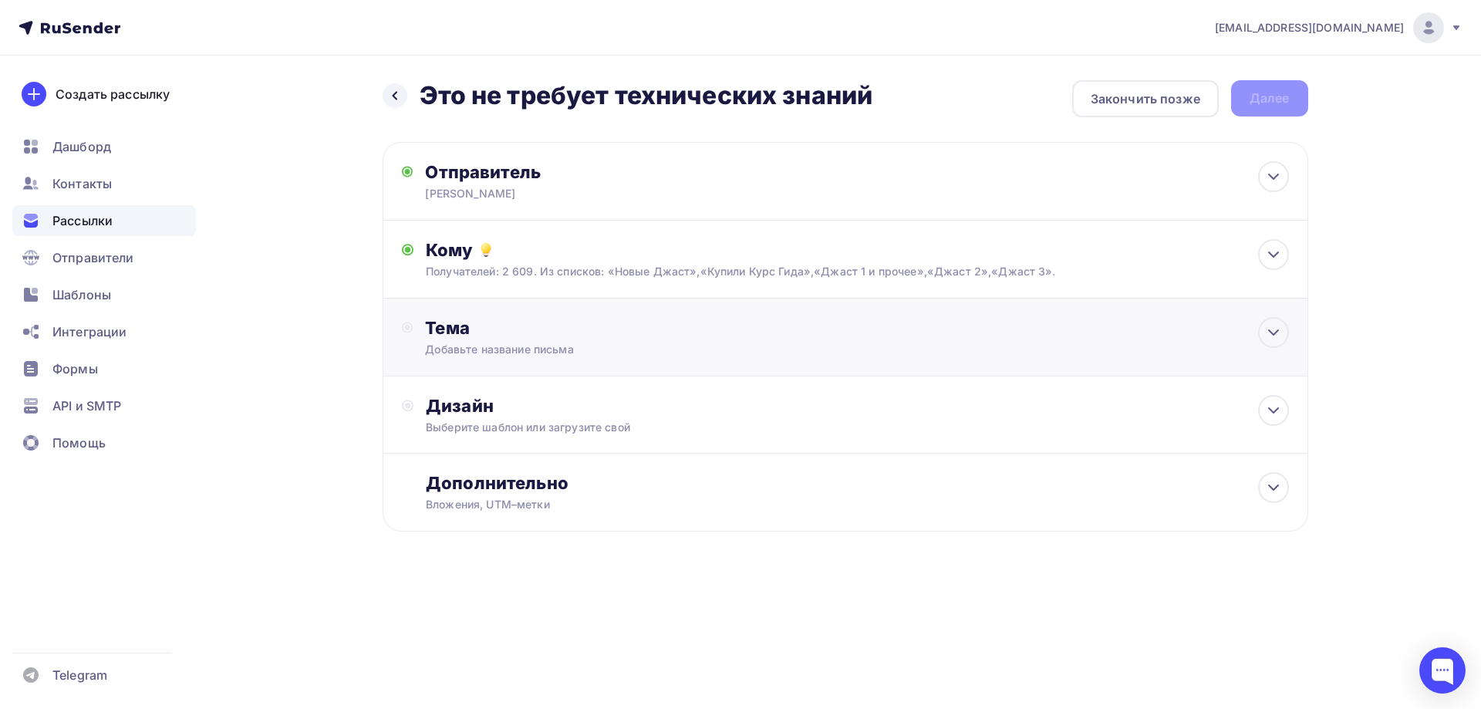
click at [454, 339] on div "Тема Добавьте название письма Тема * Рекомендуем использовать не более 150 симв…" at bounding box center [577, 337] width 305 height 40
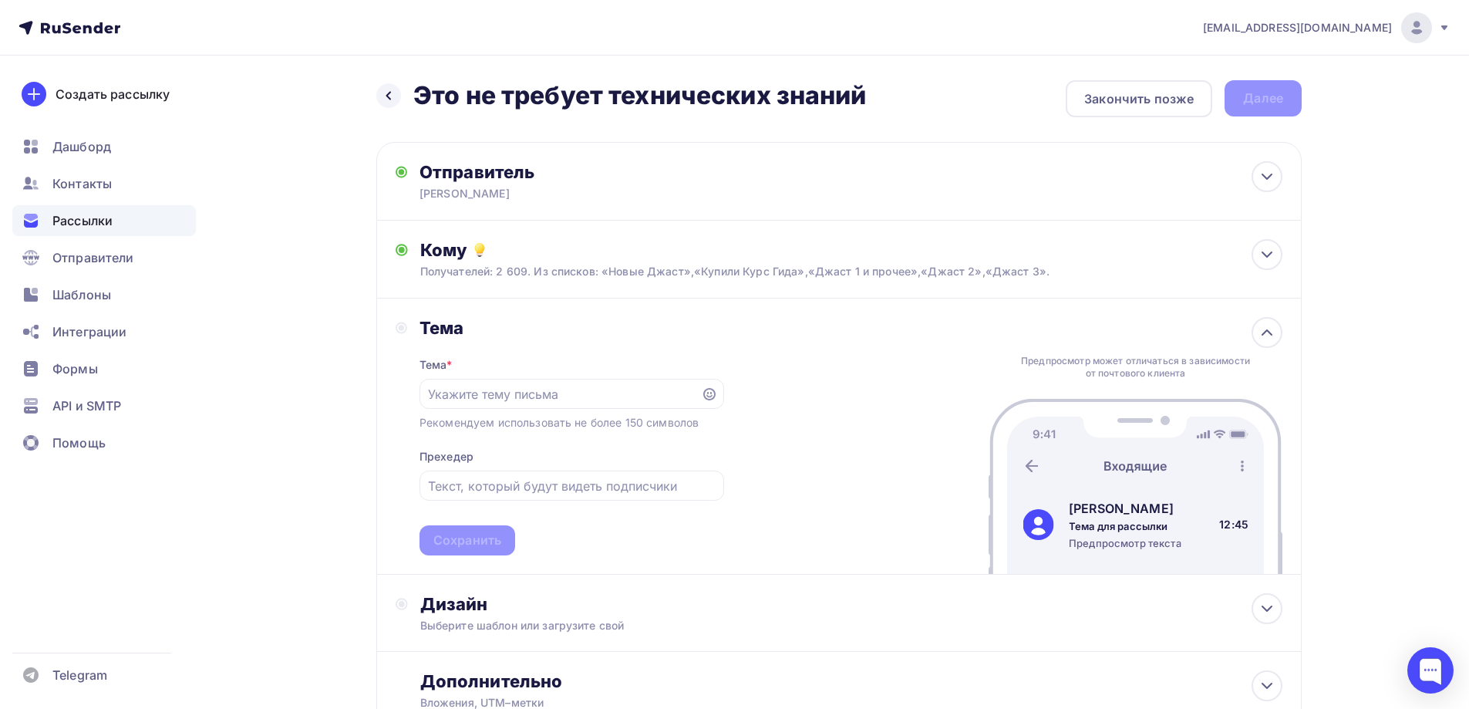
drag, startPoint x: 880, startPoint y: 97, endPoint x: 416, endPoint y: 96, distance: 464.2
click at [416, 96] on div "Назад Это не требует технических знаний Это не требует технических знаний Закон…" at bounding box center [838, 98] width 925 height 37
copy h2 "Это не требует технических знаний"
paste input "Это не требует технических знаний"
type input "Это не требует технических знаний"
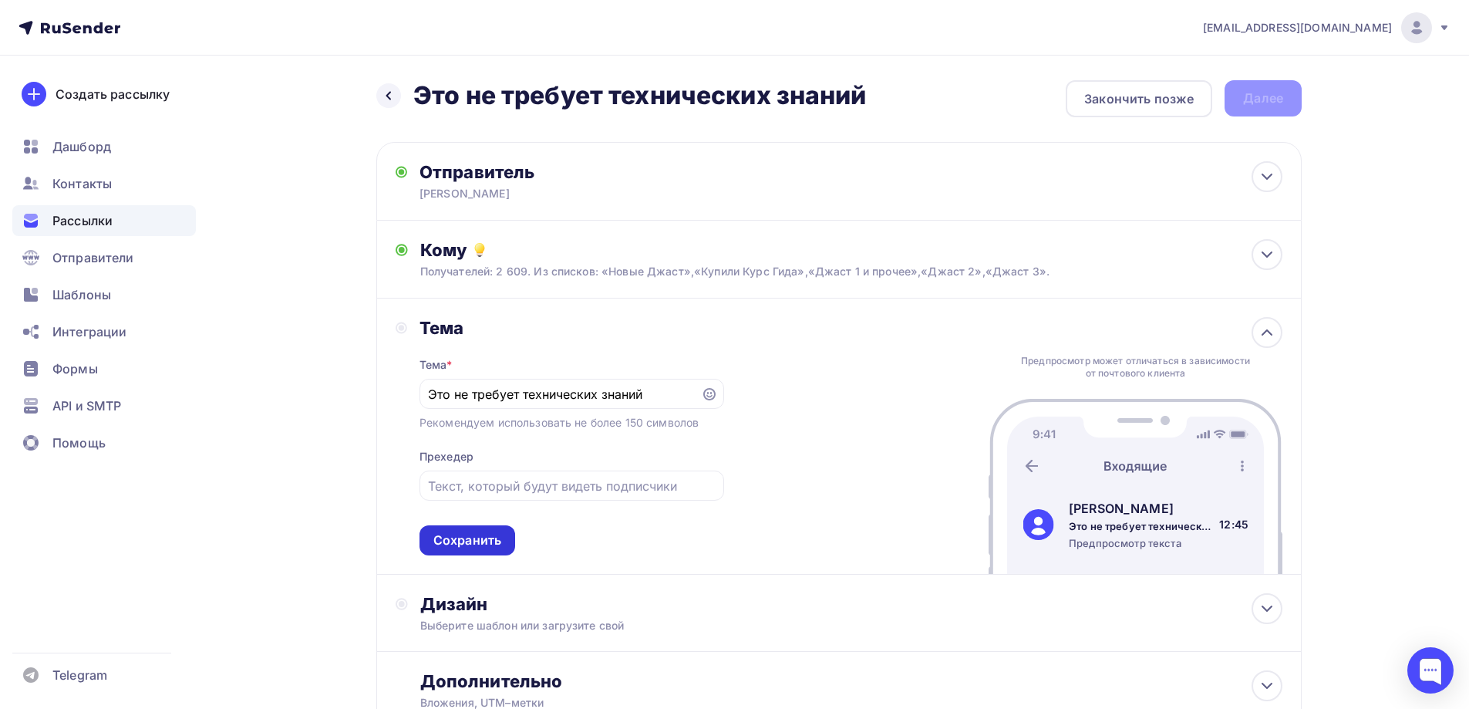
click at [463, 542] on div "Сохранить" at bounding box center [467, 540] width 68 height 18
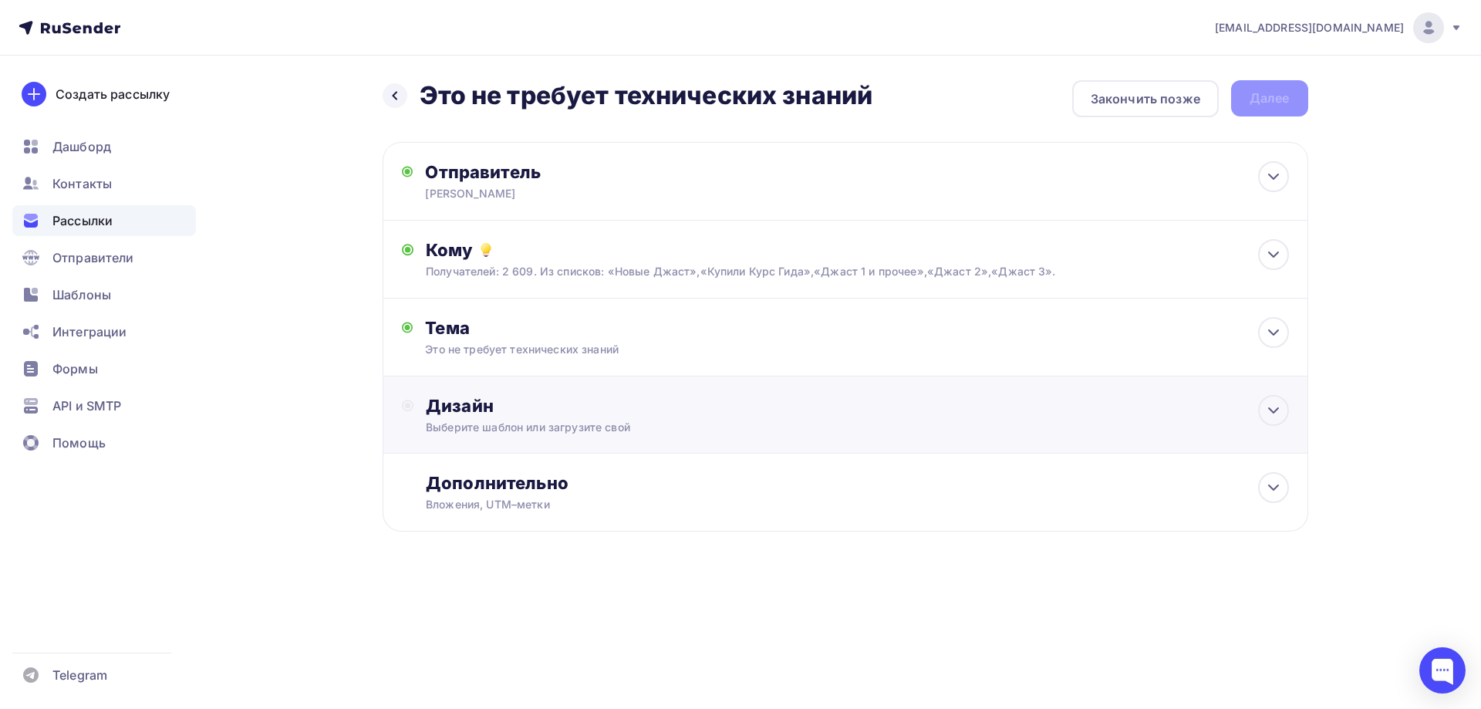
click at [487, 420] on div "Выберите шаблон или загрузите свой" at bounding box center [814, 426] width 777 height 15
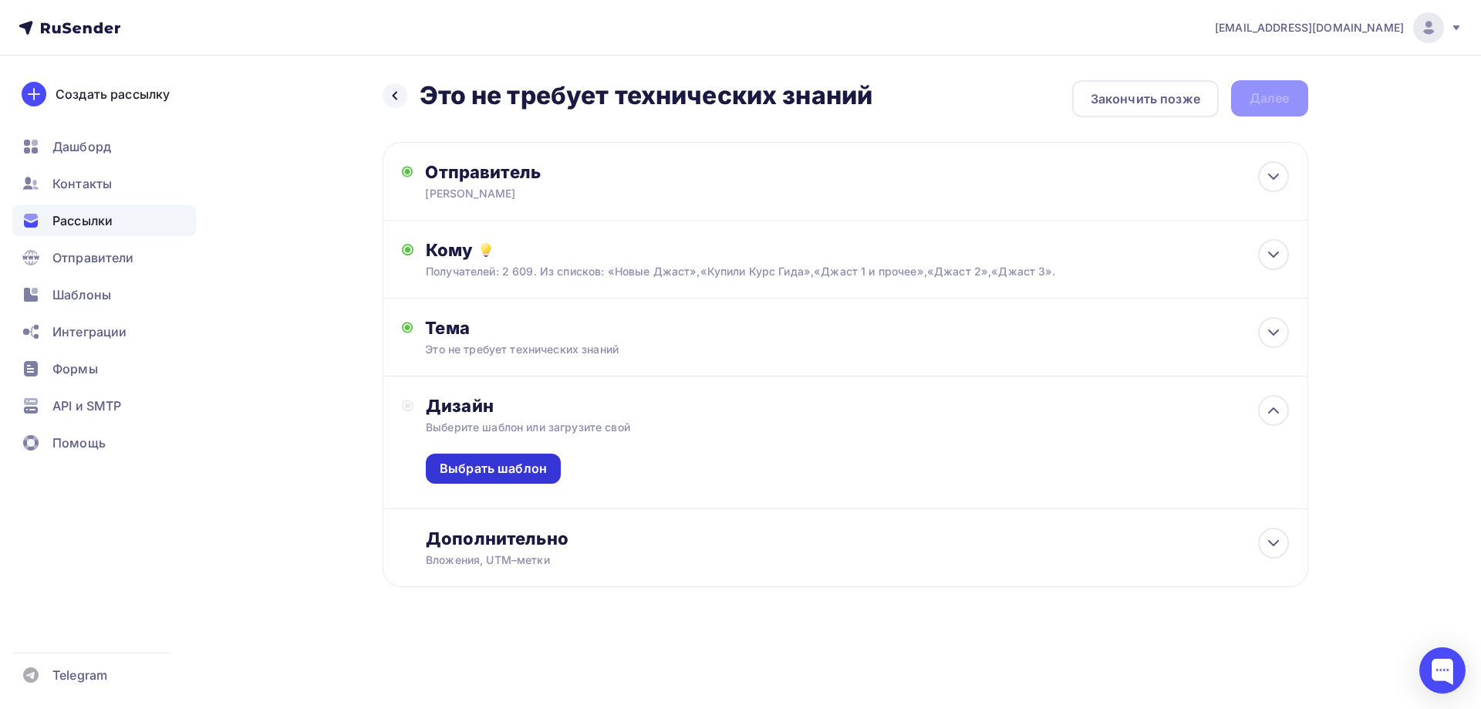
click at [474, 466] on div "Выбрать шаблон" at bounding box center [493, 469] width 107 height 18
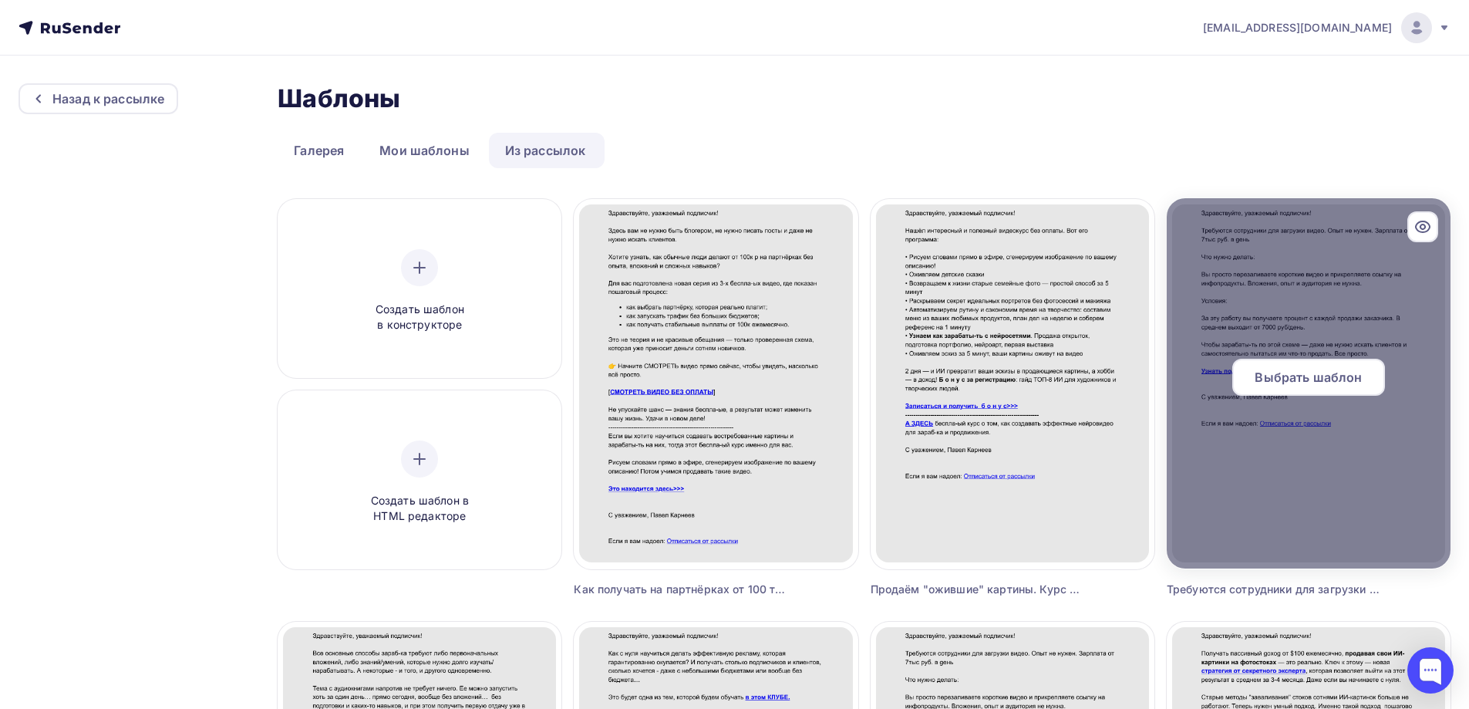
click at [1296, 369] on span "Выбрать шаблон" at bounding box center [1308, 377] width 107 height 19
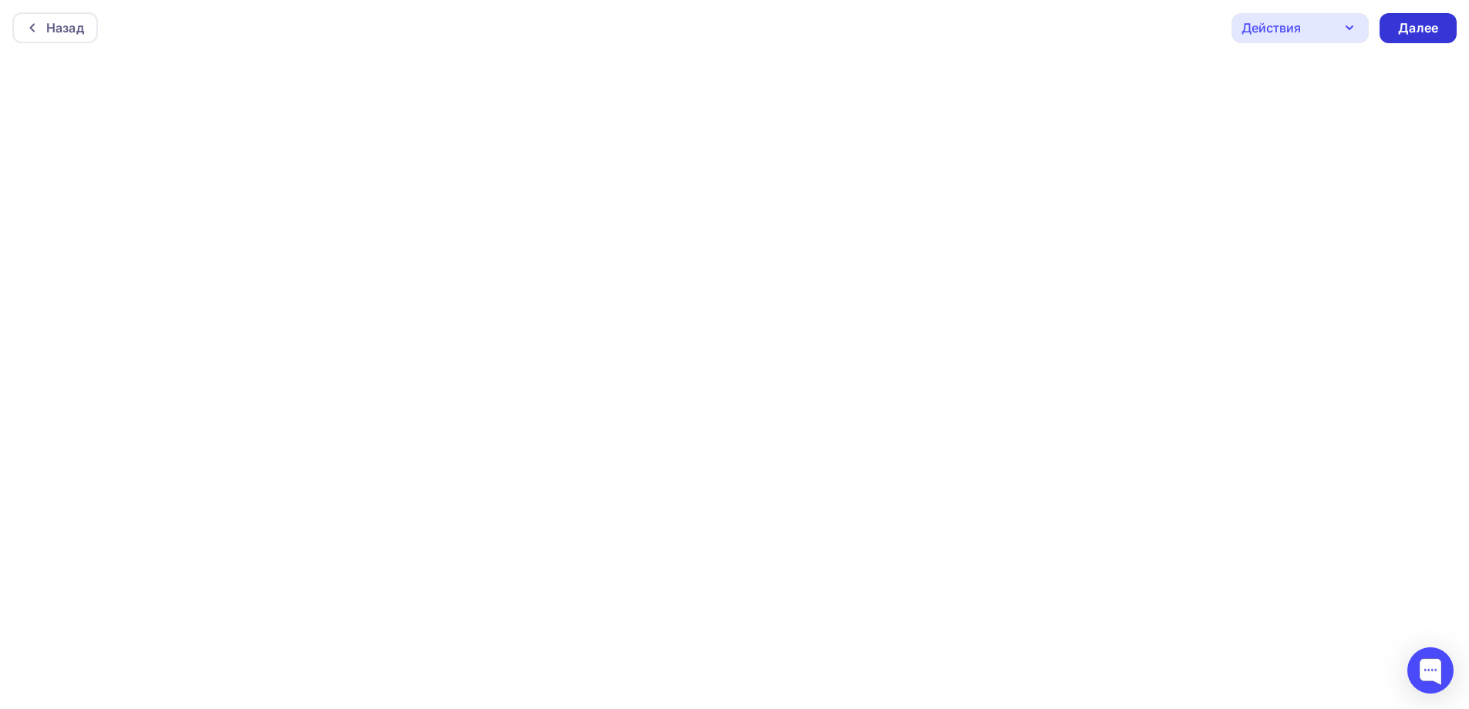
click at [1428, 29] on div "Далее" at bounding box center [1418, 28] width 40 height 18
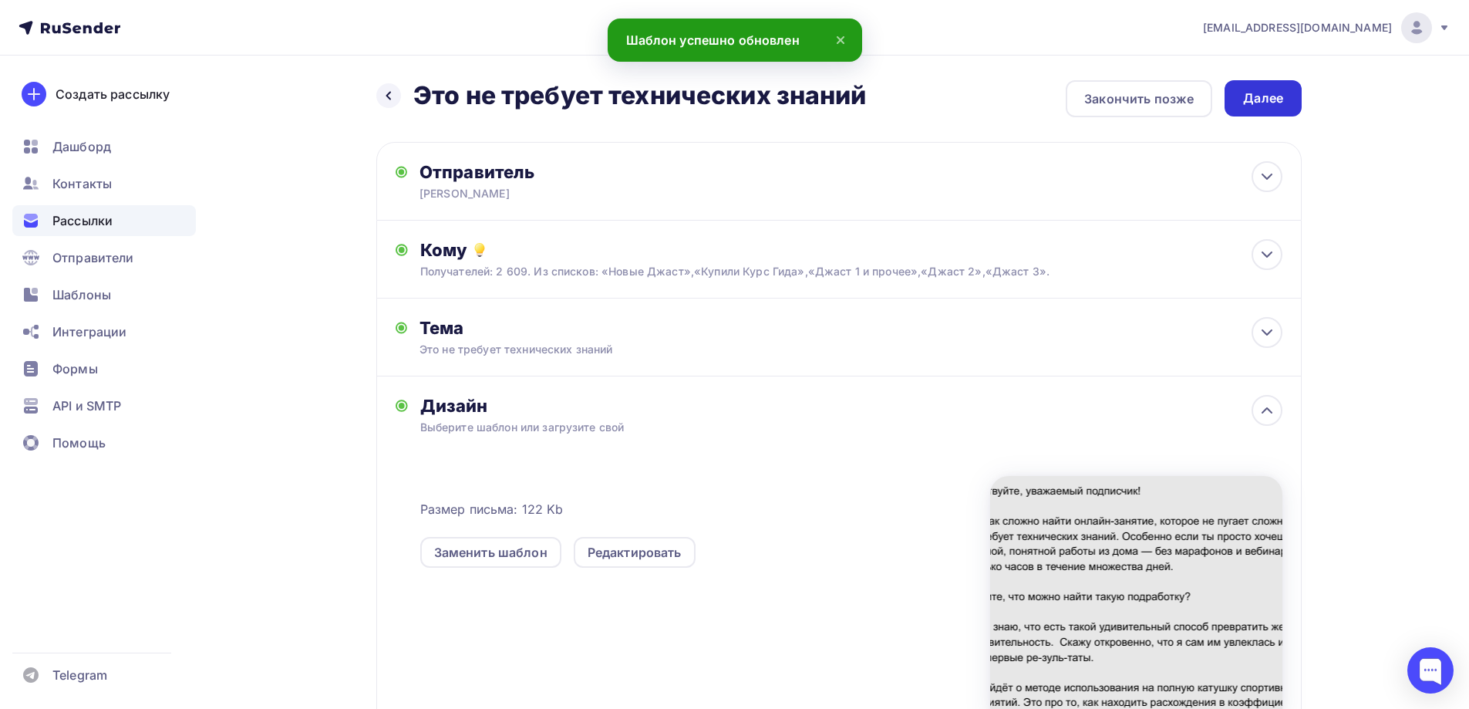
click at [1277, 93] on div "Далее" at bounding box center [1263, 98] width 40 height 18
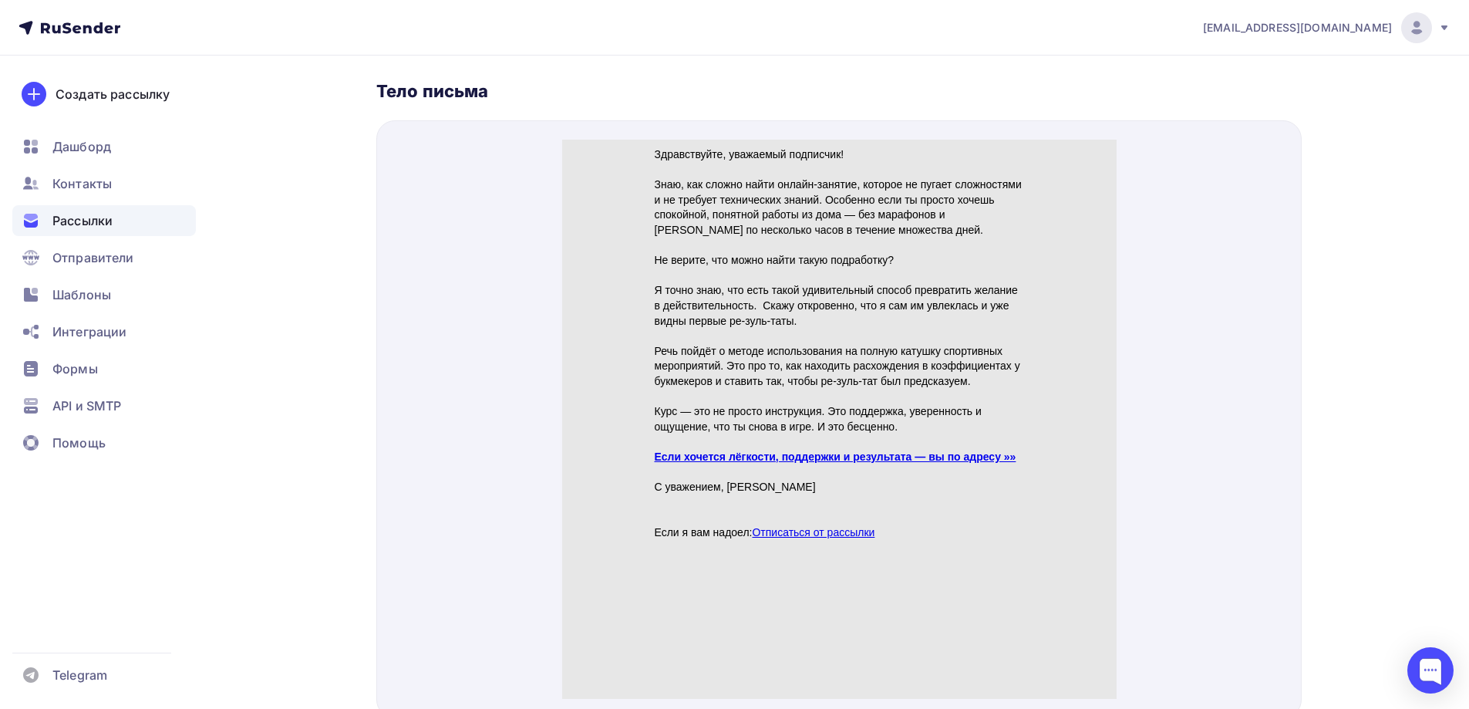
scroll to position [617, 0]
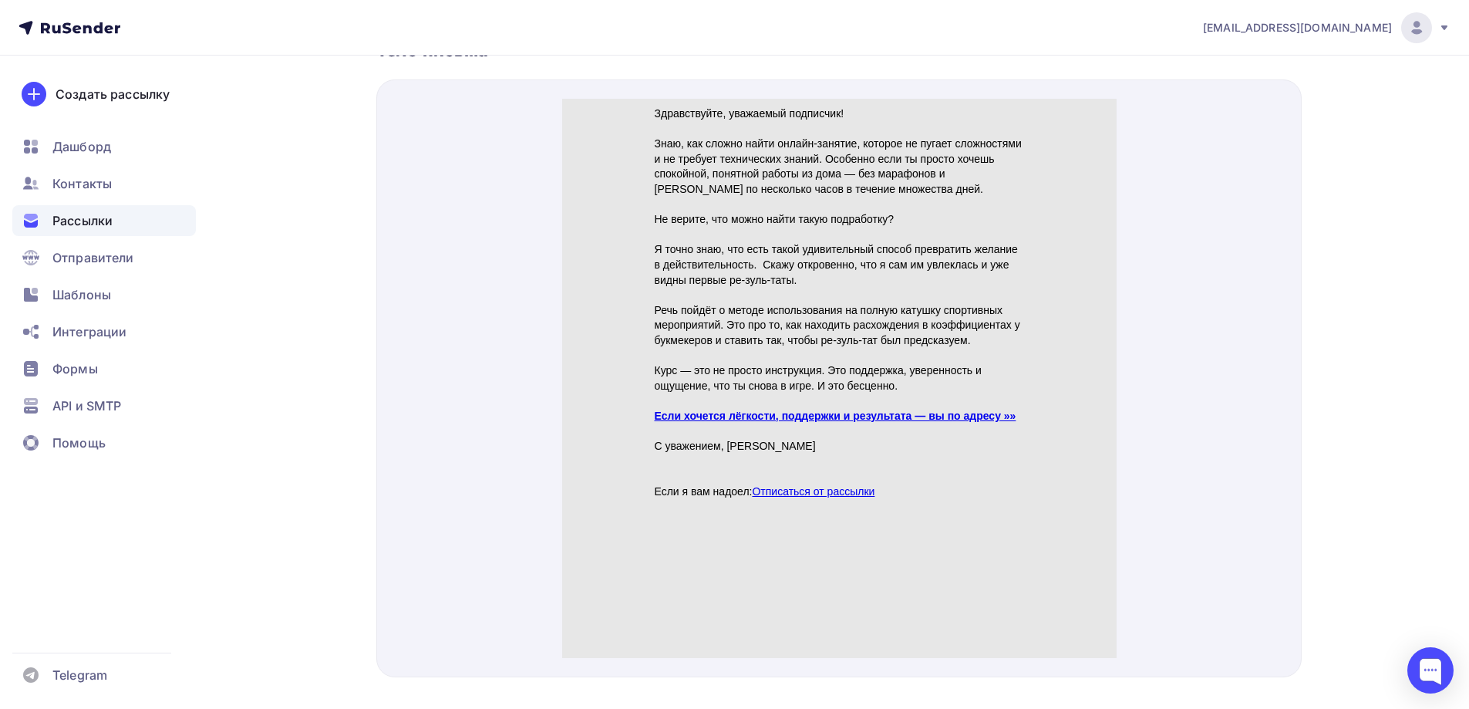
click at [777, 399] on link "Если хочется лёгкости, поддержки и результата — вы по адресу »»" at bounding box center [835, 397] width 362 height 12
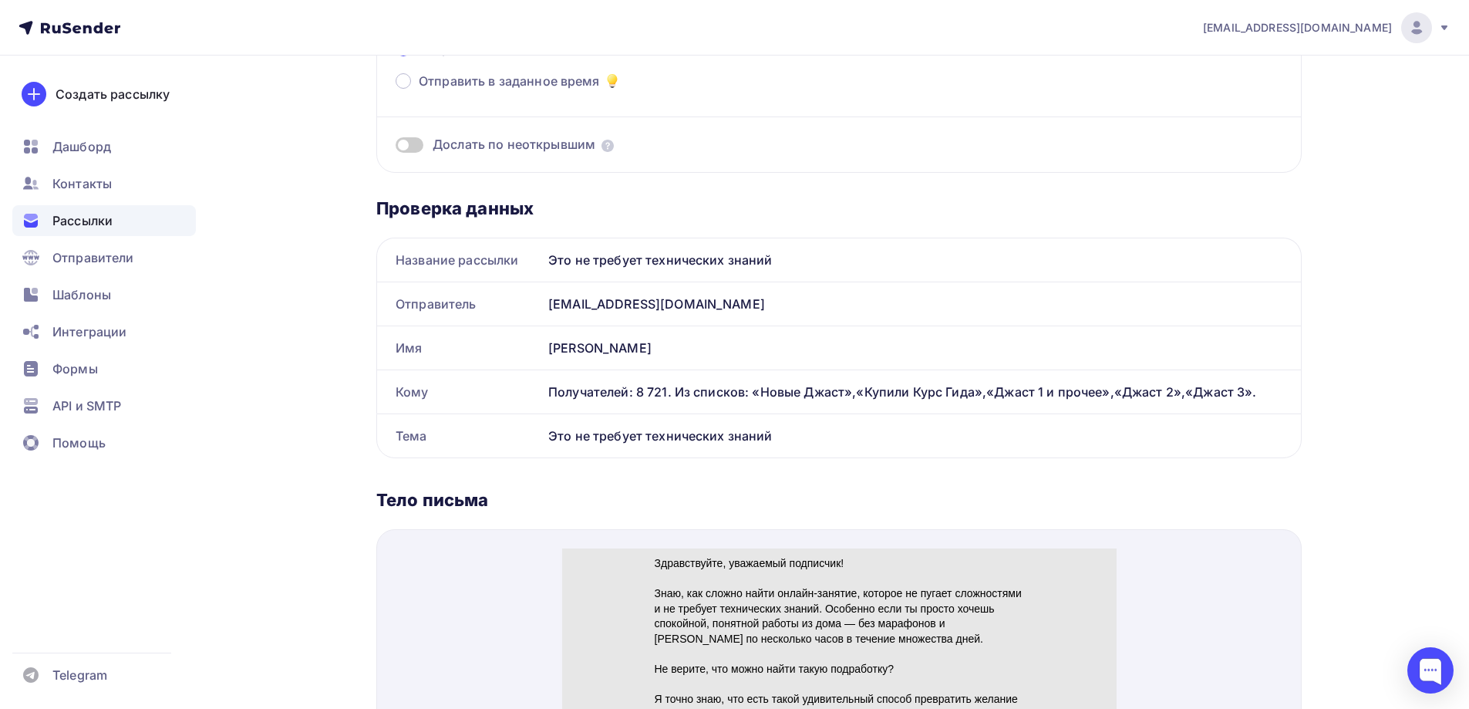
scroll to position [0, 0]
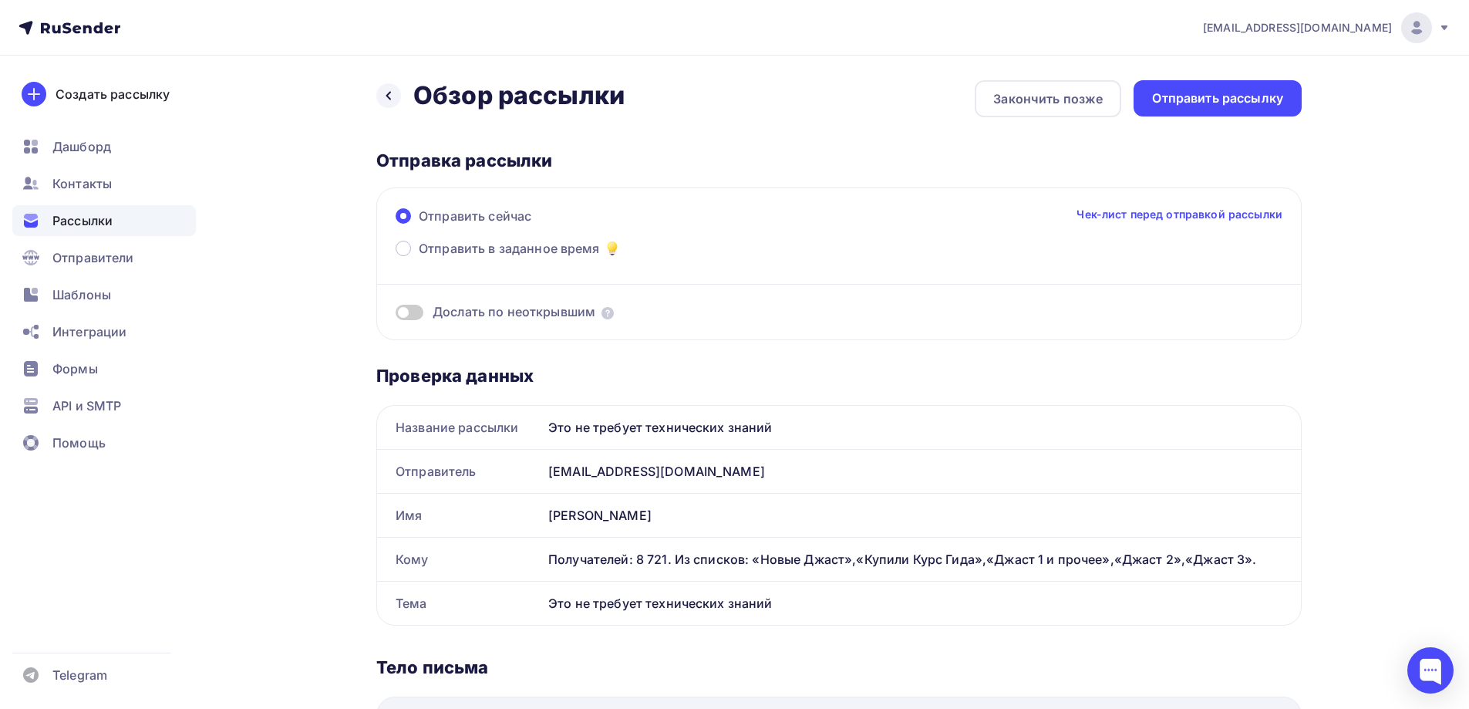
drag, startPoint x: 779, startPoint y: 427, endPoint x: 539, endPoint y: 432, distance: 239.9
click at [539, 432] on div "Название рассылки Это не требует технических знаний" at bounding box center [839, 427] width 924 height 43
copy div "Название рассылки Это не требует технических знаний"
click at [417, 309] on span at bounding box center [410, 312] width 28 height 15
click at [396, 315] on input "checkbox" at bounding box center [396, 315] width 0 height 0
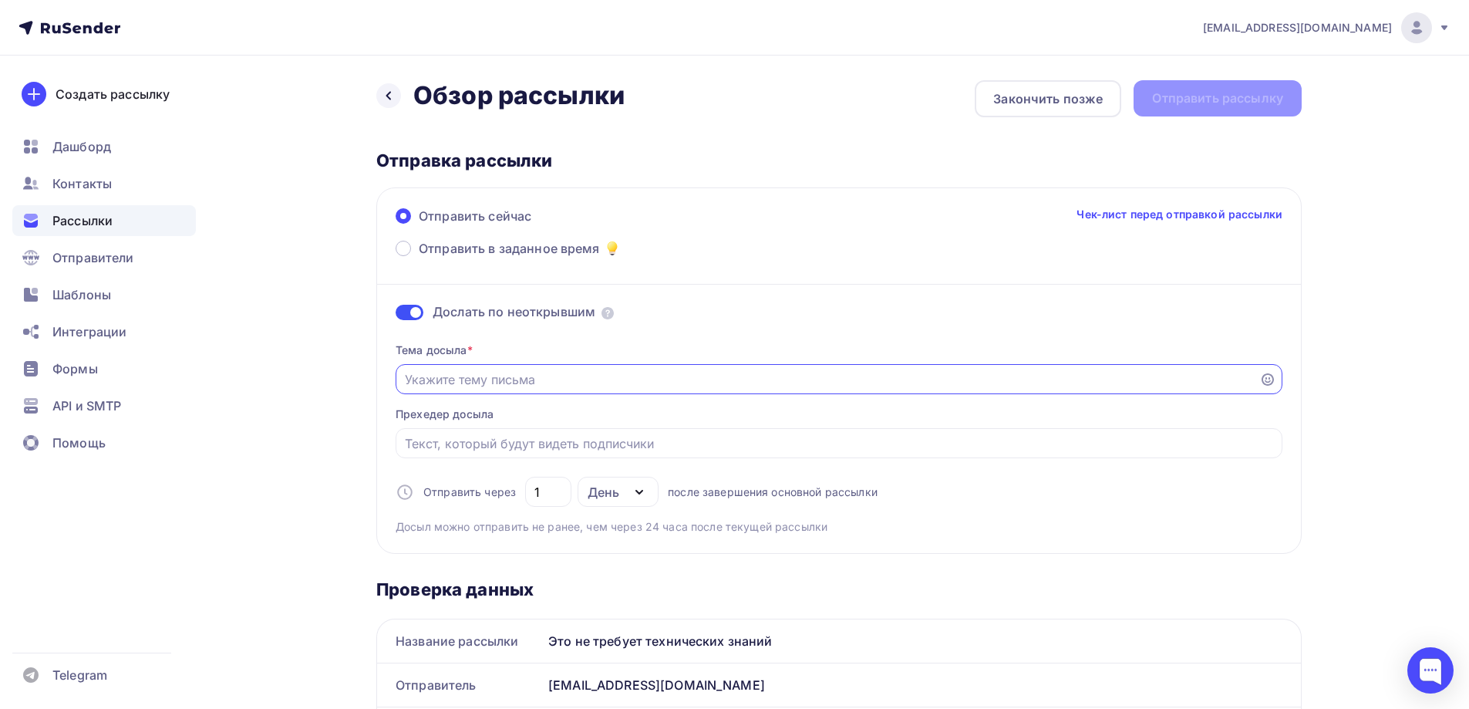
paste input "Это не требует технических знаний"
type input "Это не требует технических знаний"
click at [400, 248] on span at bounding box center [403, 248] width 15 height 15
click at [419, 258] on input "Отправить в заданное время" at bounding box center [419, 258] width 0 height 0
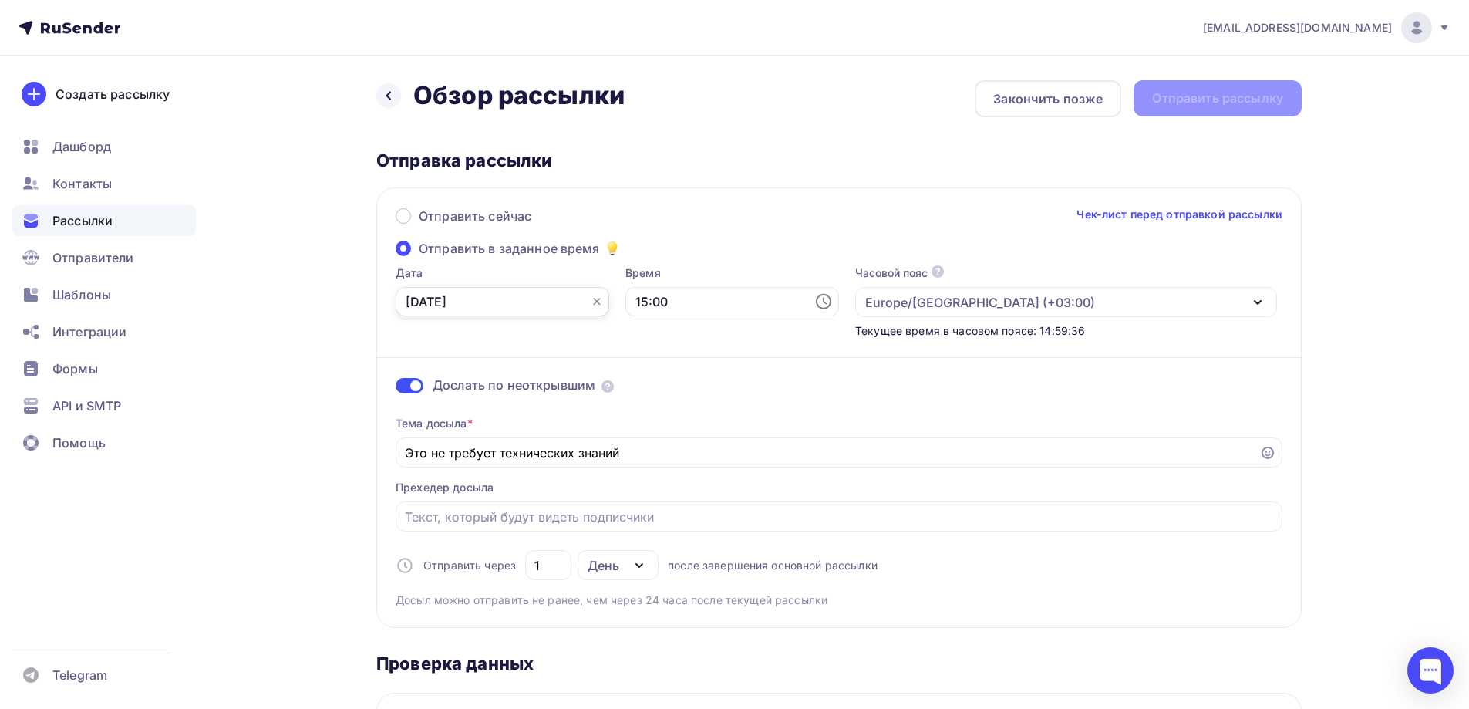
click at [436, 302] on input "[DATE]" at bounding box center [503, 301] width 214 height 29
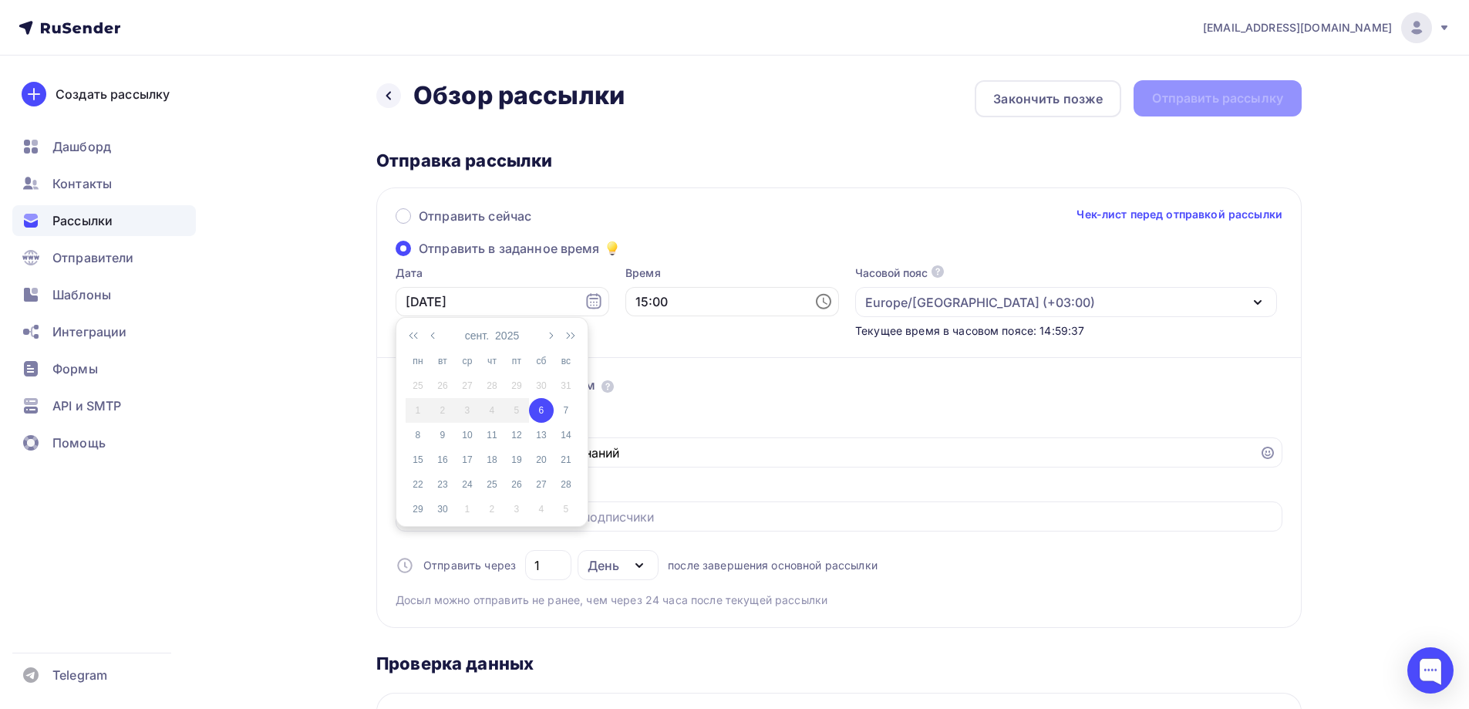
click at [541, 407] on div "6" at bounding box center [541, 410] width 25 height 14
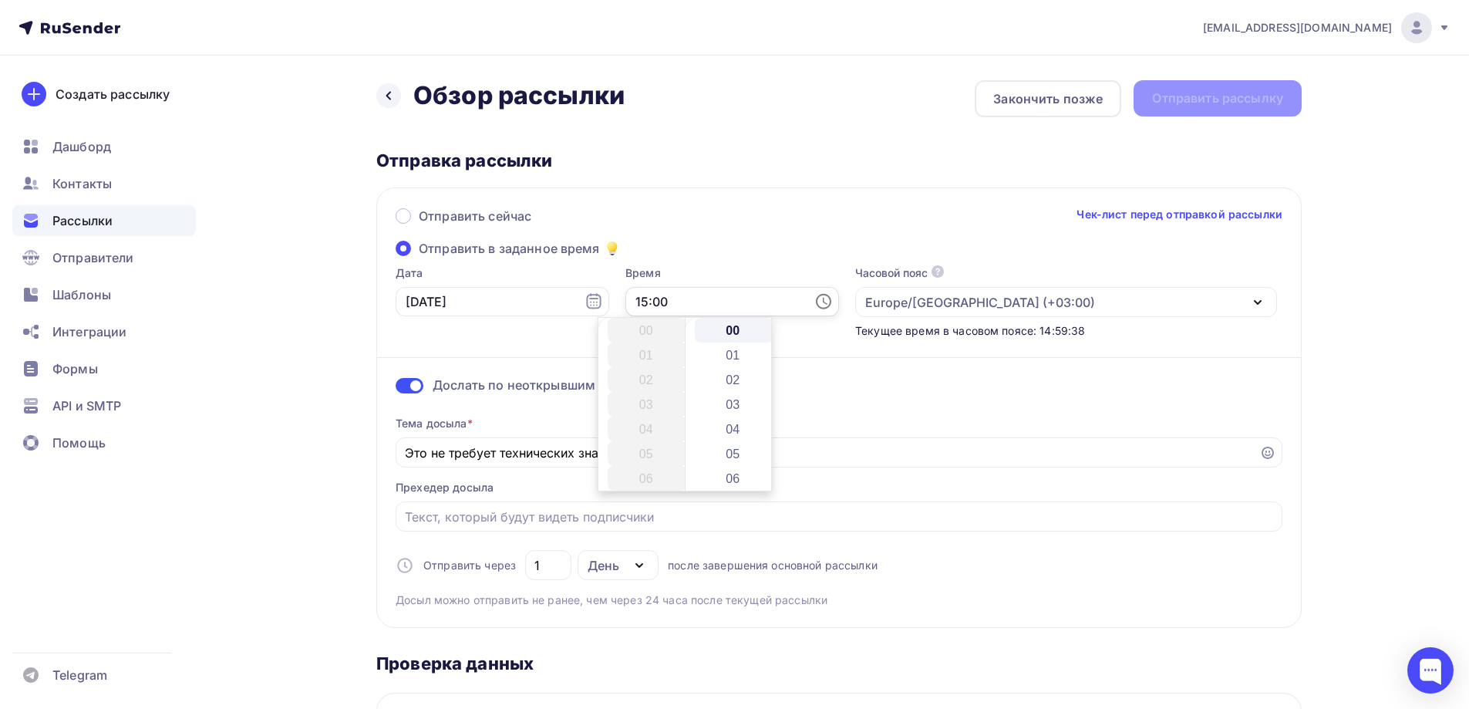
click at [633, 305] on input "15:00" at bounding box center [732, 301] width 214 height 29
click at [640, 348] on li "22" at bounding box center [647, 348] width 79 height 25
type input "22:00"
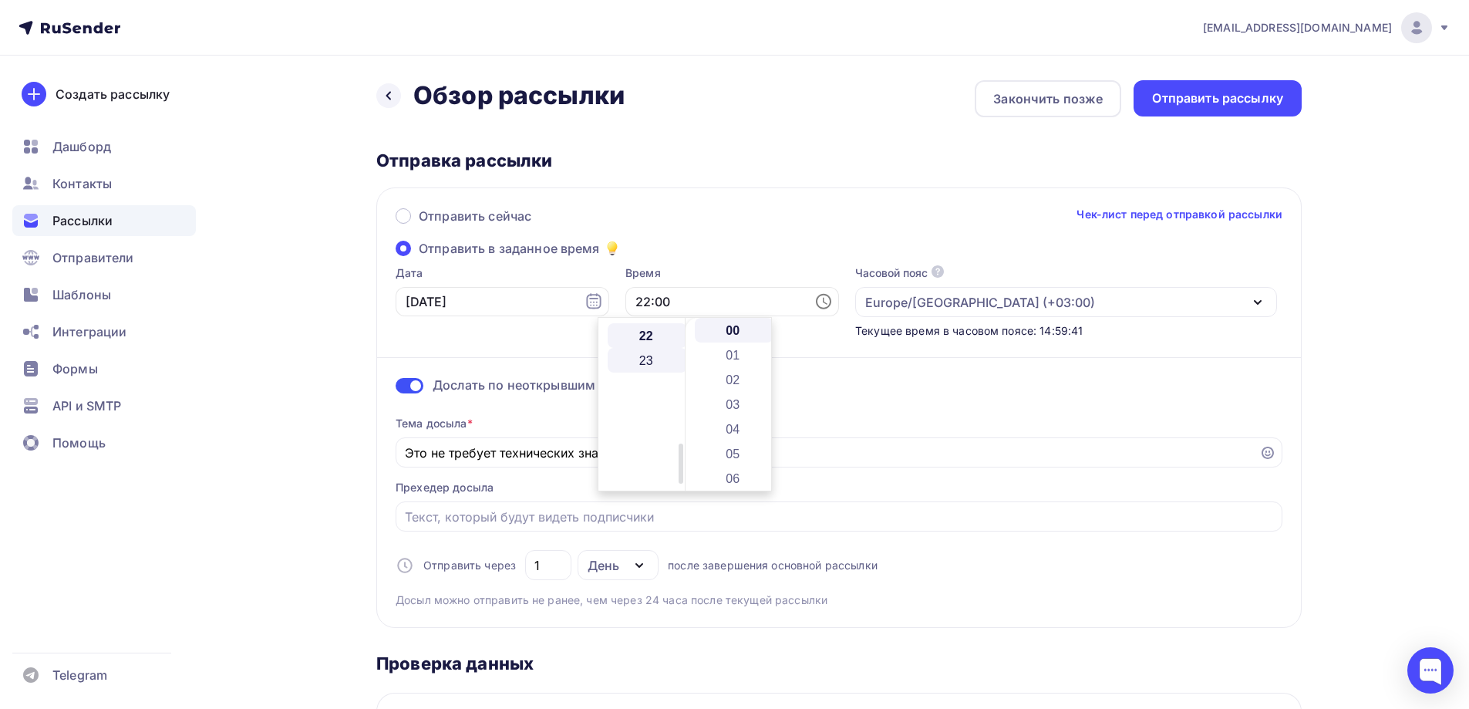
scroll to position [543, 0]
click at [878, 374] on div "Дослать по неоткрывшим Тема досыла * Это не требует технических знаний Прехедер…" at bounding box center [839, 473] width 887 height 269
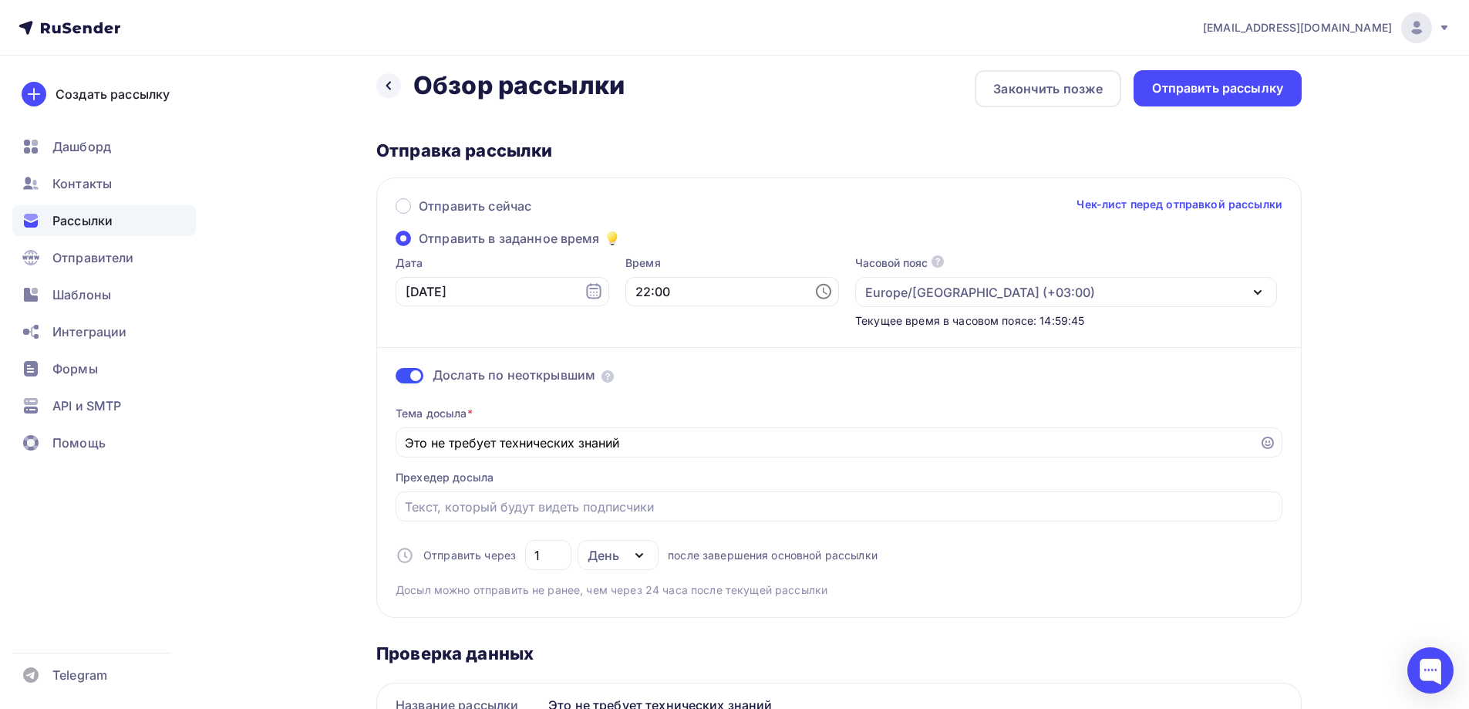
scroll to position [0, 0]
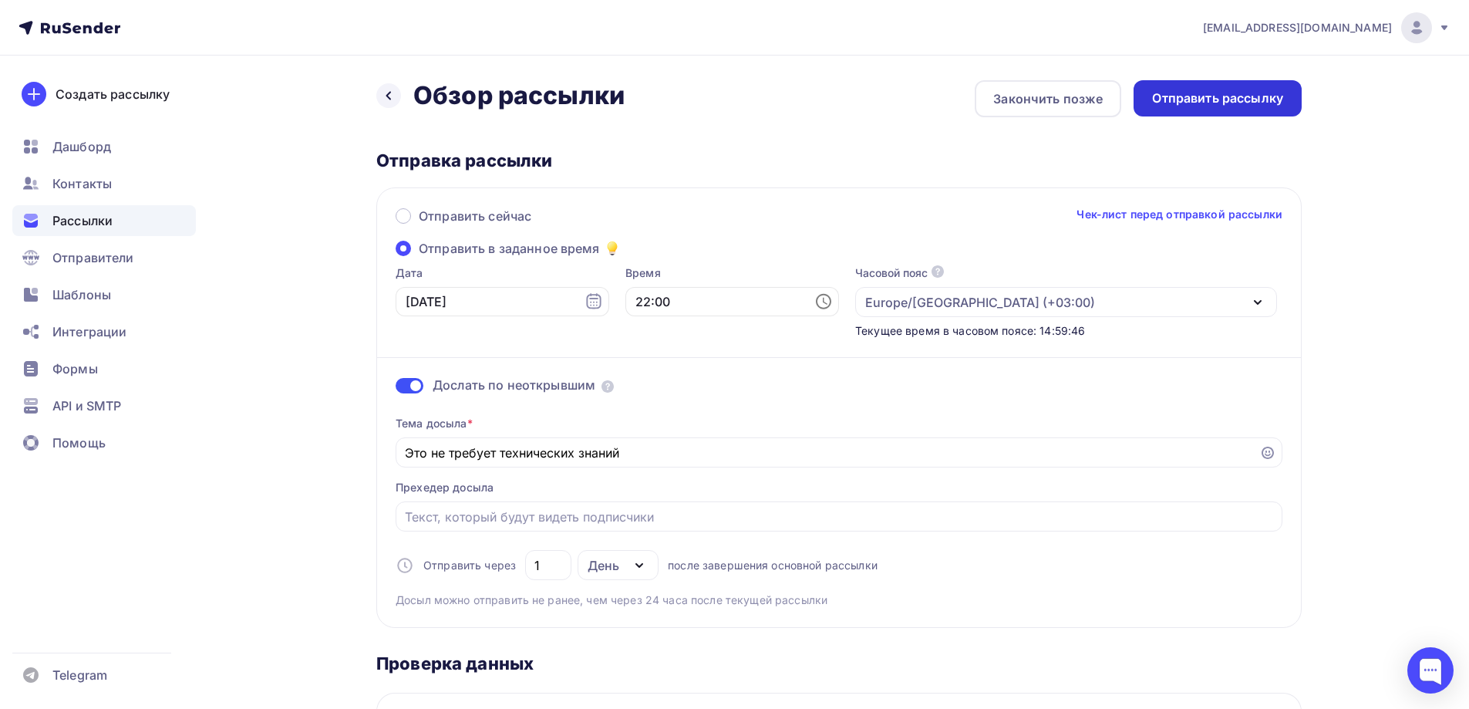
click at [1174, 90] on div "Отправить рассылку" at bounding box center [1217, 98] width 131 height 18
